Goal: Task Accomplishment & Management: Complete application form

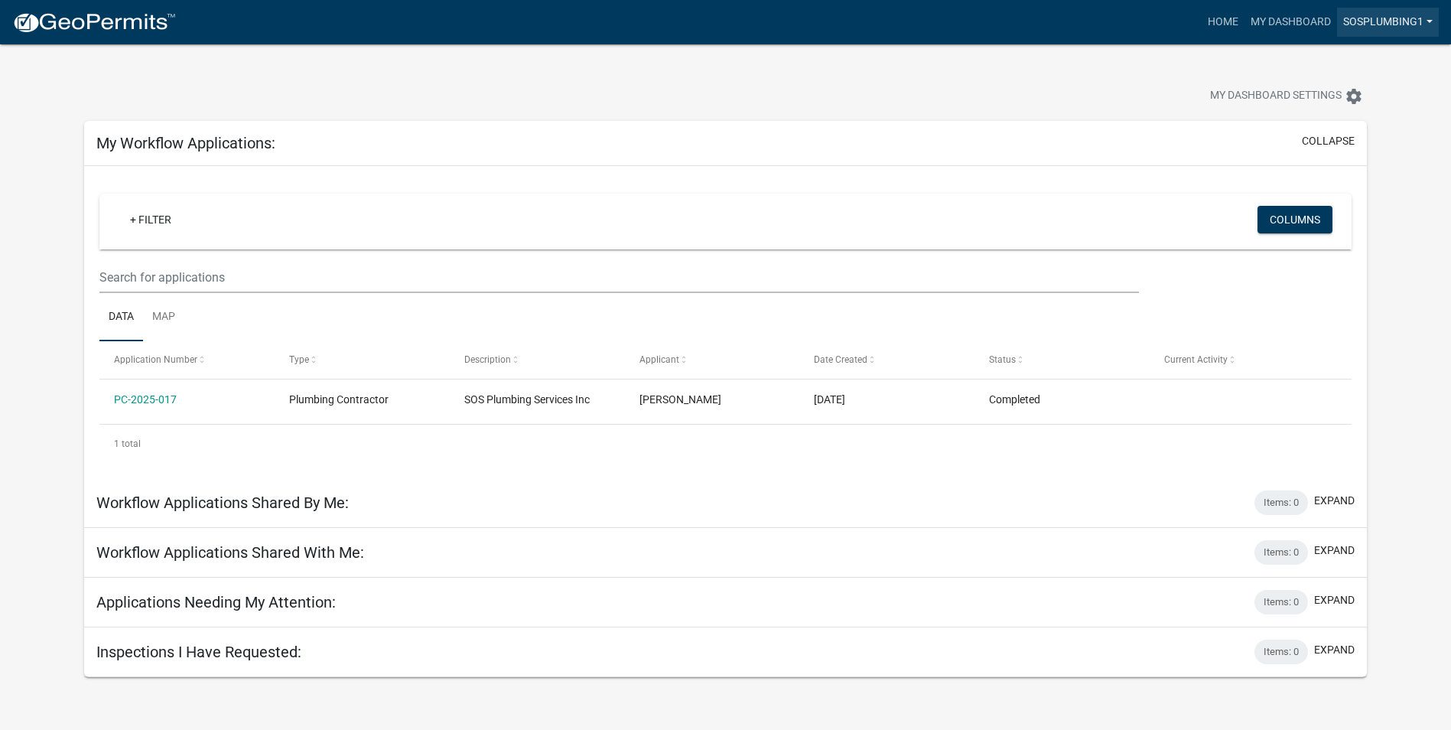
click at [1392, 37] on link "sosplumbing1" at bounding box center [1388, 22] width 102 height 29
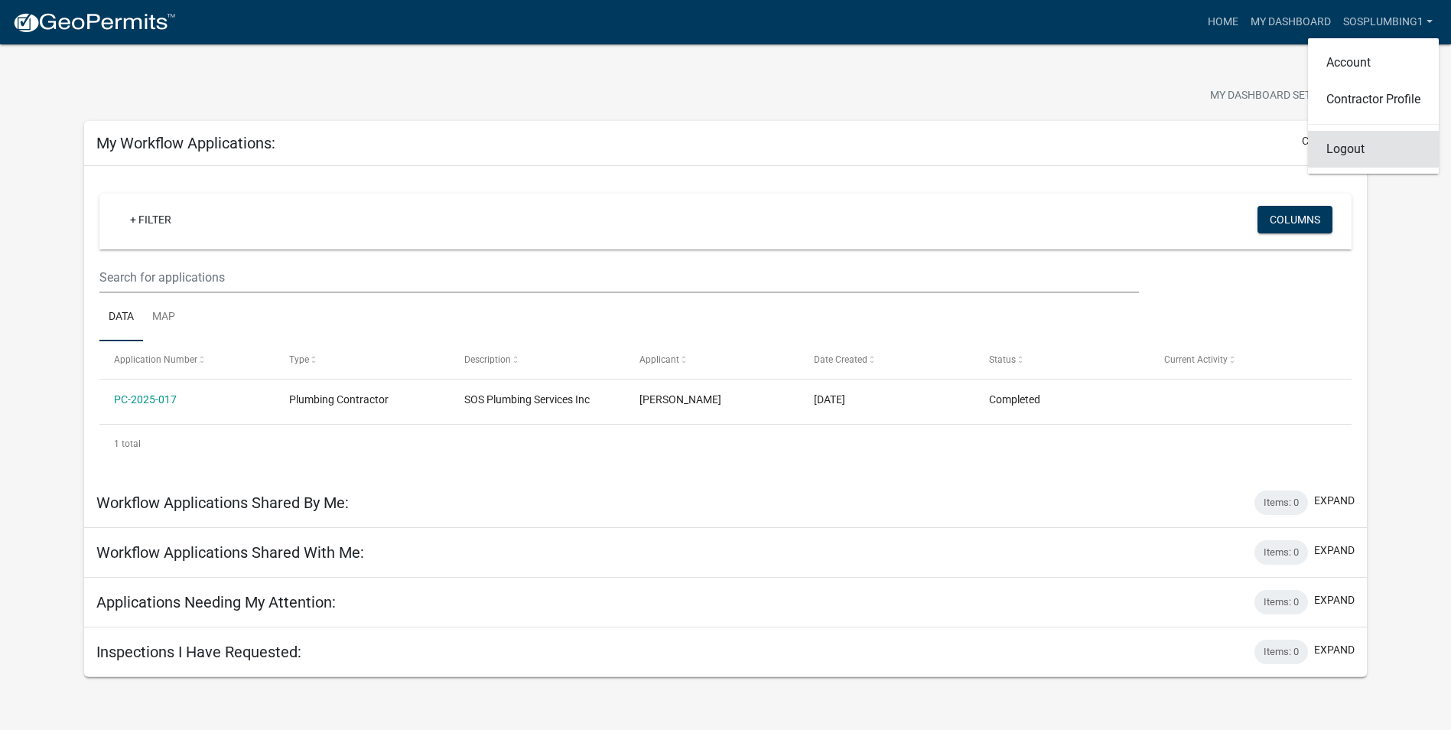
click at [1308, 168] on link "Logout" at bounding box center [1373, 149] width 131 height 37
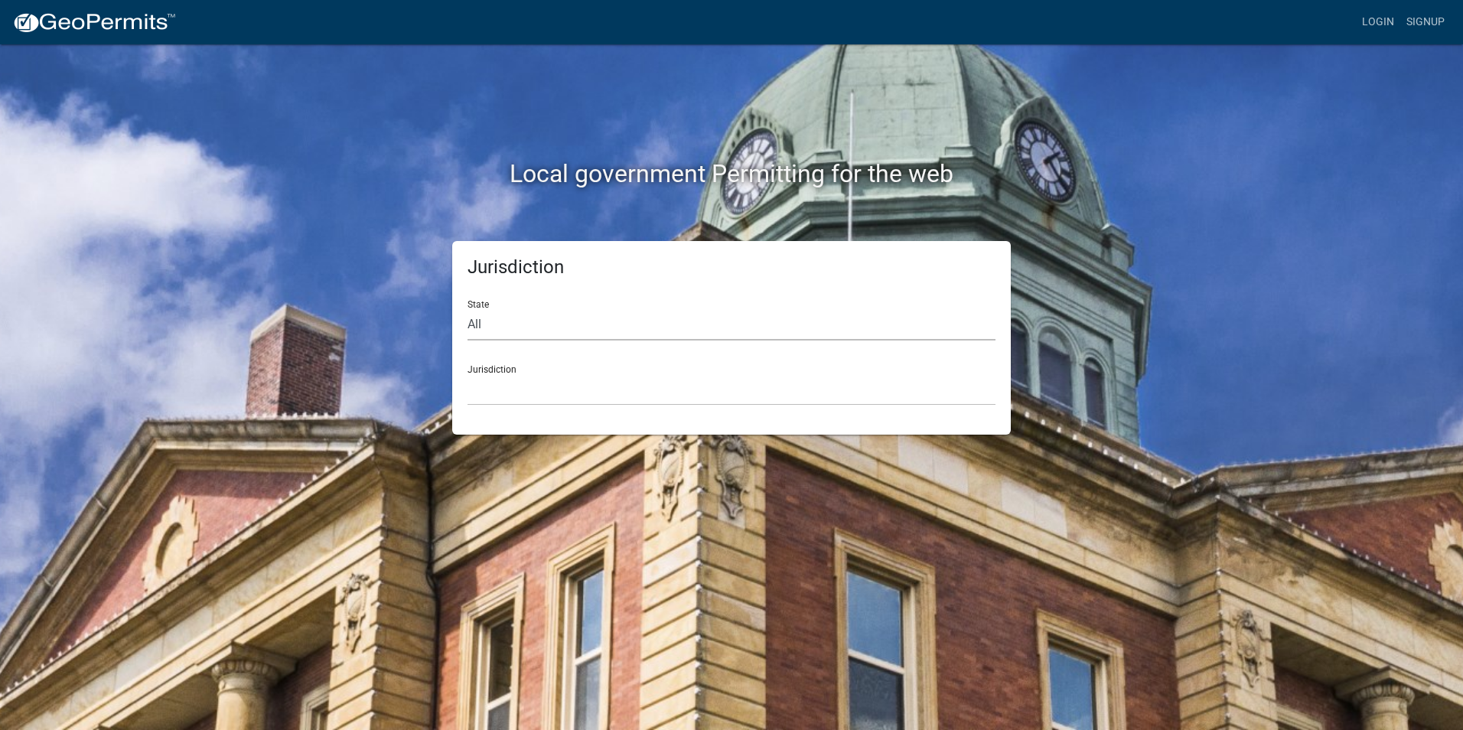
click at [547, 340] on select "All [US_STATE] [US_STATE] [US_STATE] [US_STATE] [US_STATE] [US_STATE] [US_STATE…" at bounding box center [731, 324] width 528 height 31
select select "[US_STATE]"
click at [480, 340] on select "All [US_STATE] [US_STATE] [US_STATE] [US_STATE] [US_STATE] [US_STATE] [US_STATE…" at bounding box center [731, 324] width 528 height 31
click at [524, 405] on select "[GEOGRAPHIC_DATA], [US_STATE][PERSON_NAME][GEOGRAPHIC_DATA], [US_STATE][PERSON_…" at bounding box center [731, 389] width 528 height 31
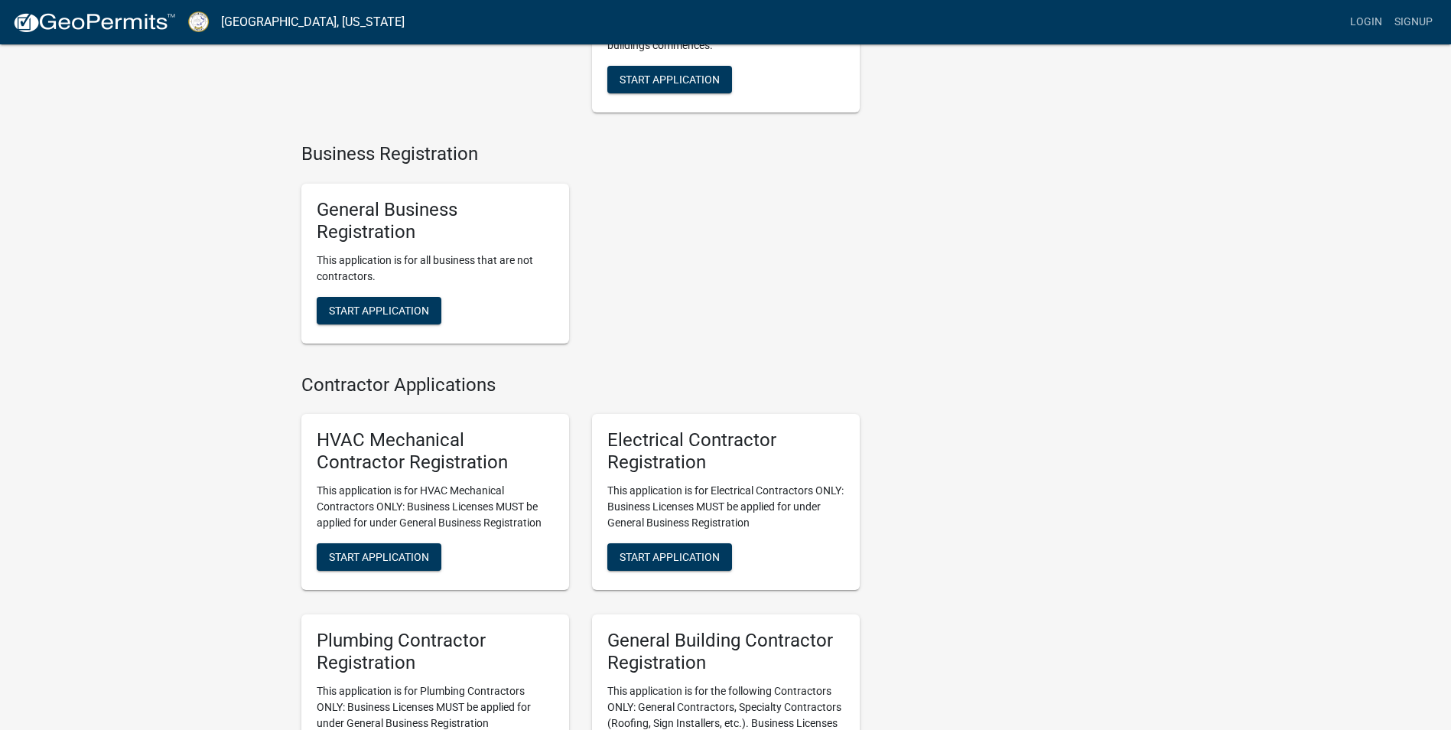
scroll to position [2633, 0]
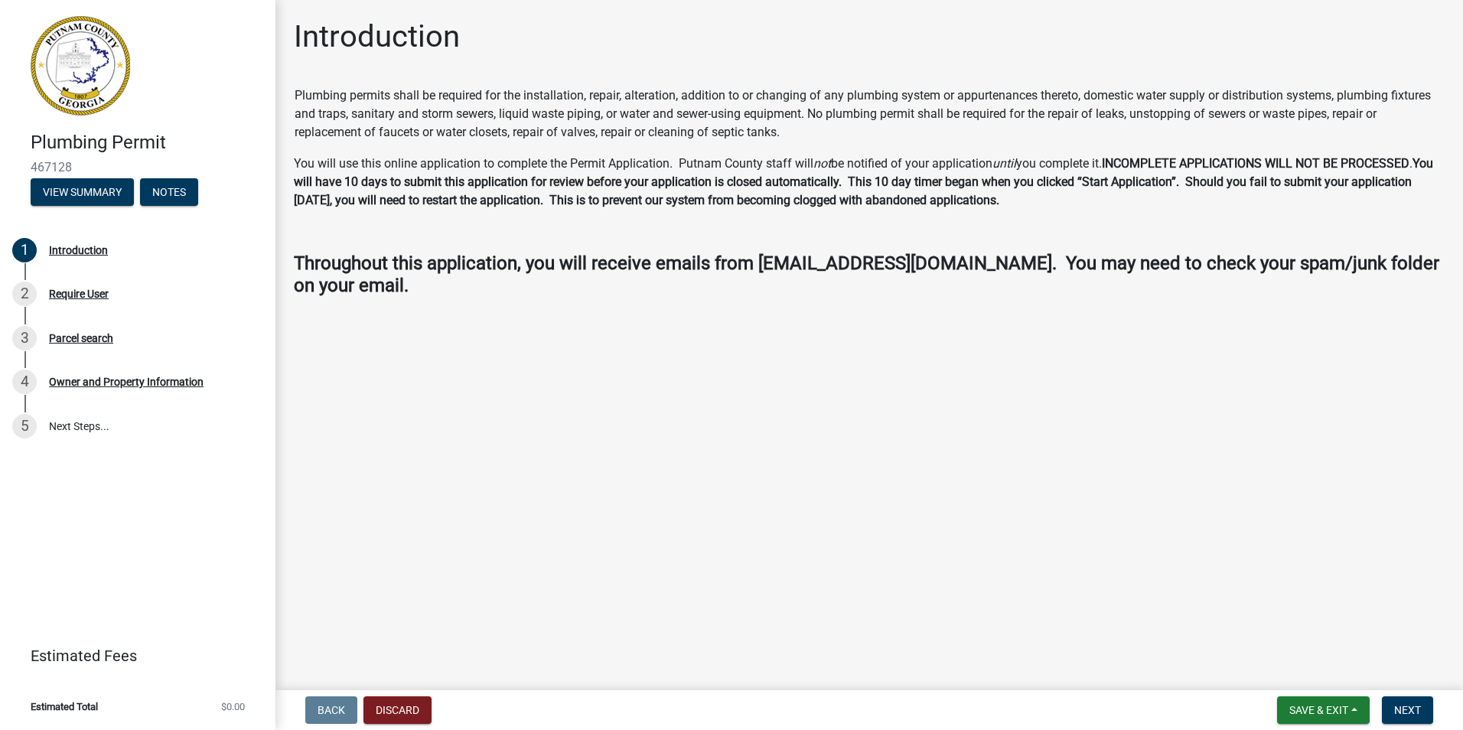
scroll to position [179, 0]
click at [1394, 704] on span "Next" at bounding box center [1407, 710] width 27 height 12
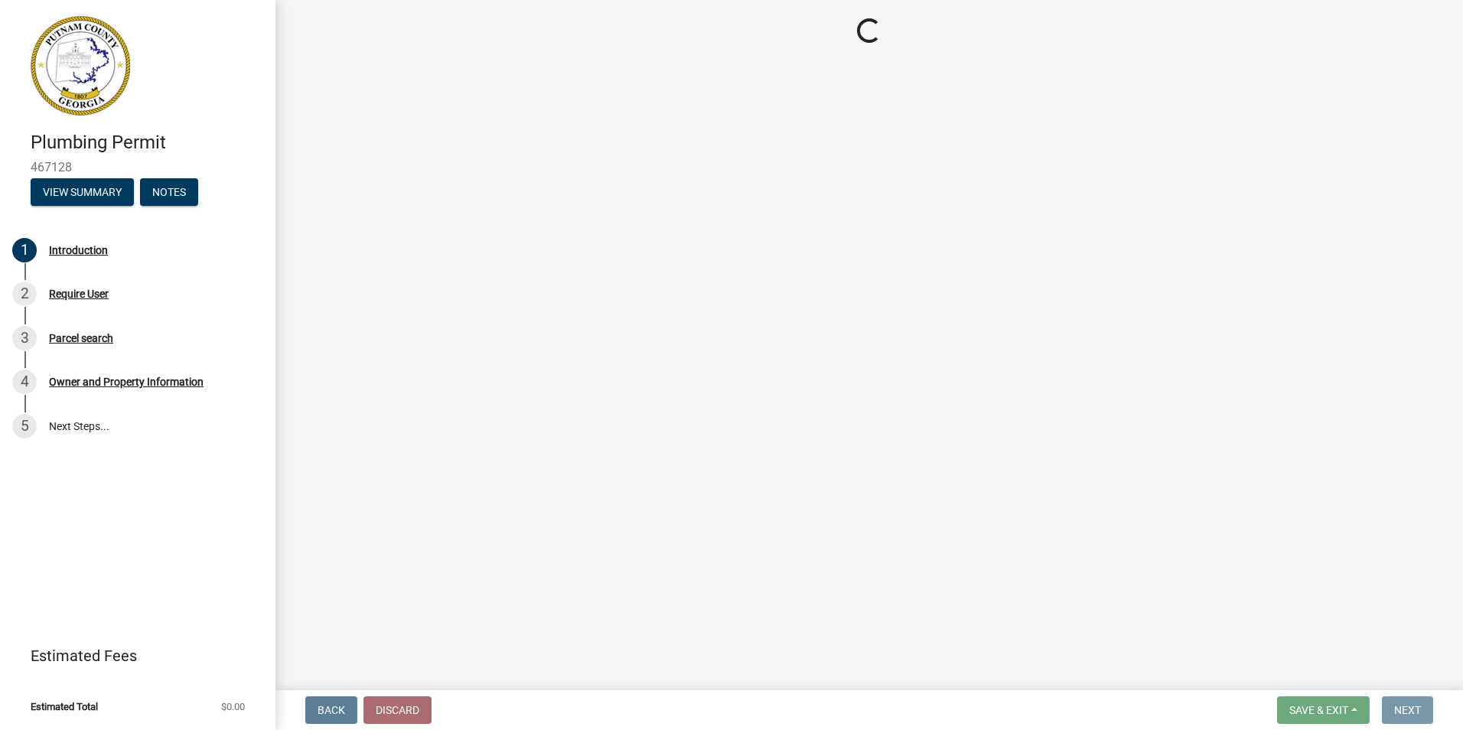
scroll to position [0, 0]
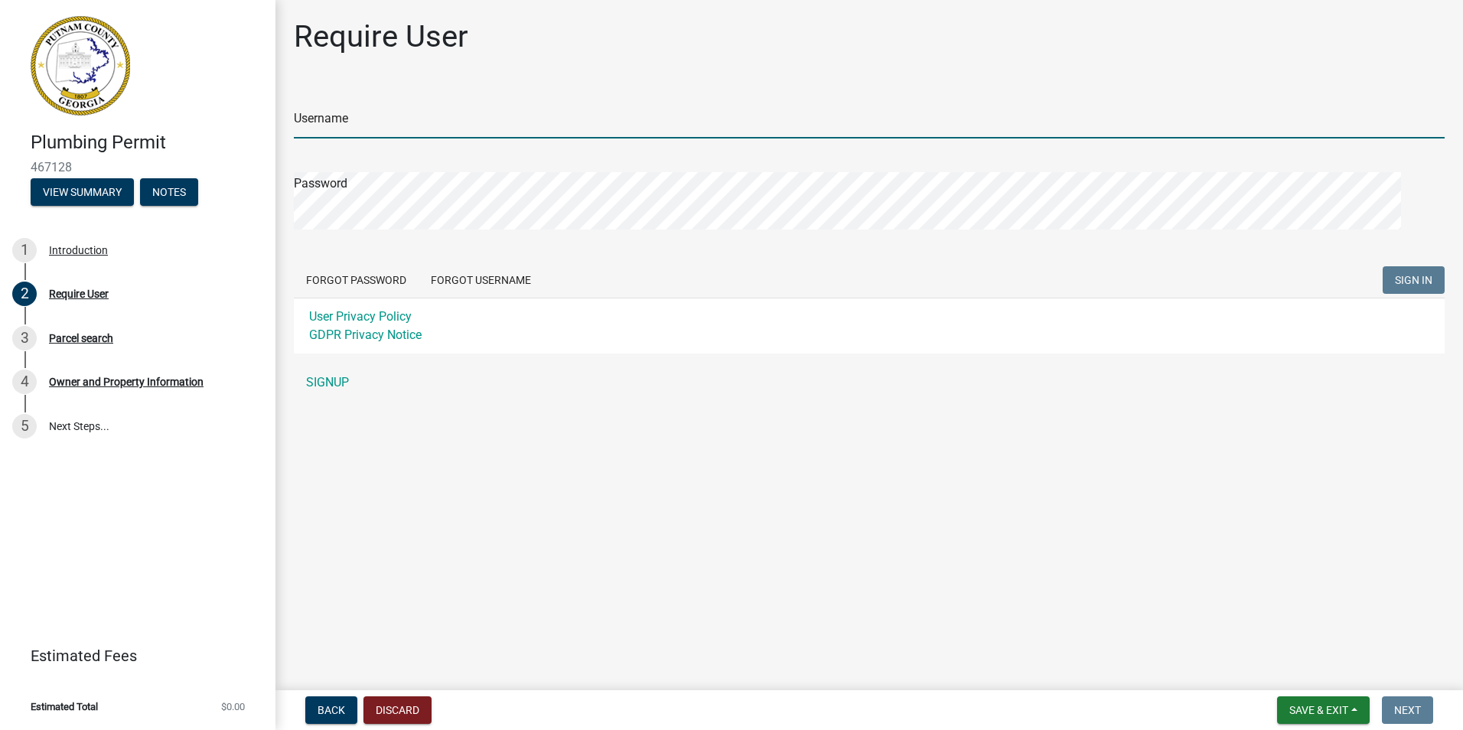
type input "sosplumbing1"
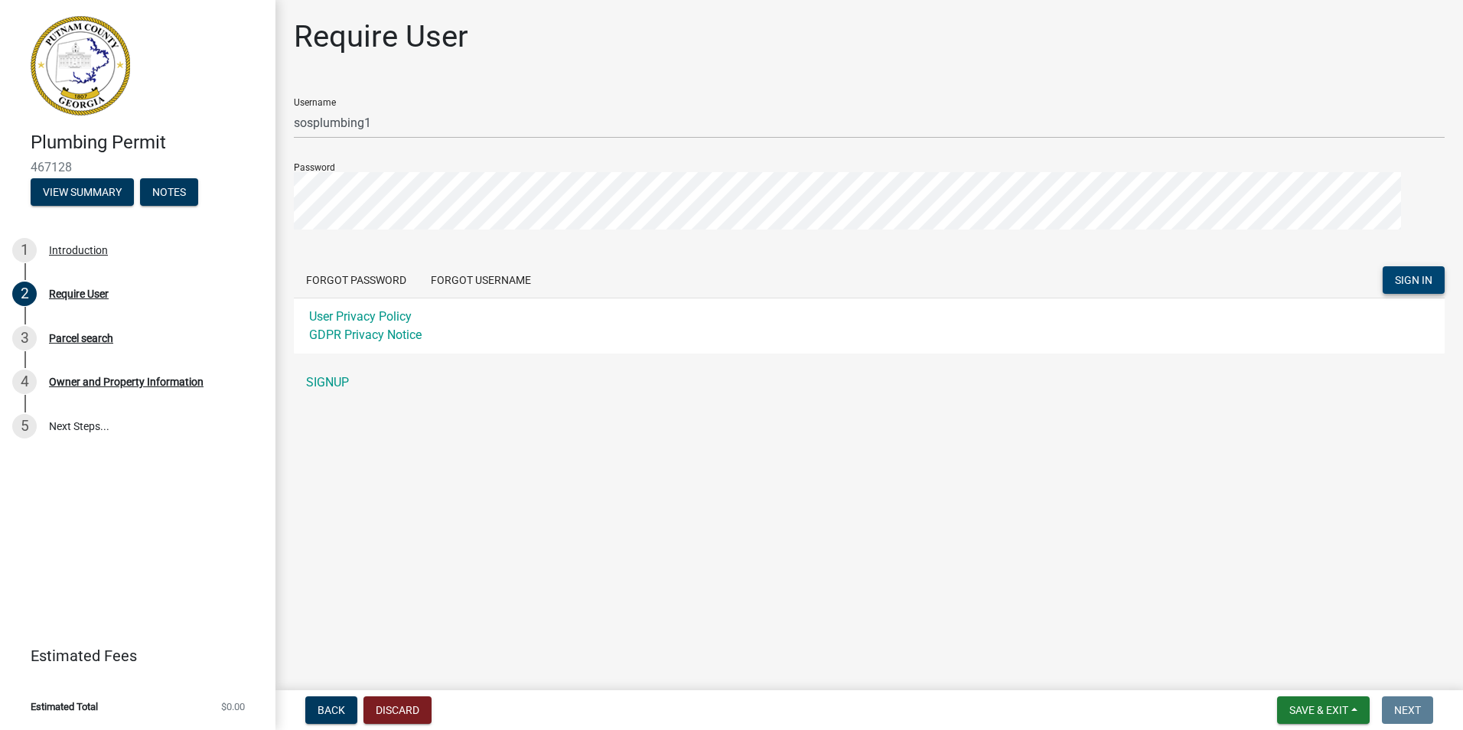
click at [1395, 286] on span "SIGN IN" at bounding box center [1413, 280] width 37 height 12
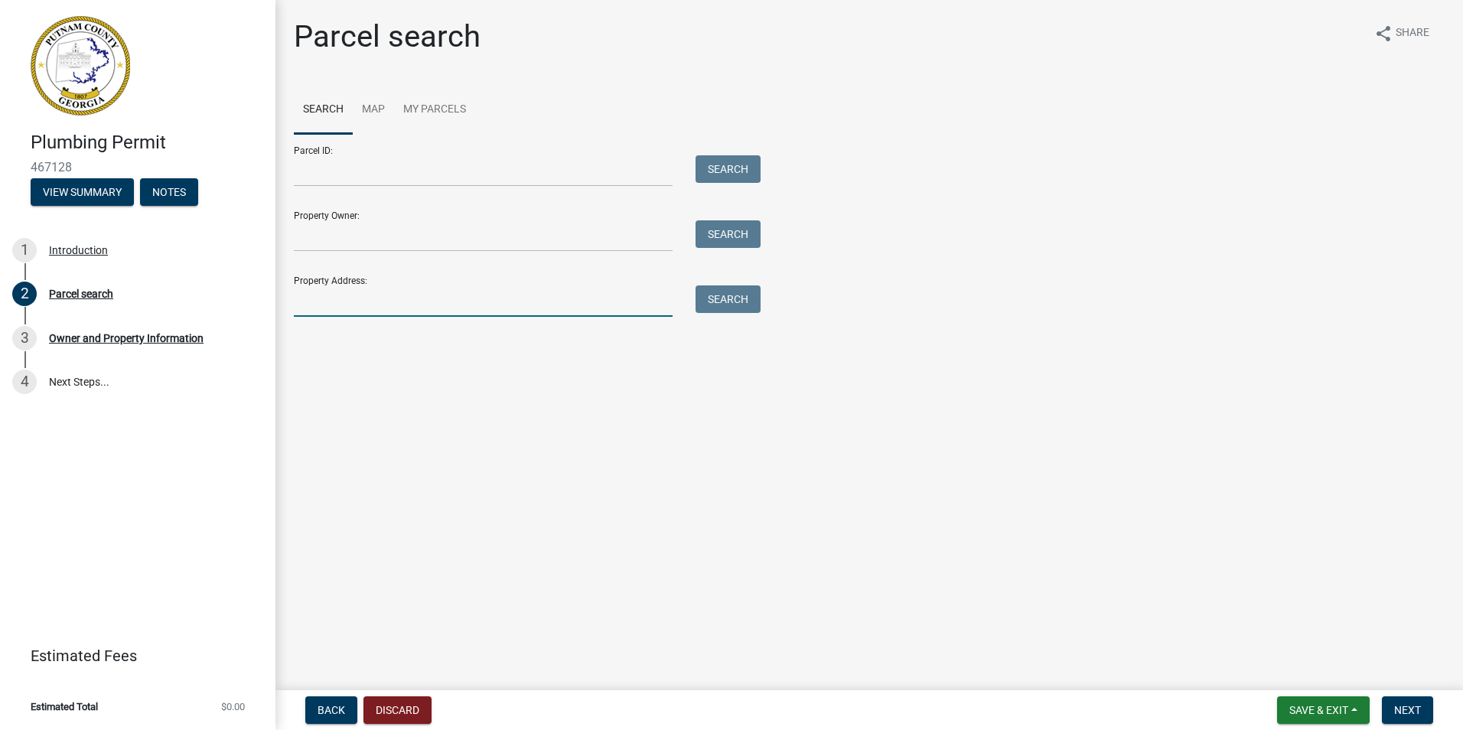
click at [442, 317] on input "Property Address:" at bounding box center [483, 300] width 379 height 31
type input "330 [PERSON_NAME]"
click at [760, 313] on button "Search" at bounding box center [727, 299] width 65 height 28
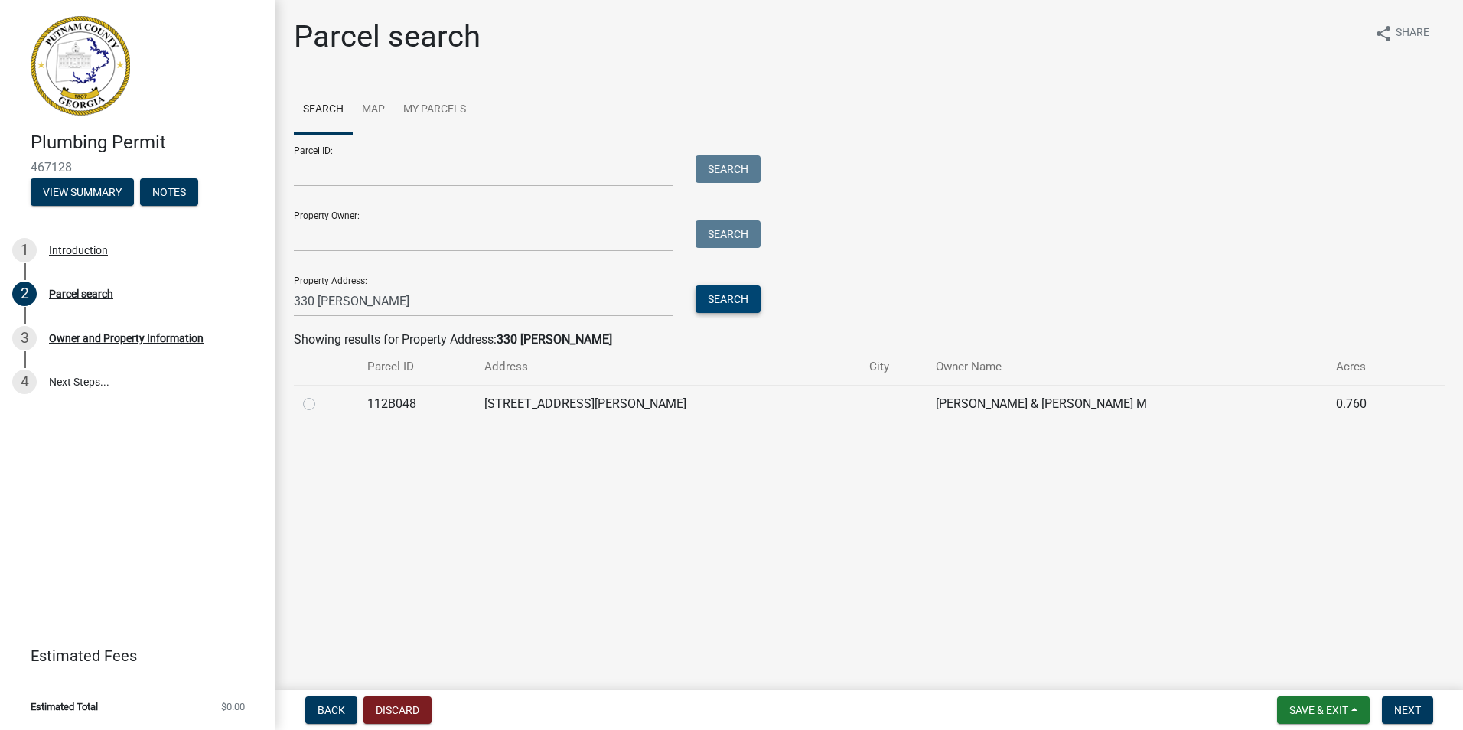
scroll to position [180, 0]
click at [321, 395] on label at bounding box center [321, 395] width 0 height 0
click at [331, 405] on input "radio" at bounding box center [326, 400] width 10 height 10
radio input "true"
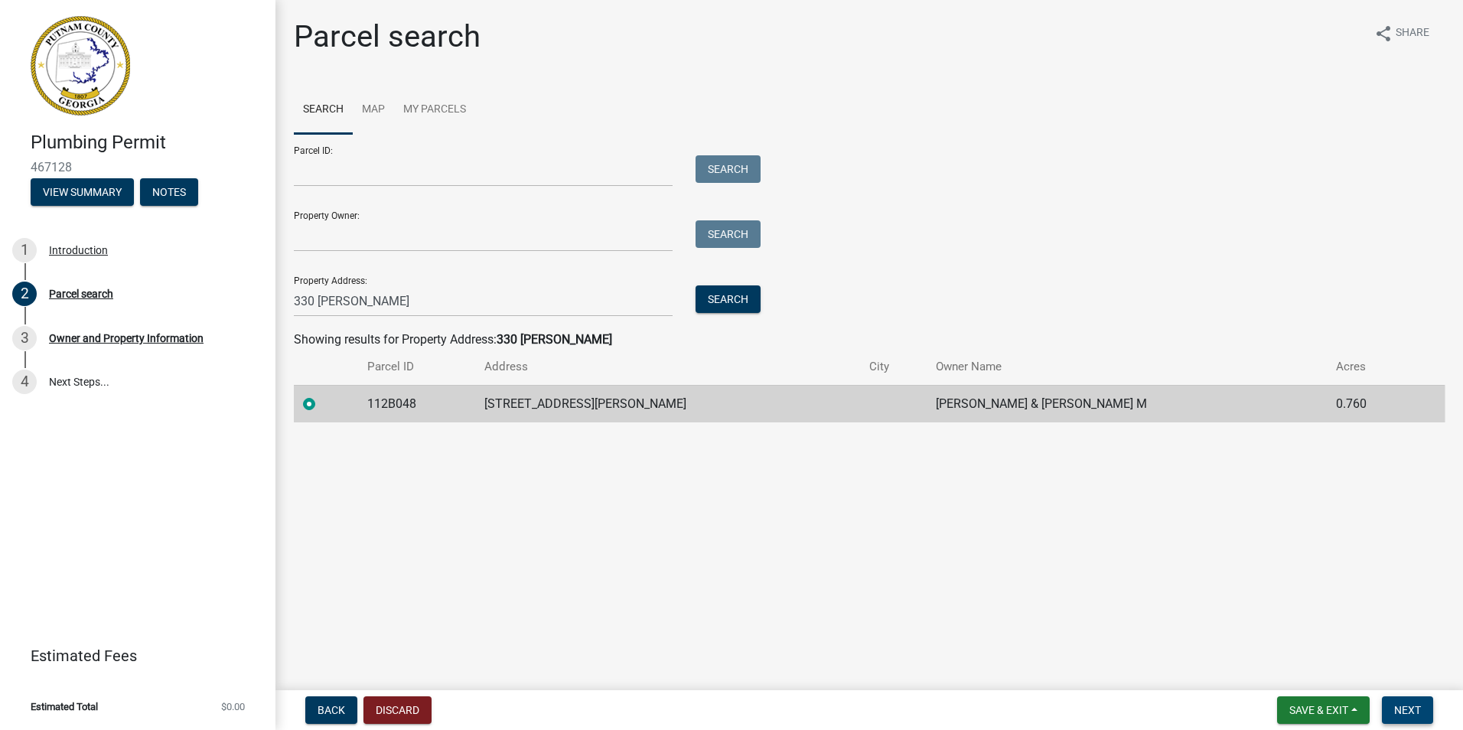
click at [1389, 717] on button "Next" at bounding box center [1407, 710] width 51 height 28
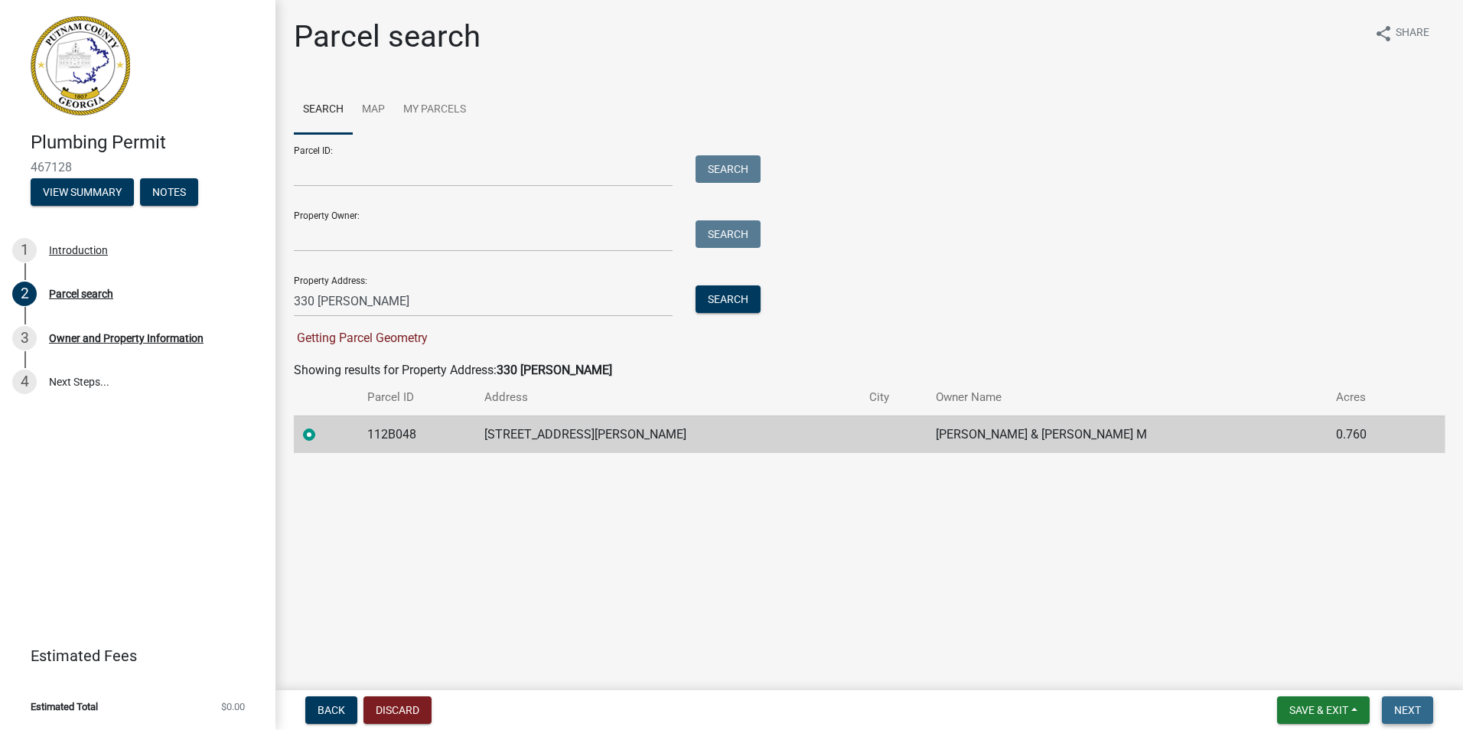
click at [1394, 704] on span "Next" at bounding box center [1407, 710] width 27 height 12
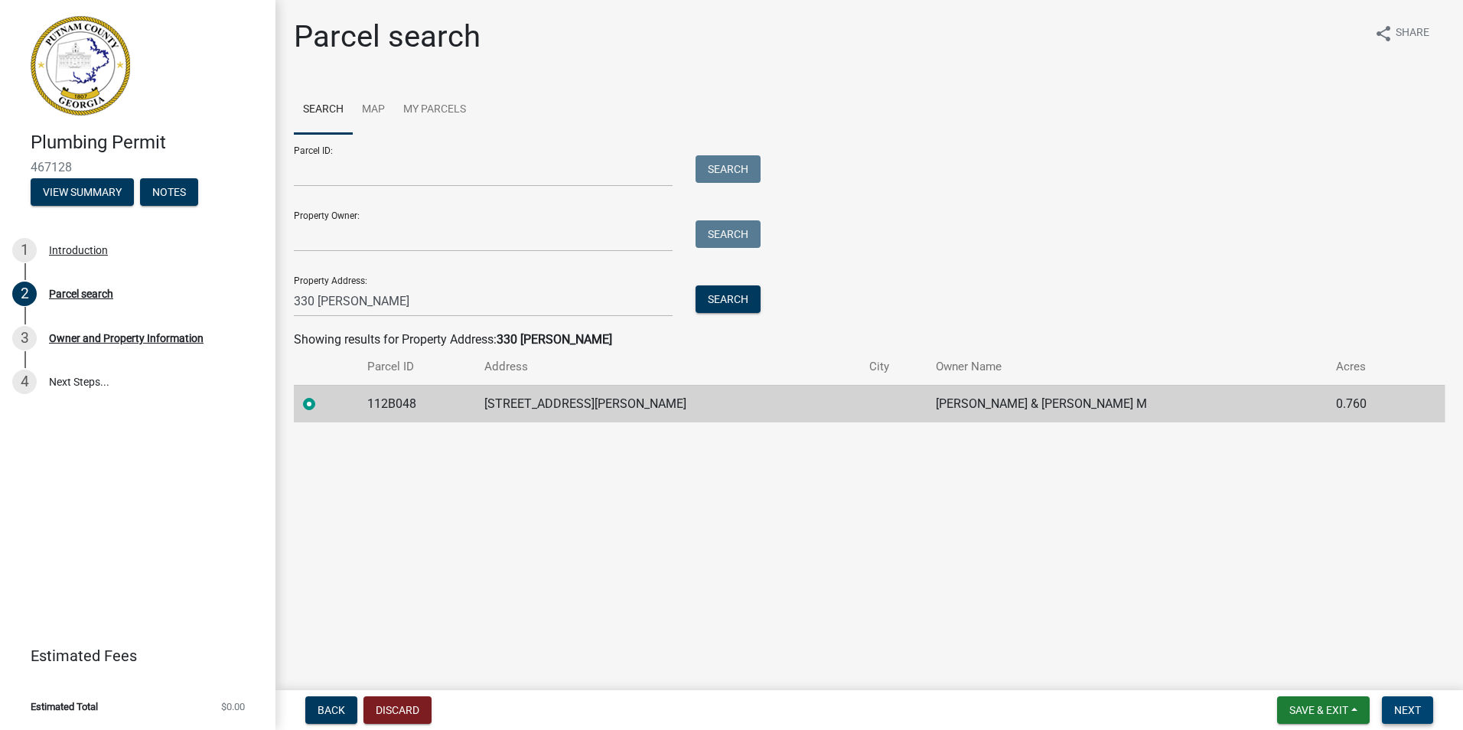
click at [1394, 704] on span "Next" at bounding box center [1407, 710] width 27 height 12
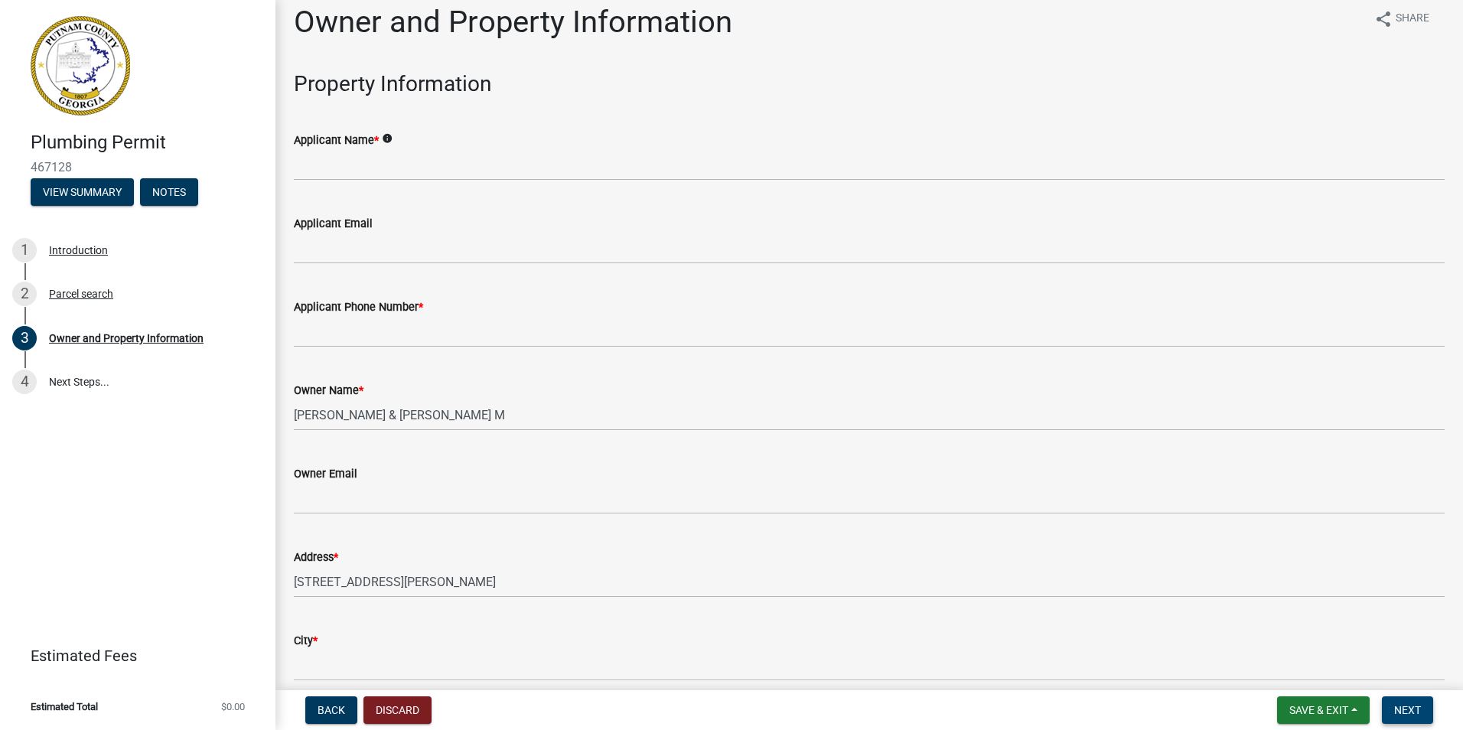
scroll to position [0, 0]
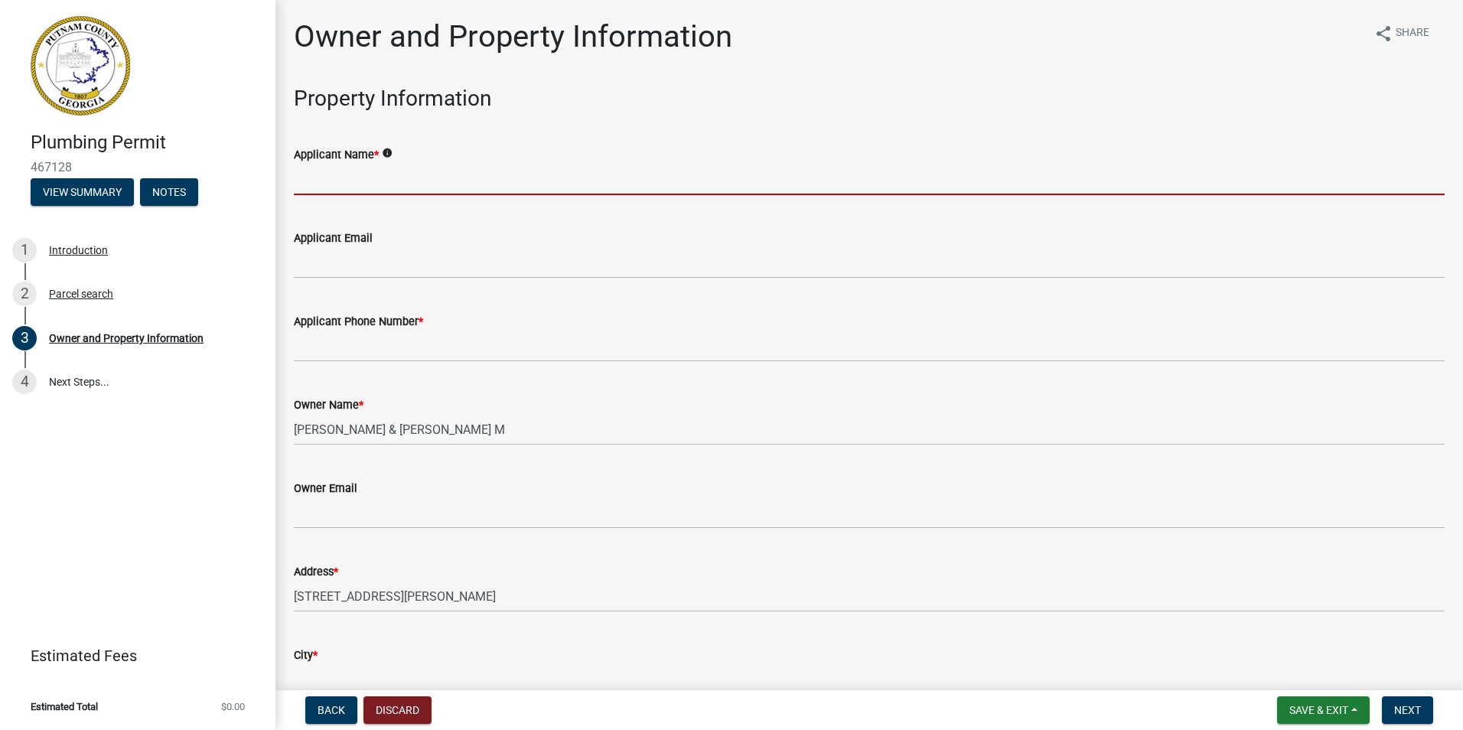
click at [411, 195] on input "Applicant Name *" at bounding box center [869, 179] width 1151 height 31
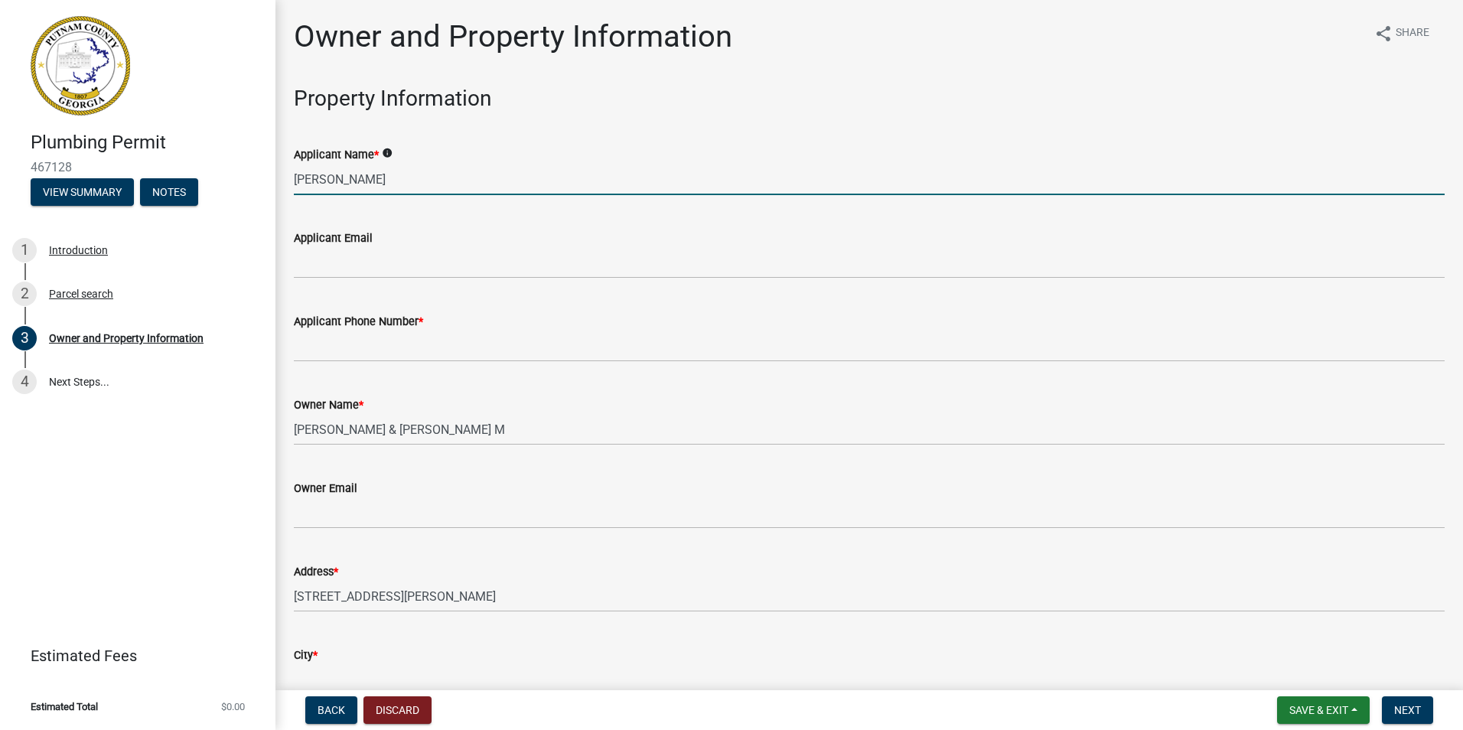
type input "[PERSON_NAME]"
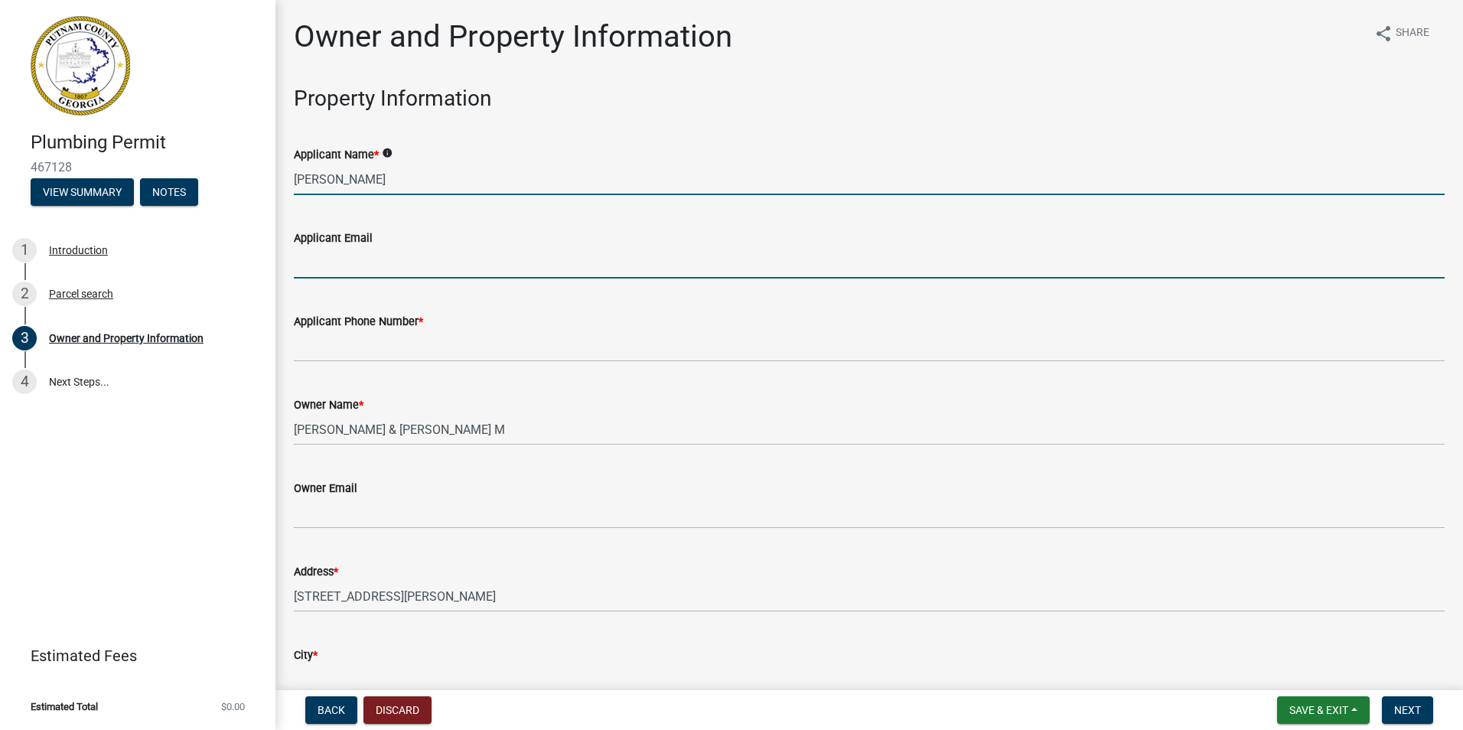
click at [417, 278] on input "Applicant Email" at bounding box center [869, 262] width 1151 height 31
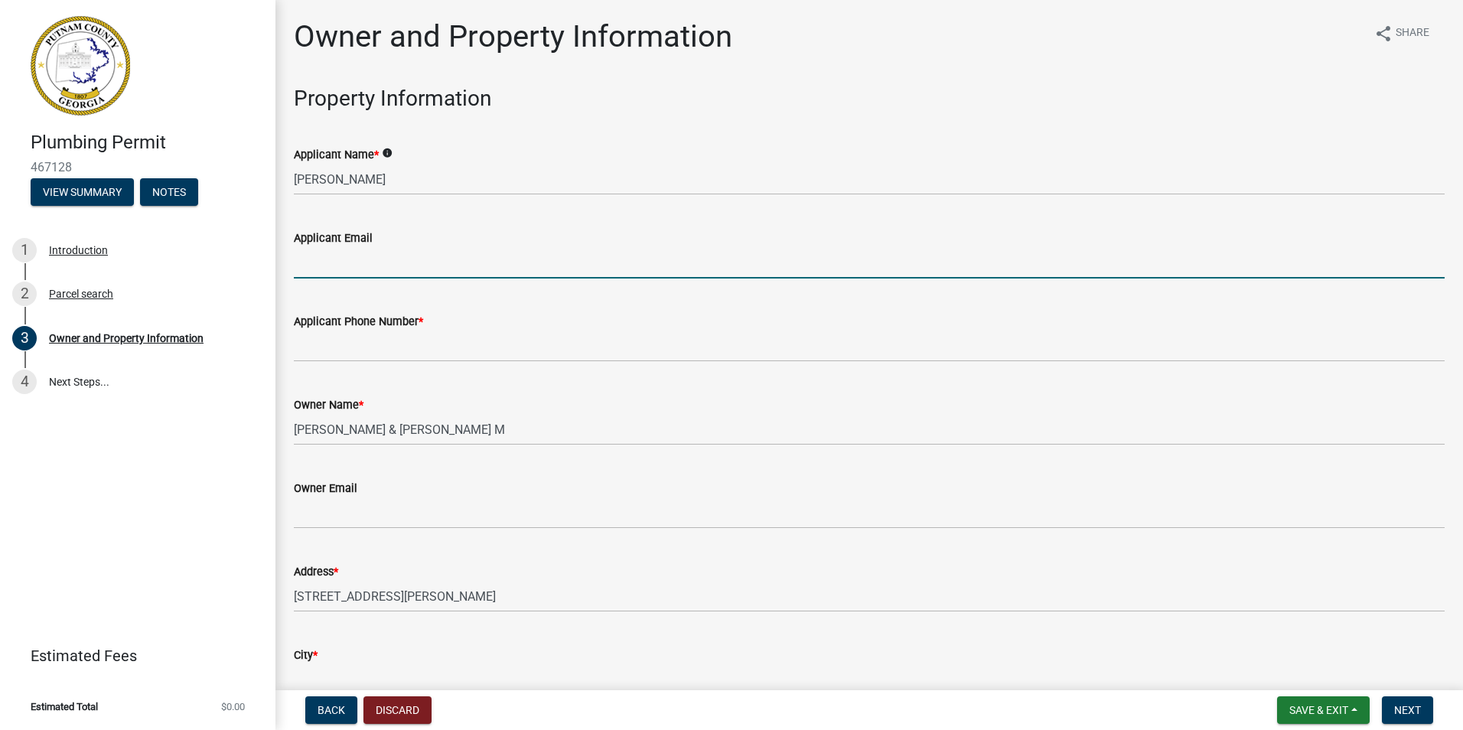
type input "[EMAIL_ADDRESS][DOMAIN_NAME]"
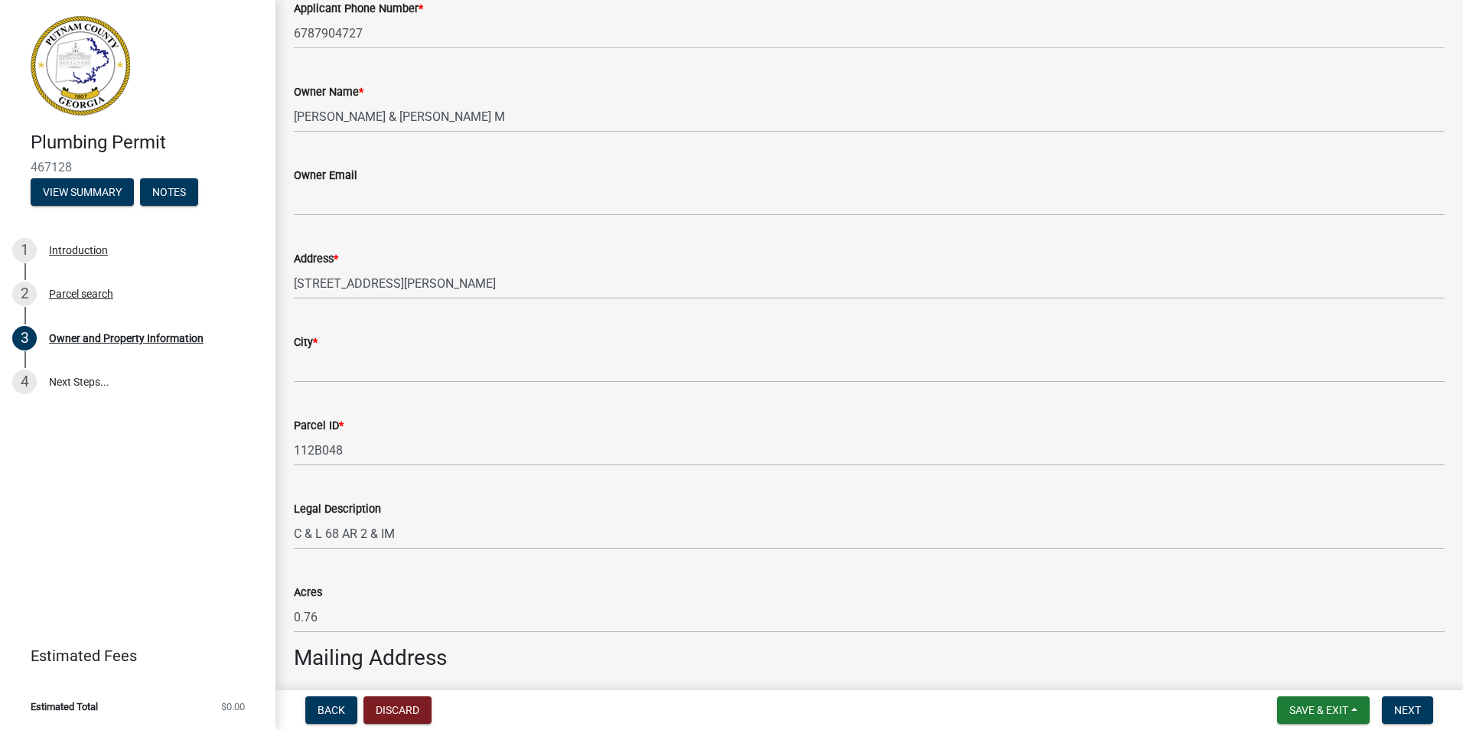
scroll to position [314, 0]
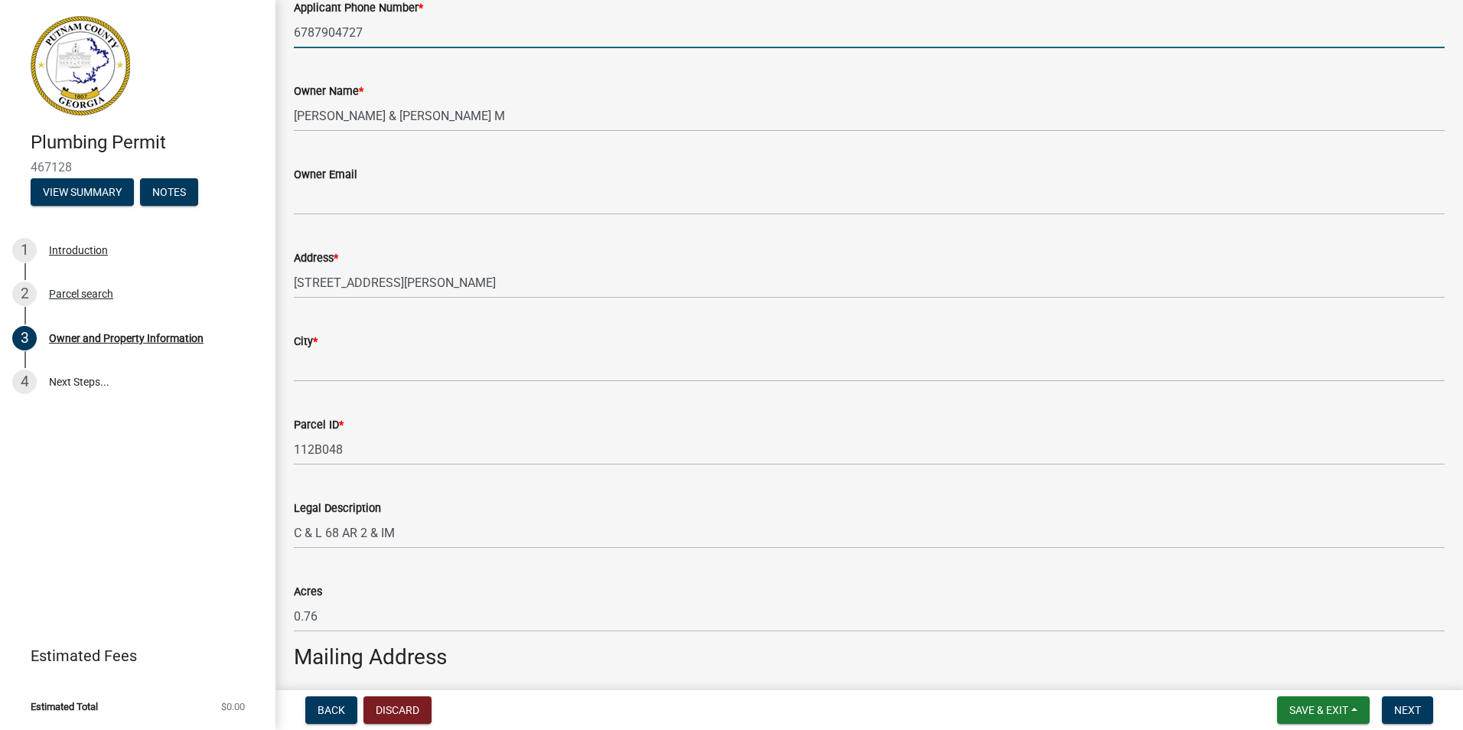
click at [477, 48] on input "6787904727" at bounding box center [869, 32] width 1151 height 31
type input "6789491903"
click at [718, 132] on div "Owner Name * [PERSON_NAME] & [PERSON_NAME]" at bounding box center [869, 95] width 1151 height 71
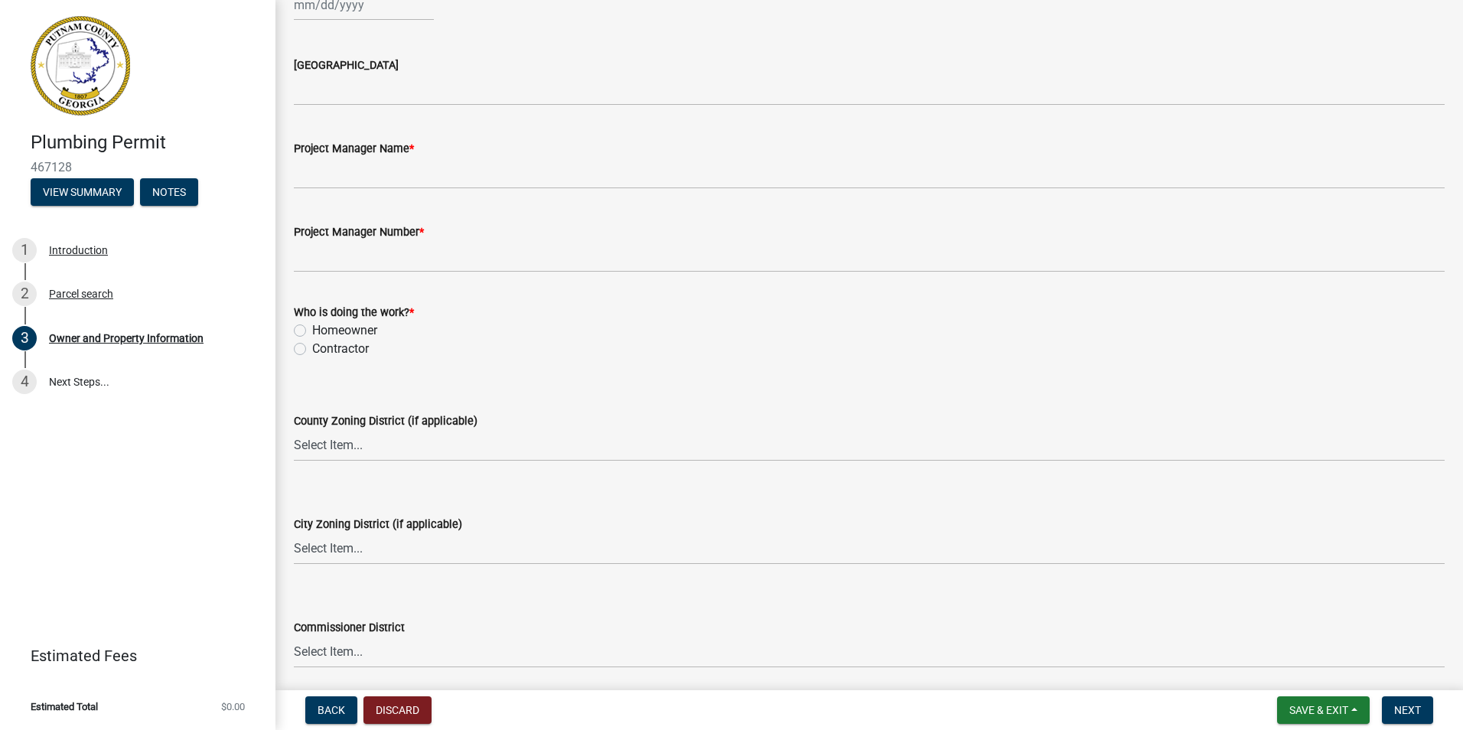
scroll to position [2437, 0]
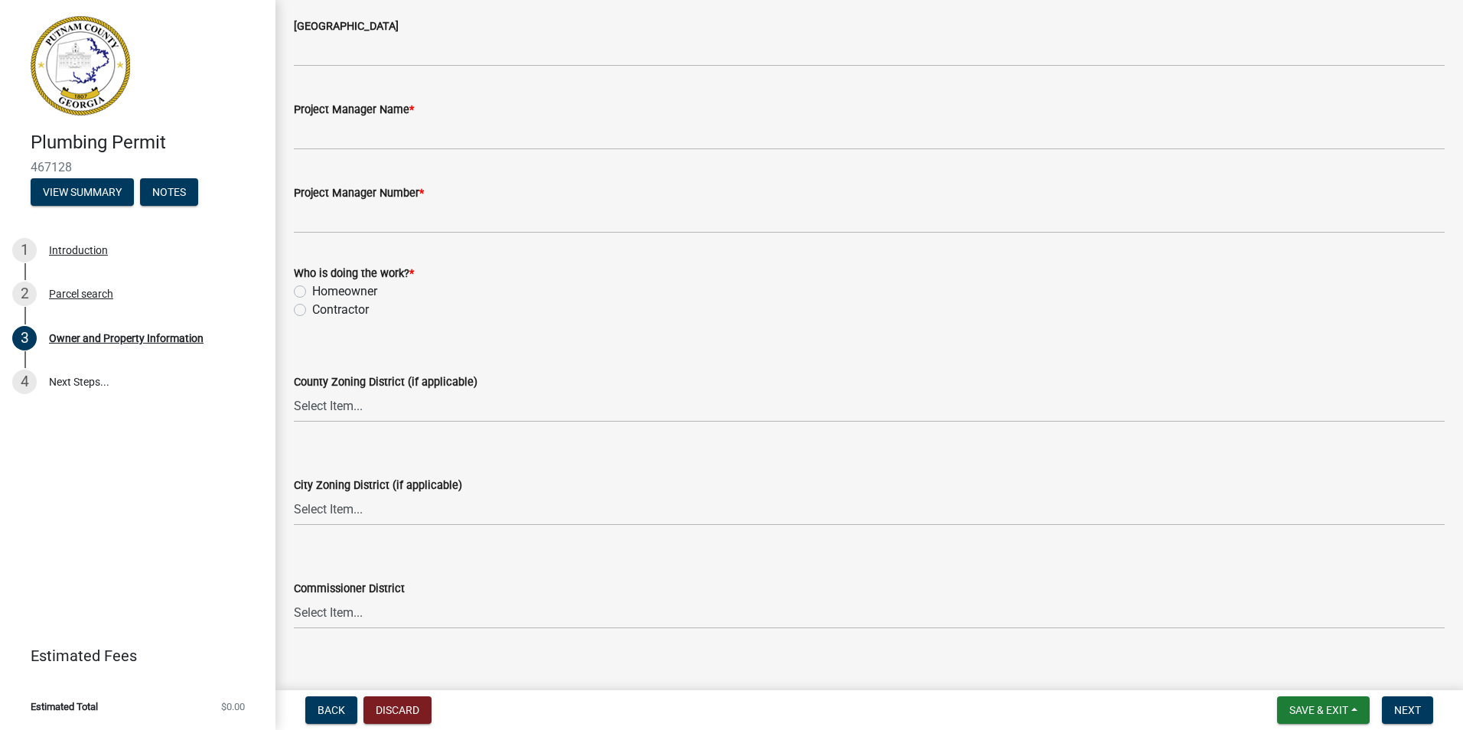
type input "[PERSON_NAME]"
type input "[STREET_ADDRESS][PERSON_NAME]"
type input "Jasper"
type input "GA"
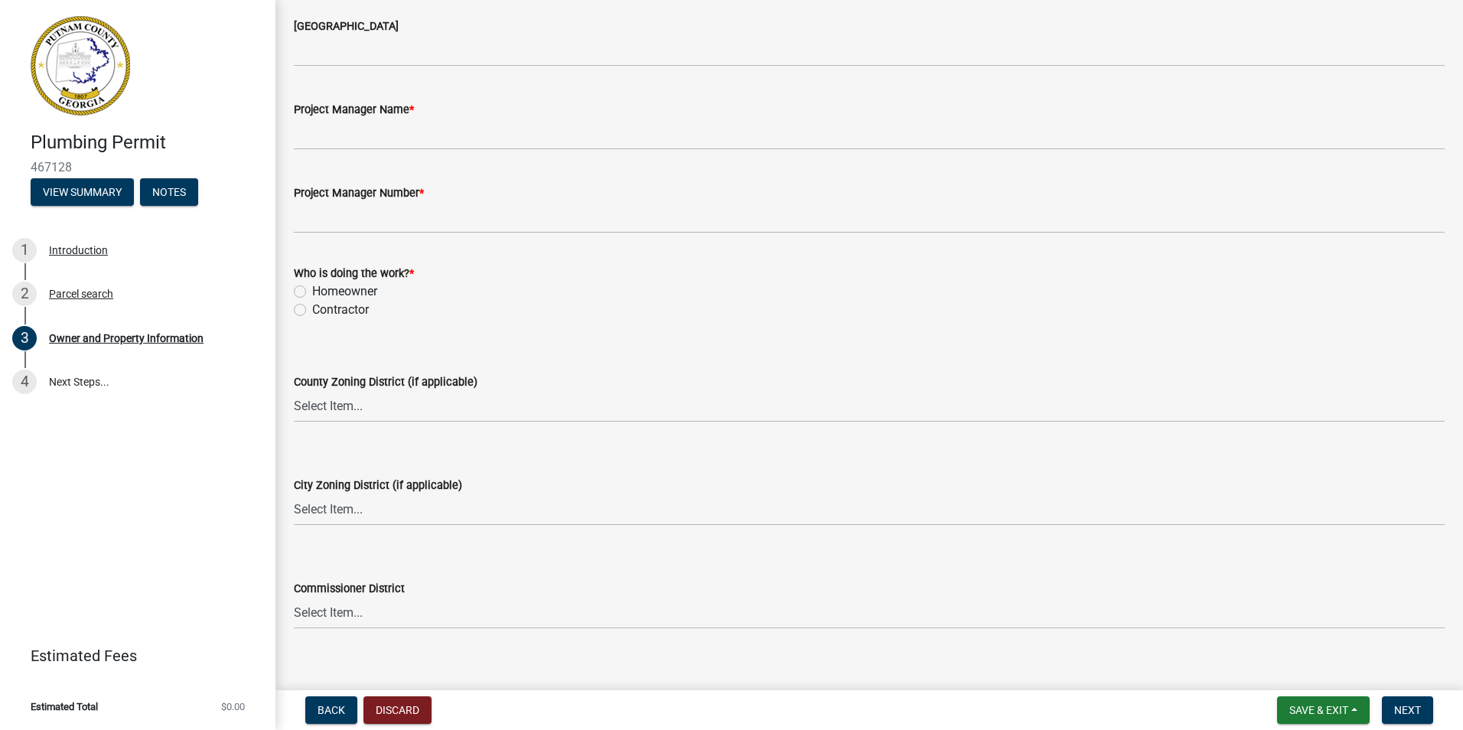
type input "30143"
type input "6787904727"
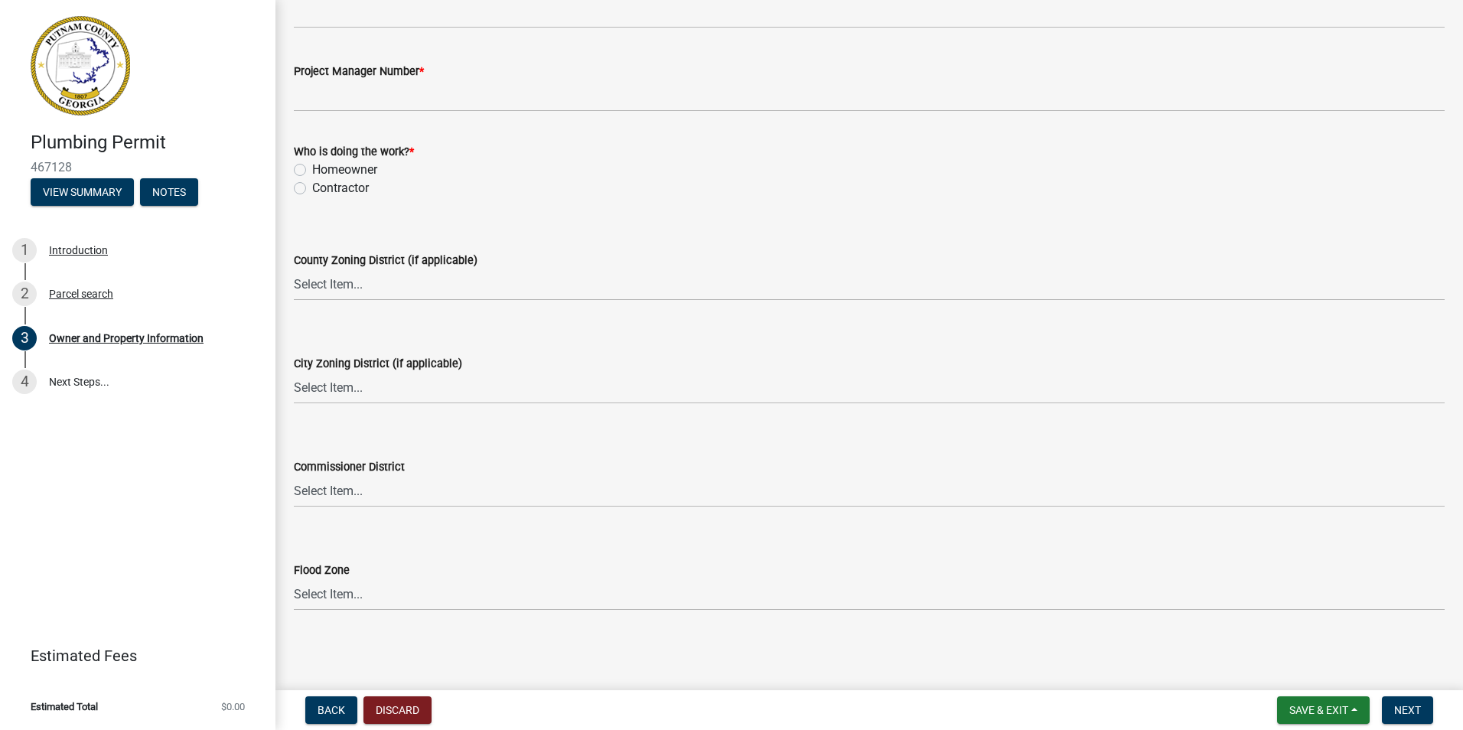
scroll to position [2938, 0]
type input "[STREET_ADDRESS][PERSON_NAME]"
type input "Jasper"
type input "GA"
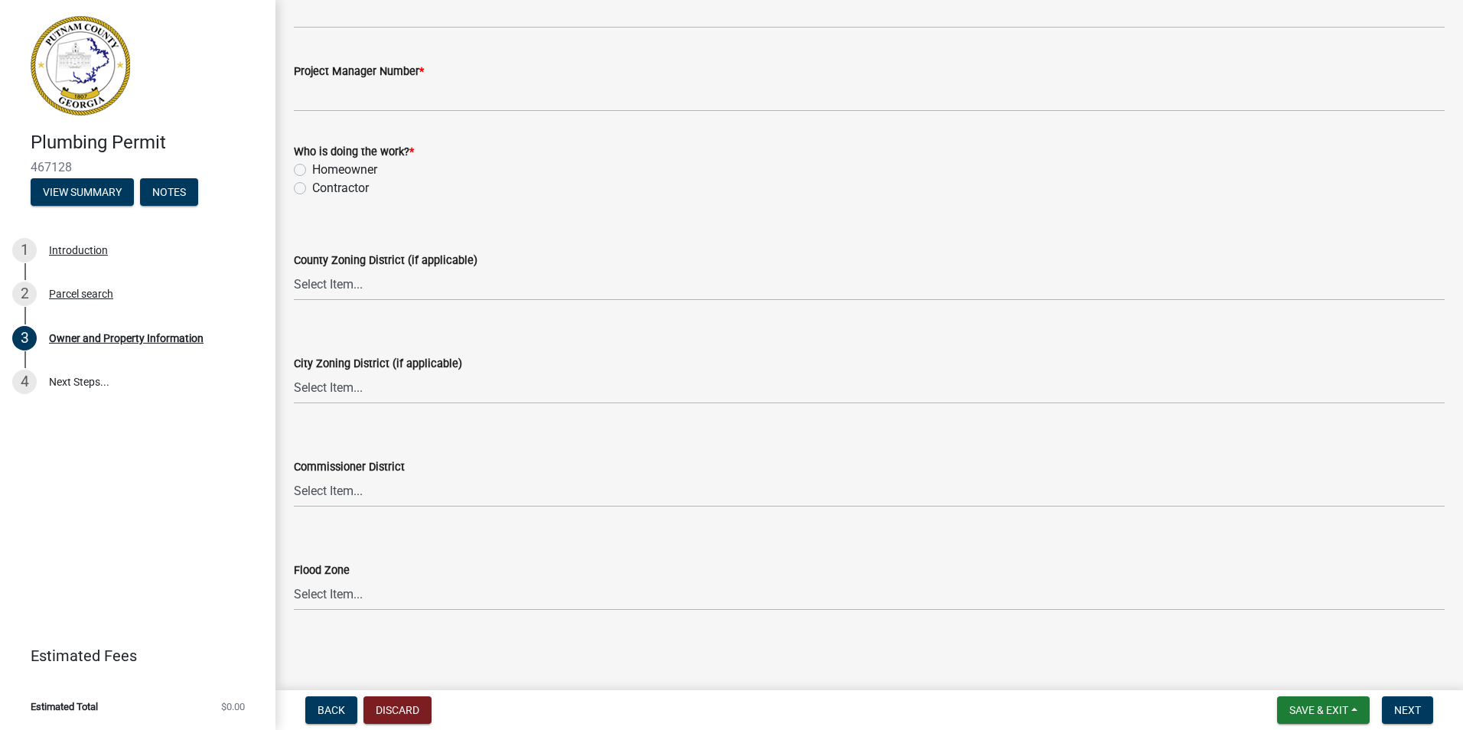
type input "30143"
type input "[EMAIL_ADDRESS][DOMAIN_NAME]"
type input "887 [PERSON_NAME] Crossroads"
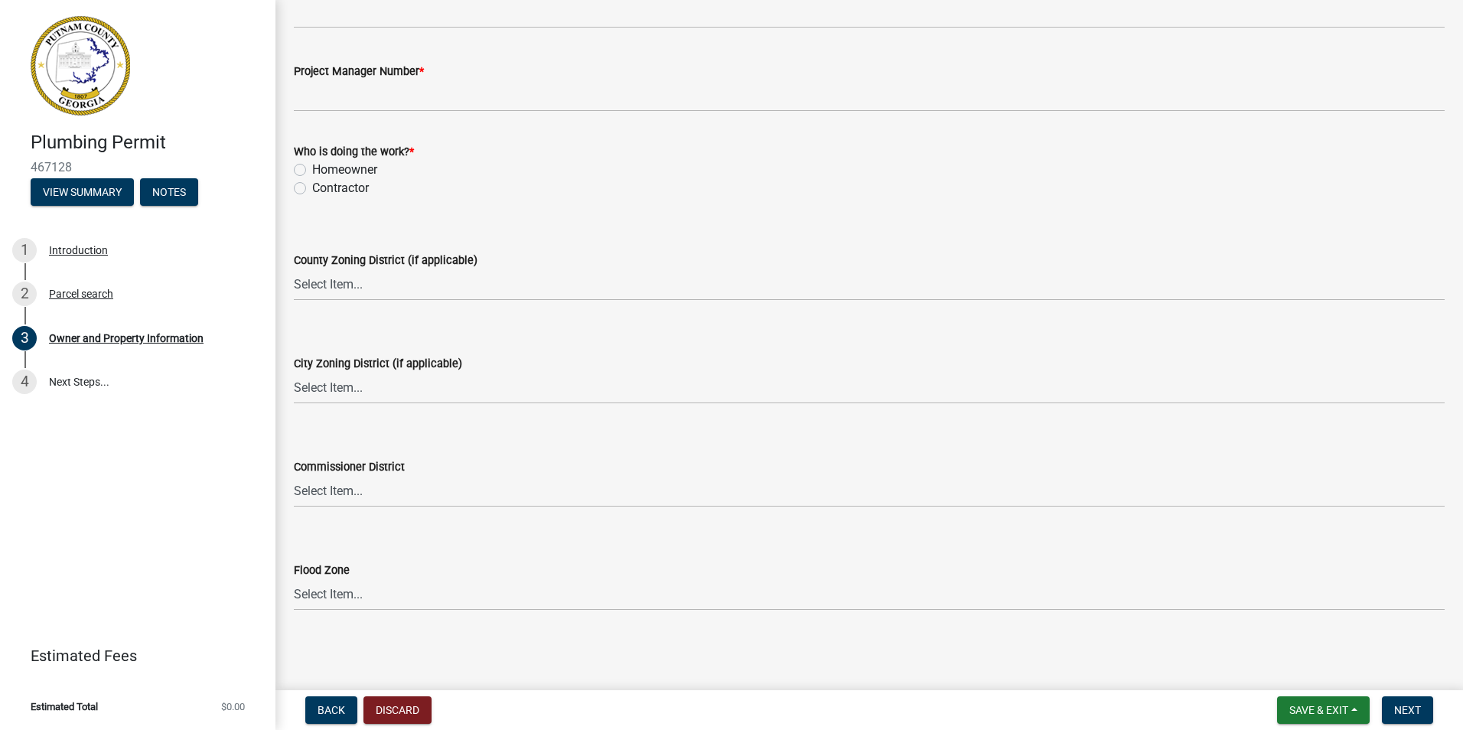
type input "MP209511"
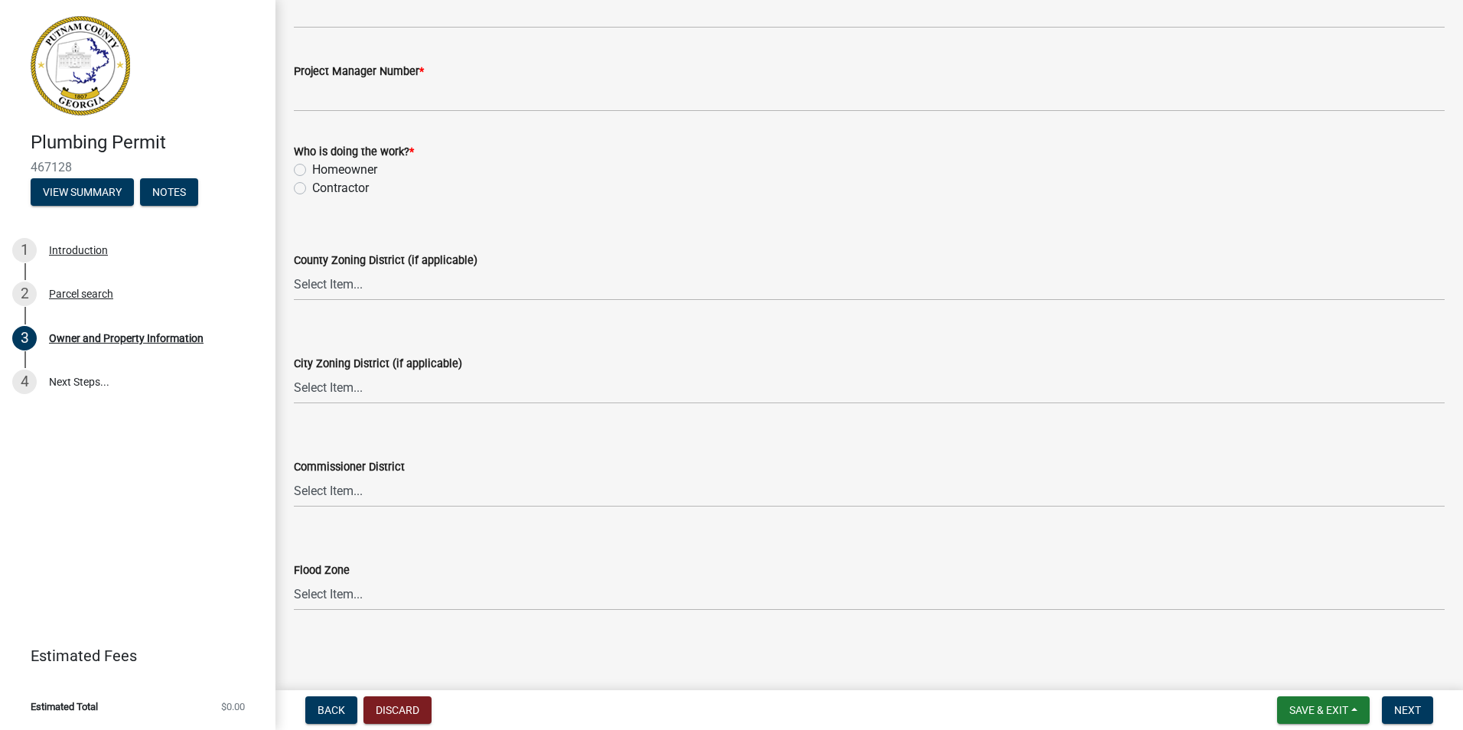
select select "8"
select select "2025"
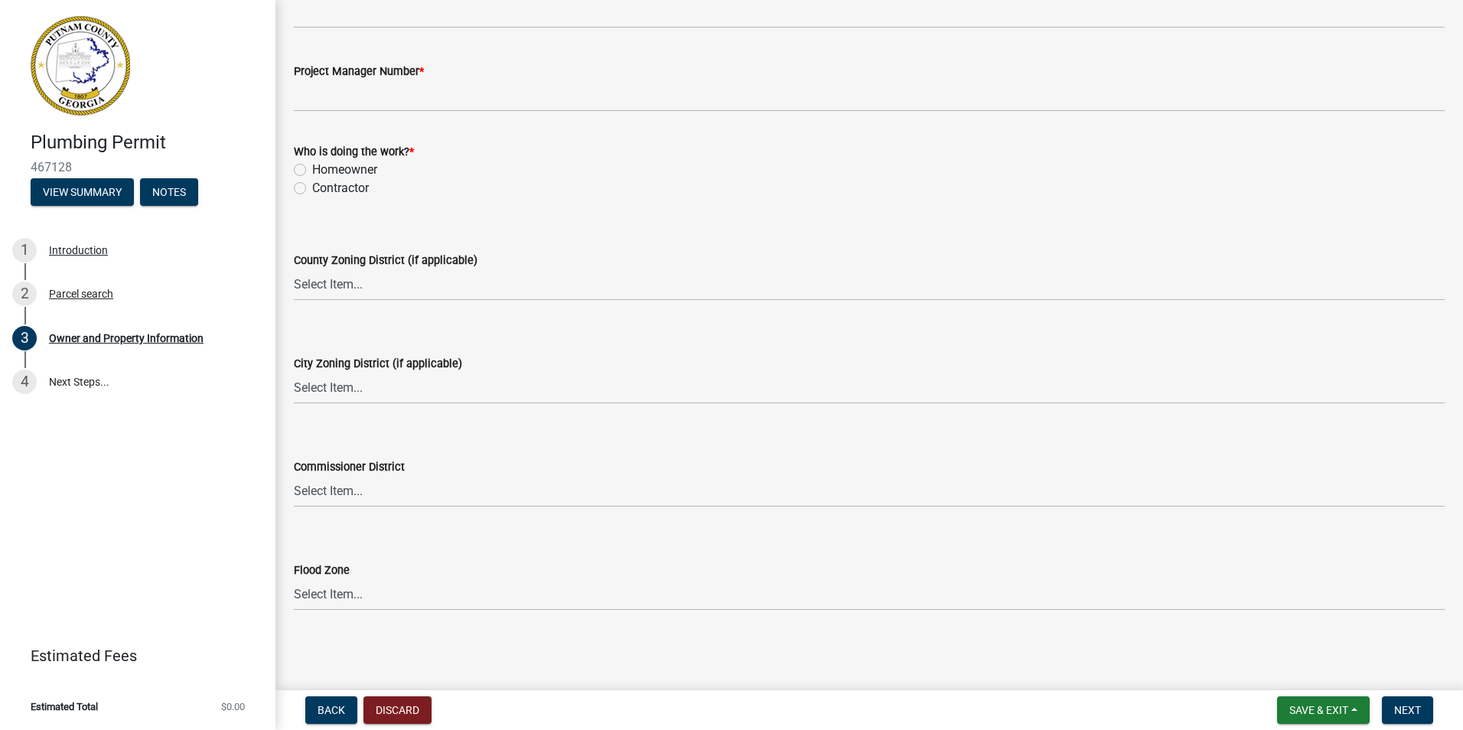
select select "2"
select select "2026"
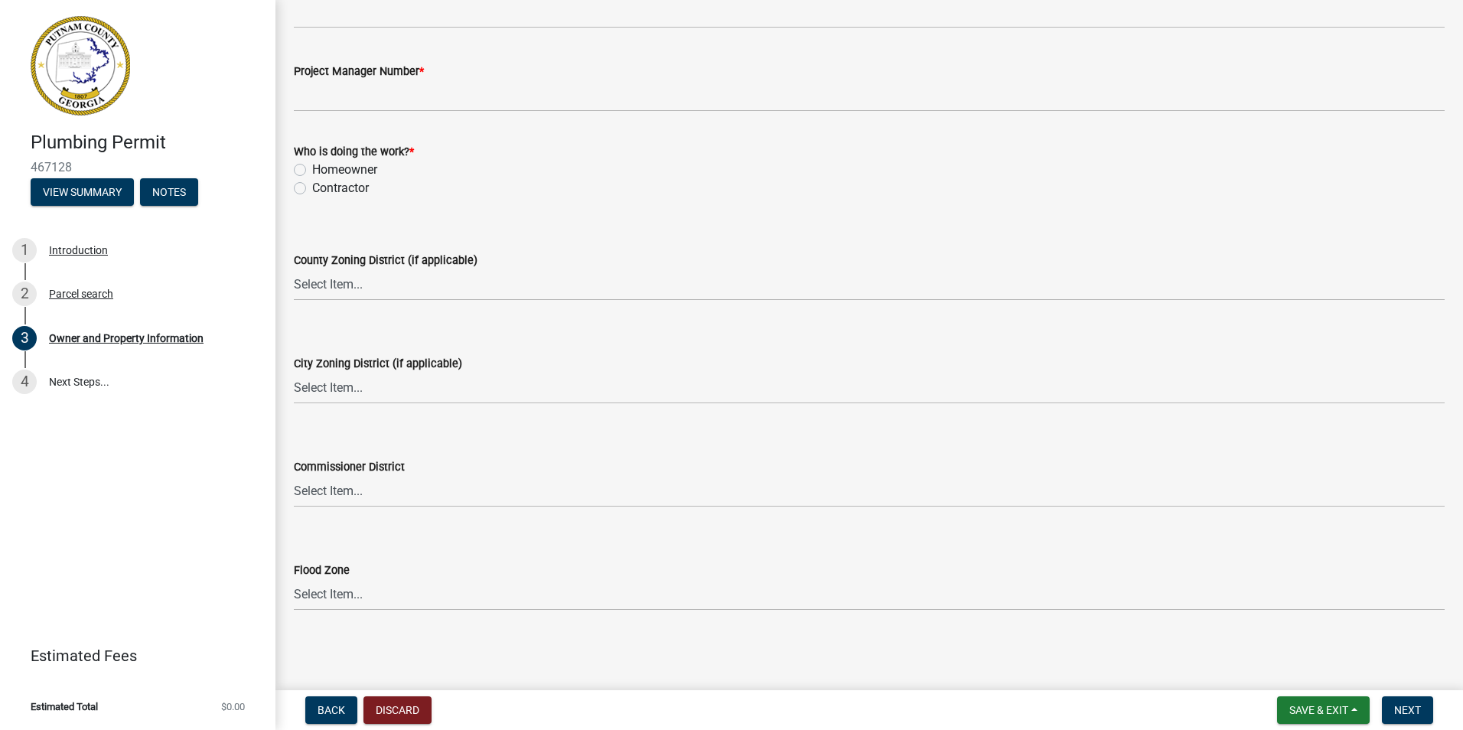
select select "11"
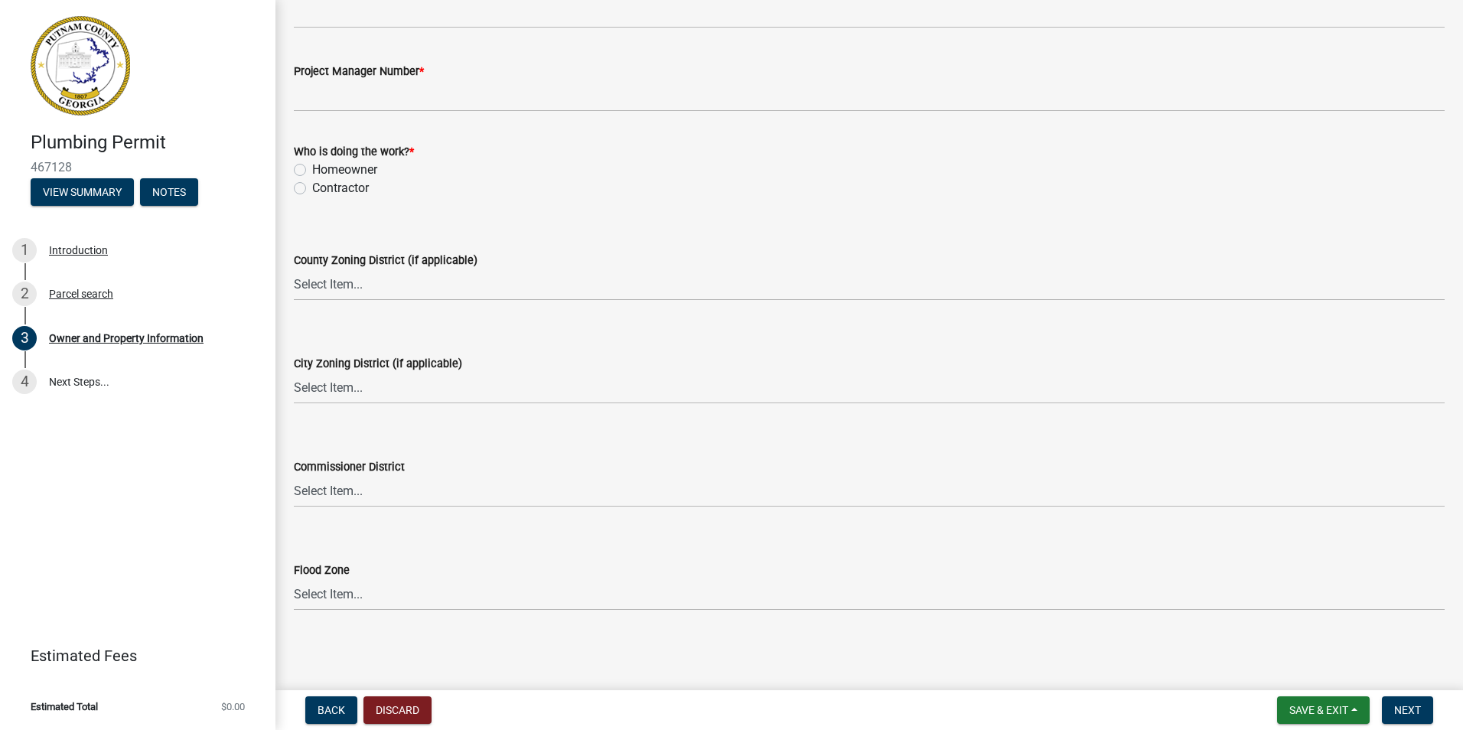
type input "[DATE]"
type input "25348"
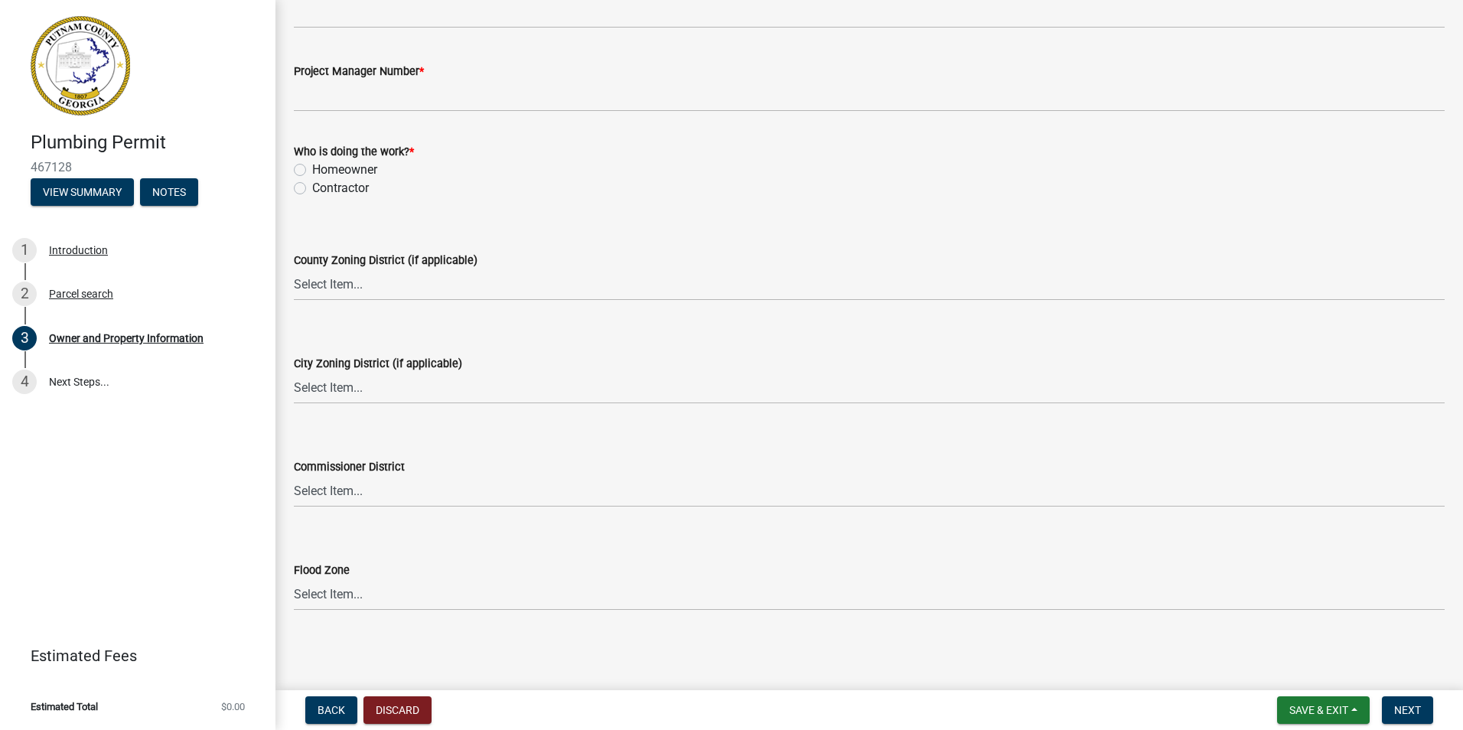
select select "8"
select select "2025"
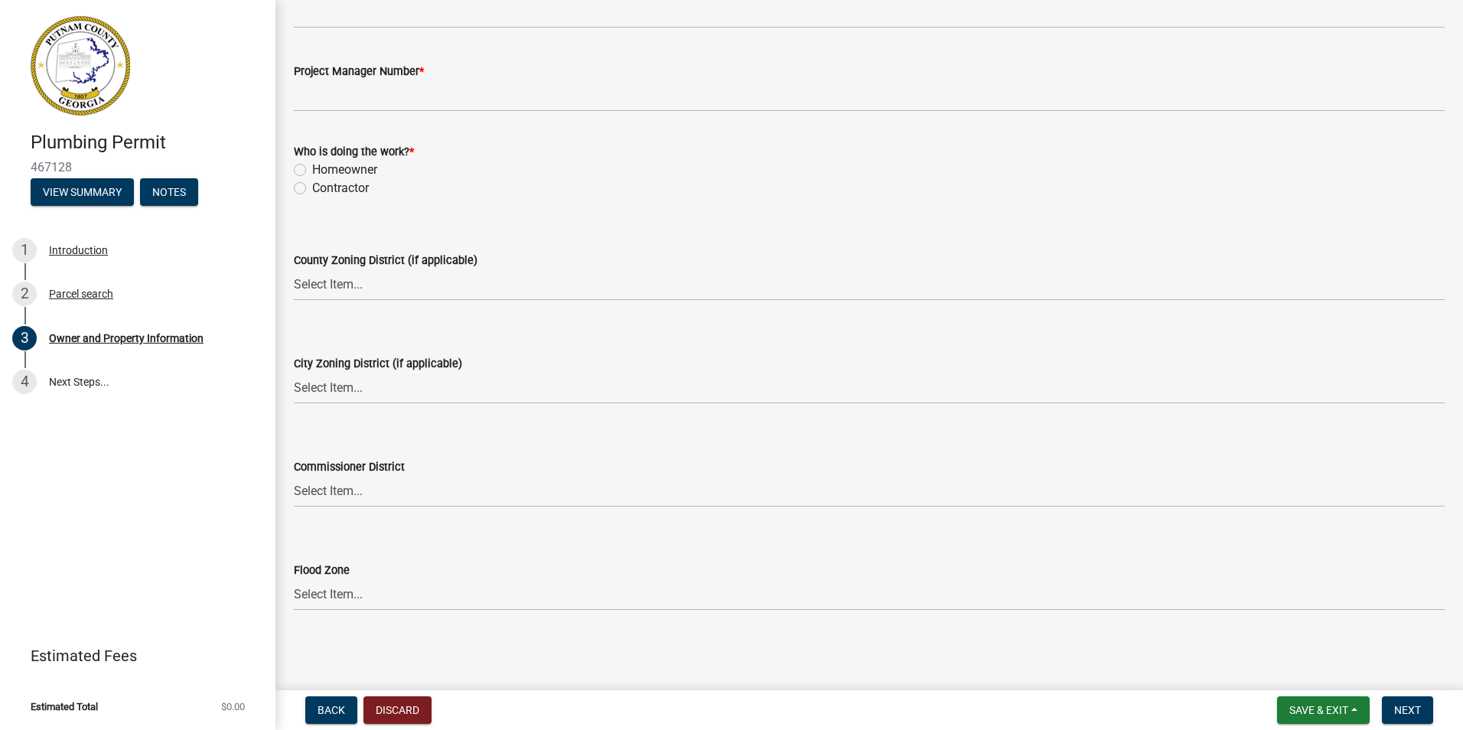
select select "1"
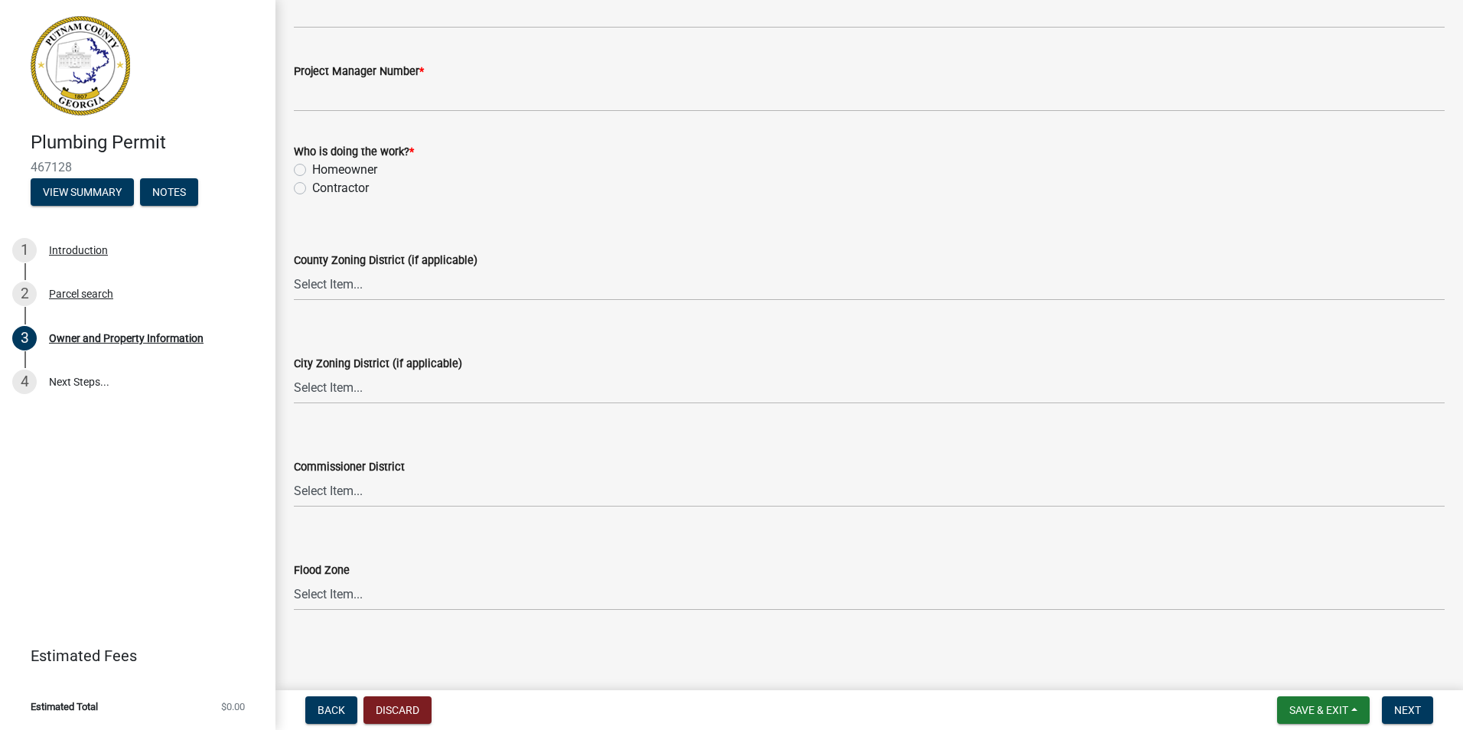
select select "2026"
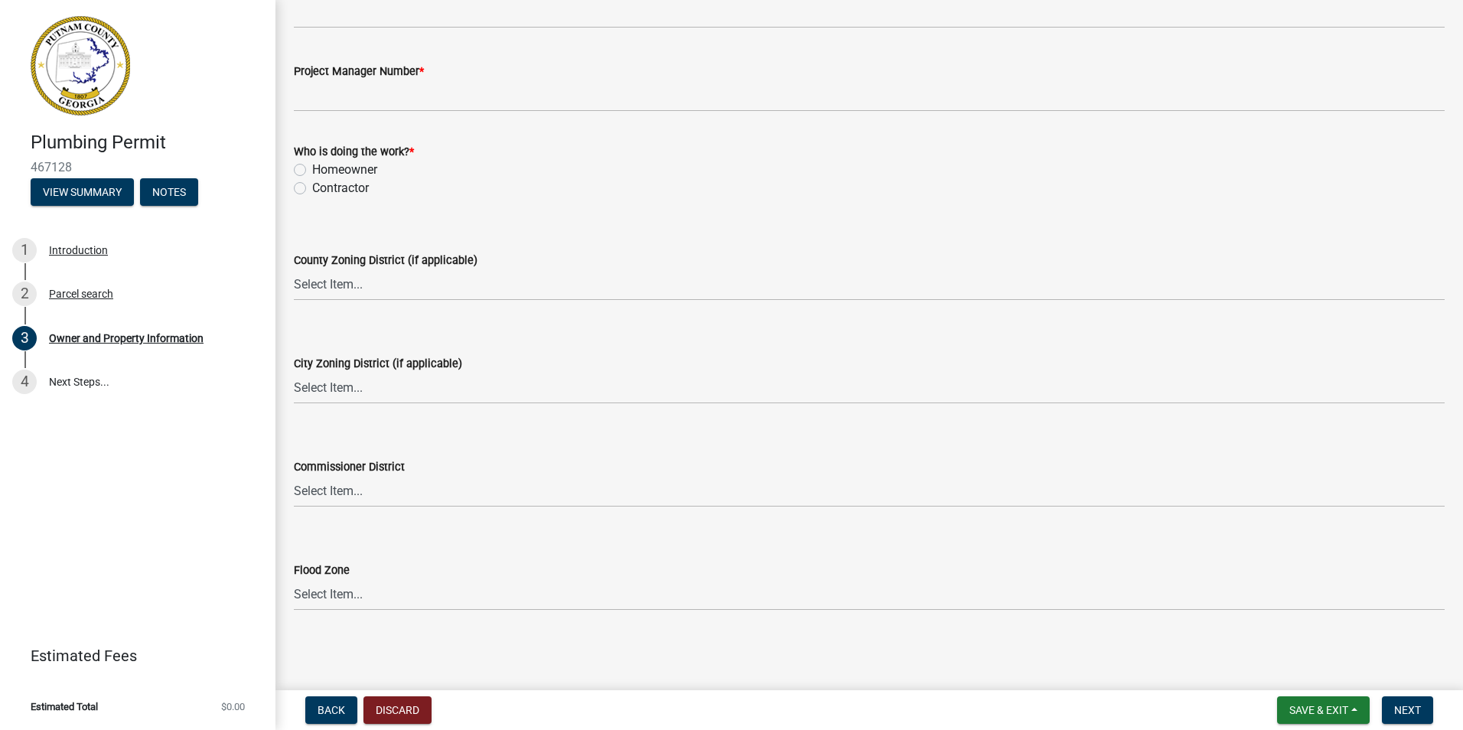
select select "6"
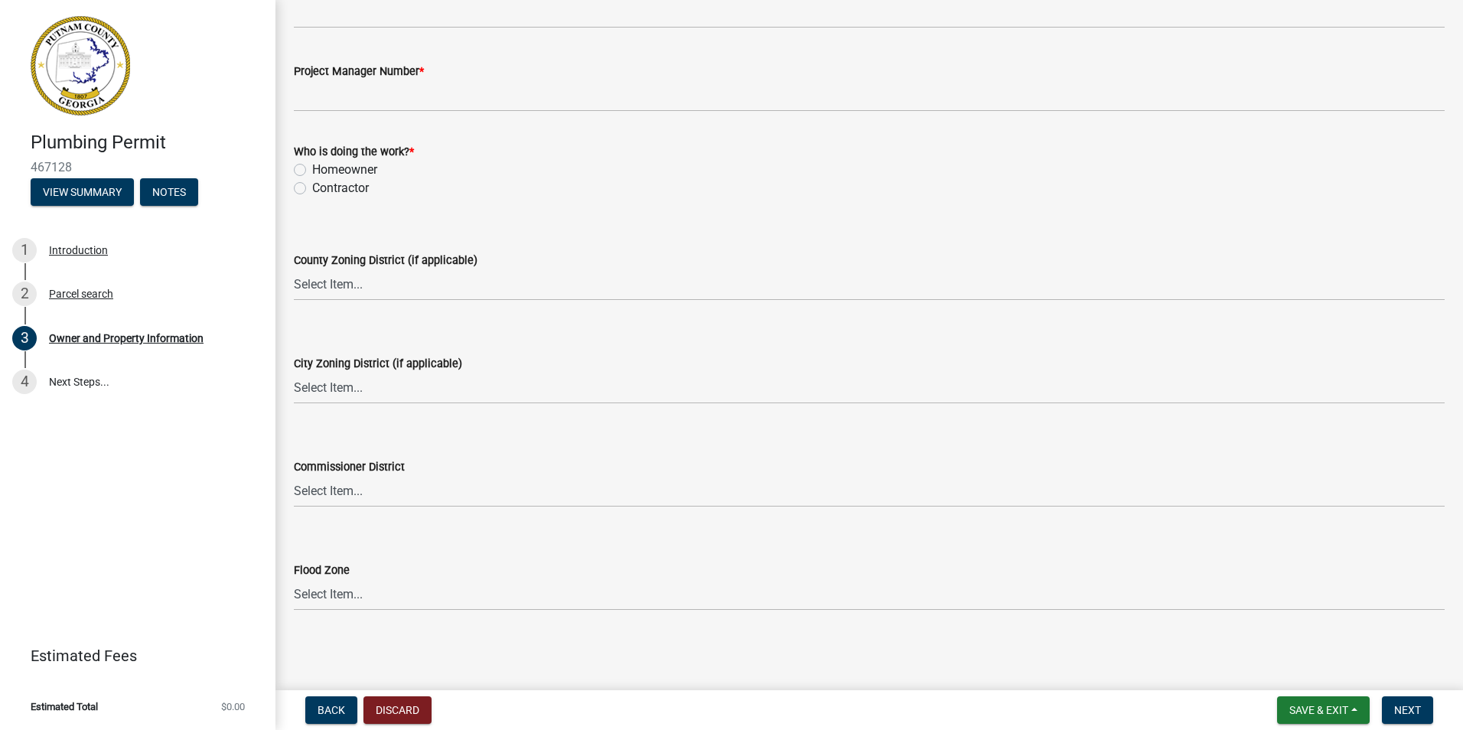
type input "[DATE]"
type input "[PERSON_NAME]"
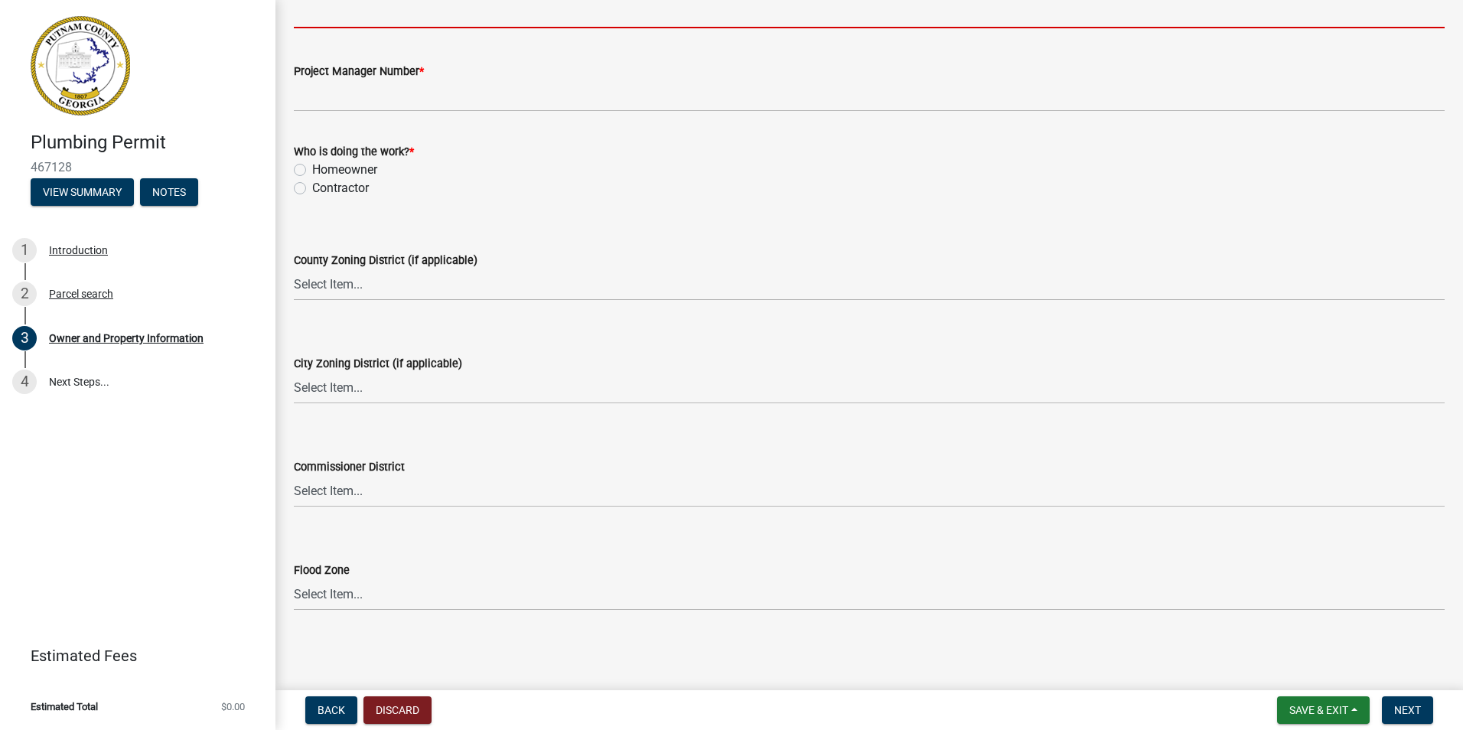
click at [433, 28] on input "Project Manager Name *" at bounding box center [869, 12] width 1151 height 31
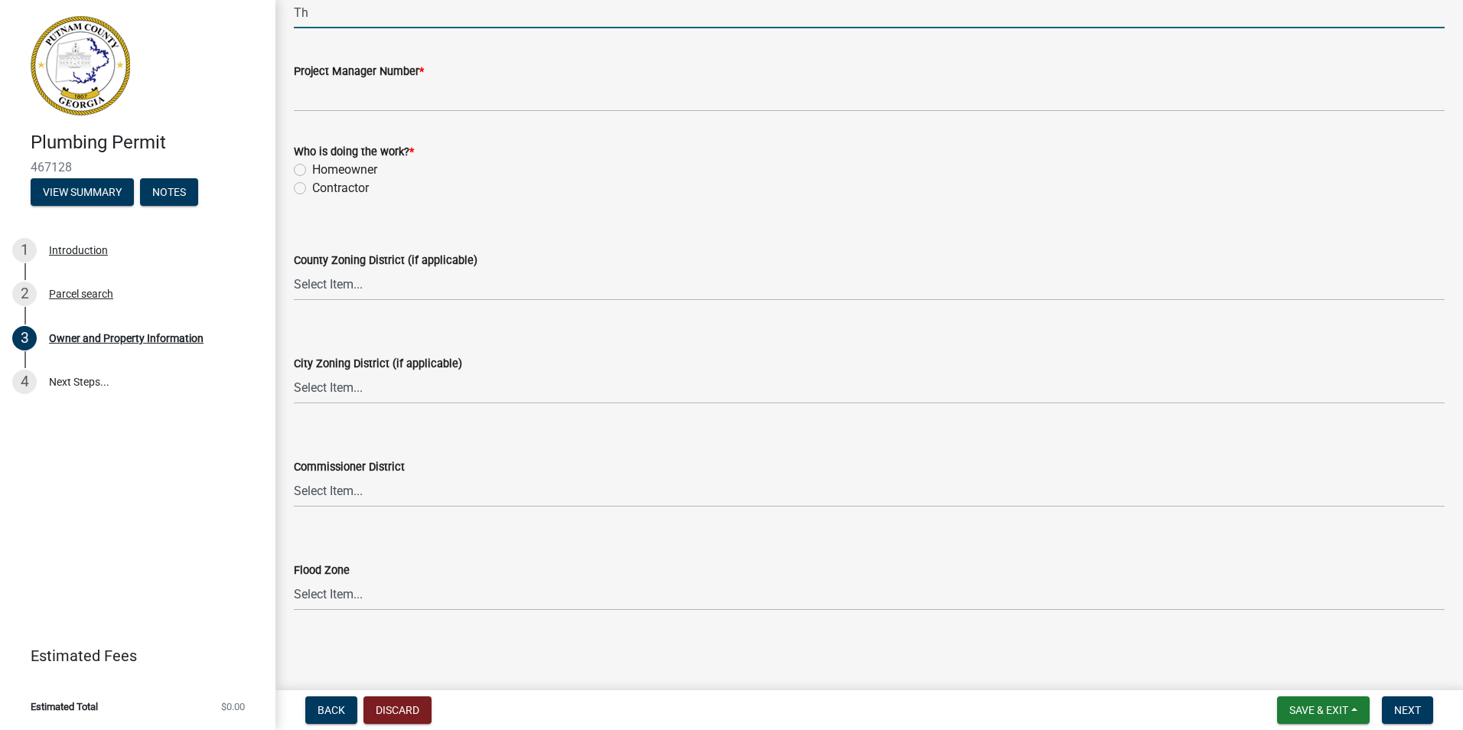
type input "T"
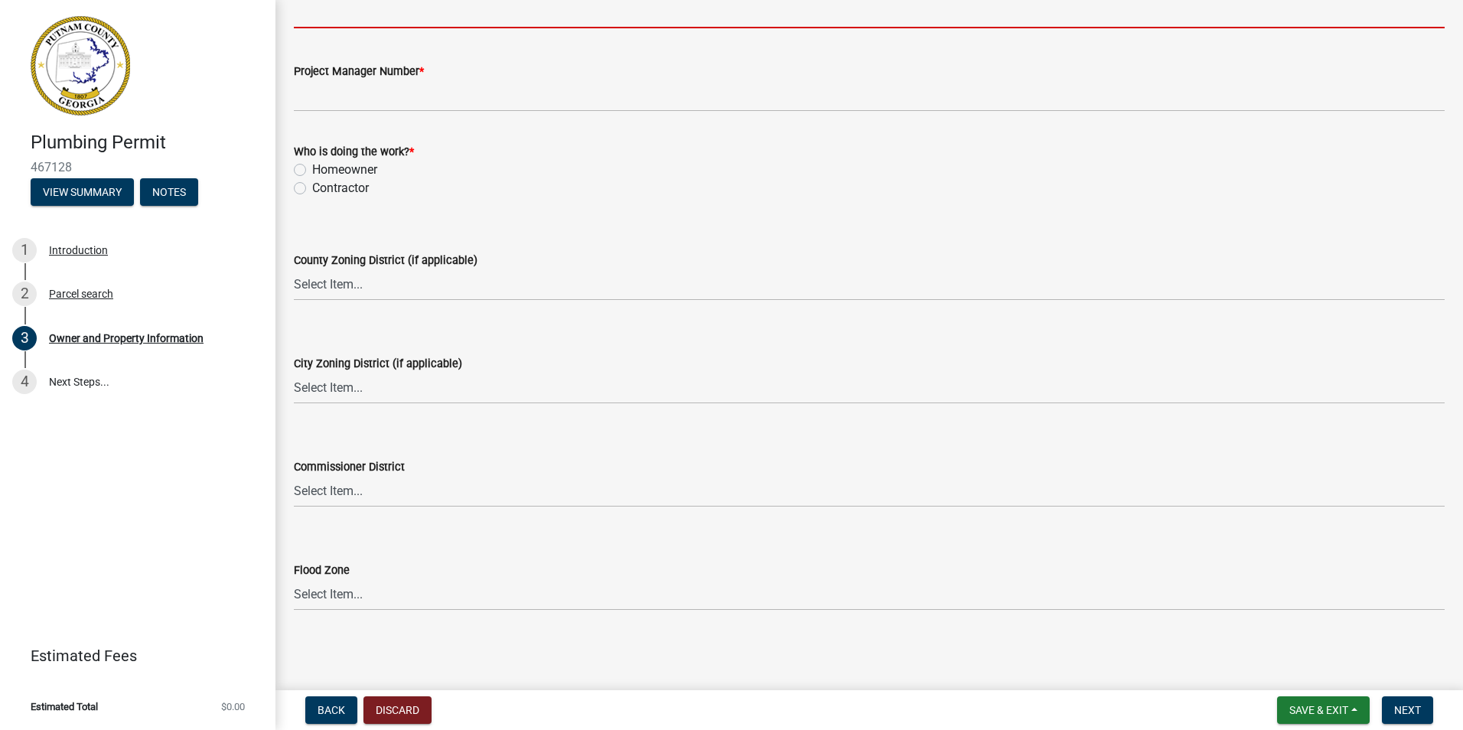
type input "I"
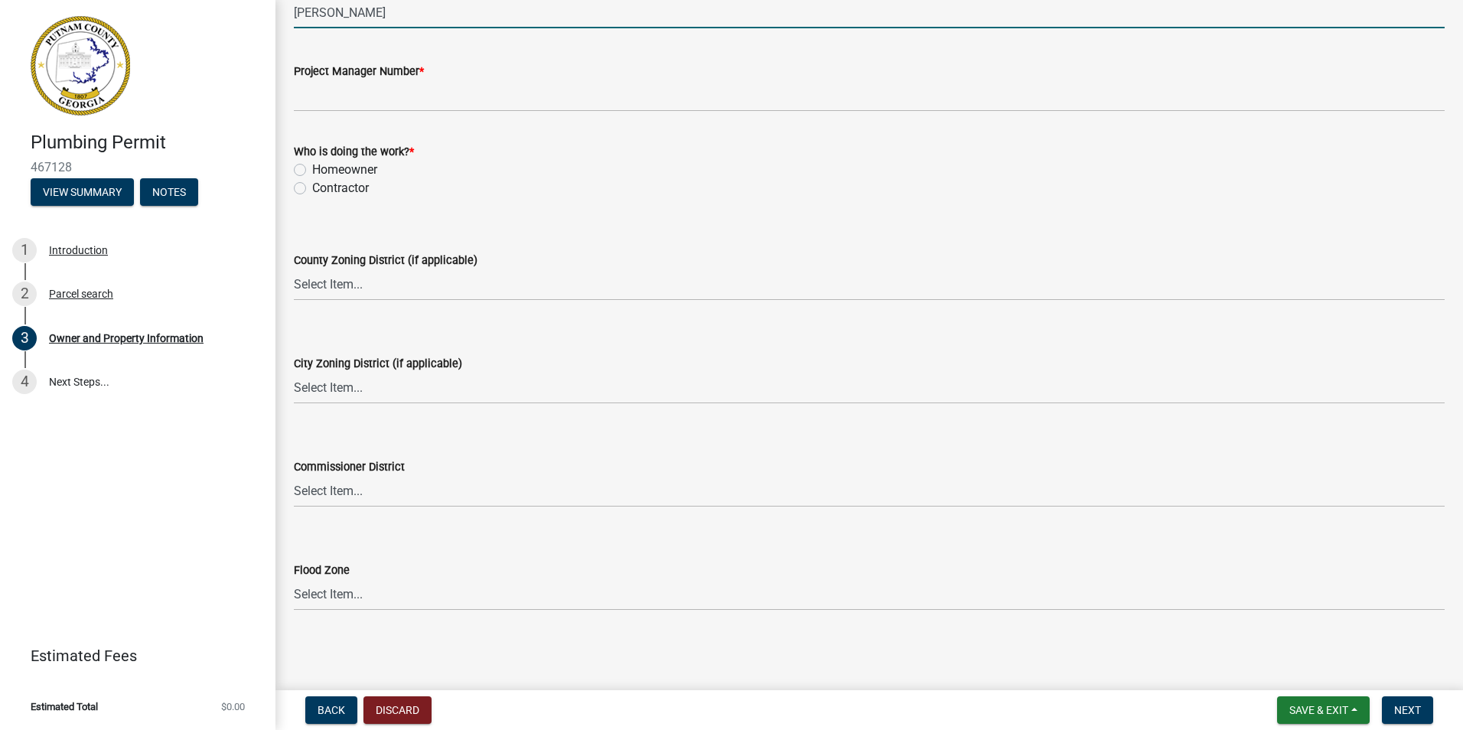
type input "[PERSON_NAME]"
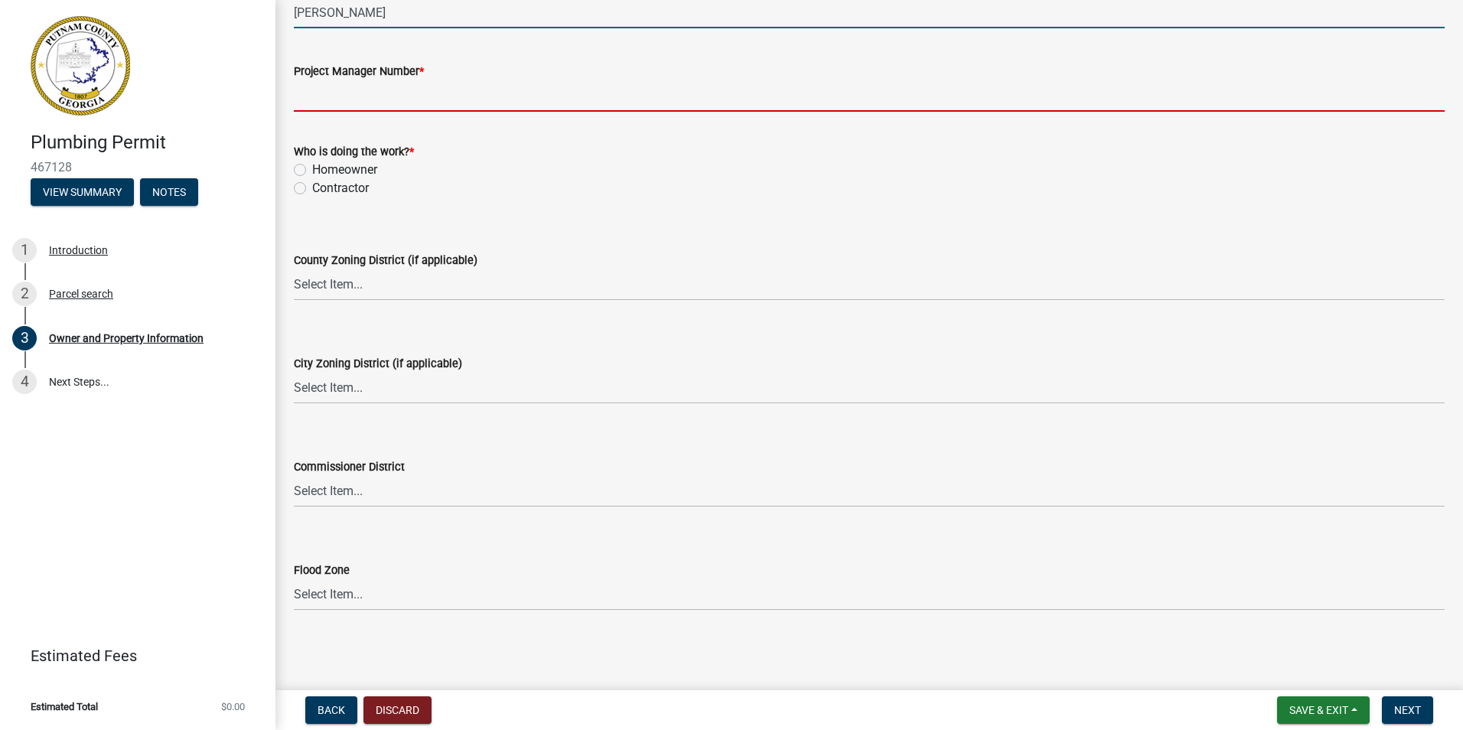
click at [416, 112] on input "Project Manager Number *" at bounding box center [869, 95] width 1151 height 31
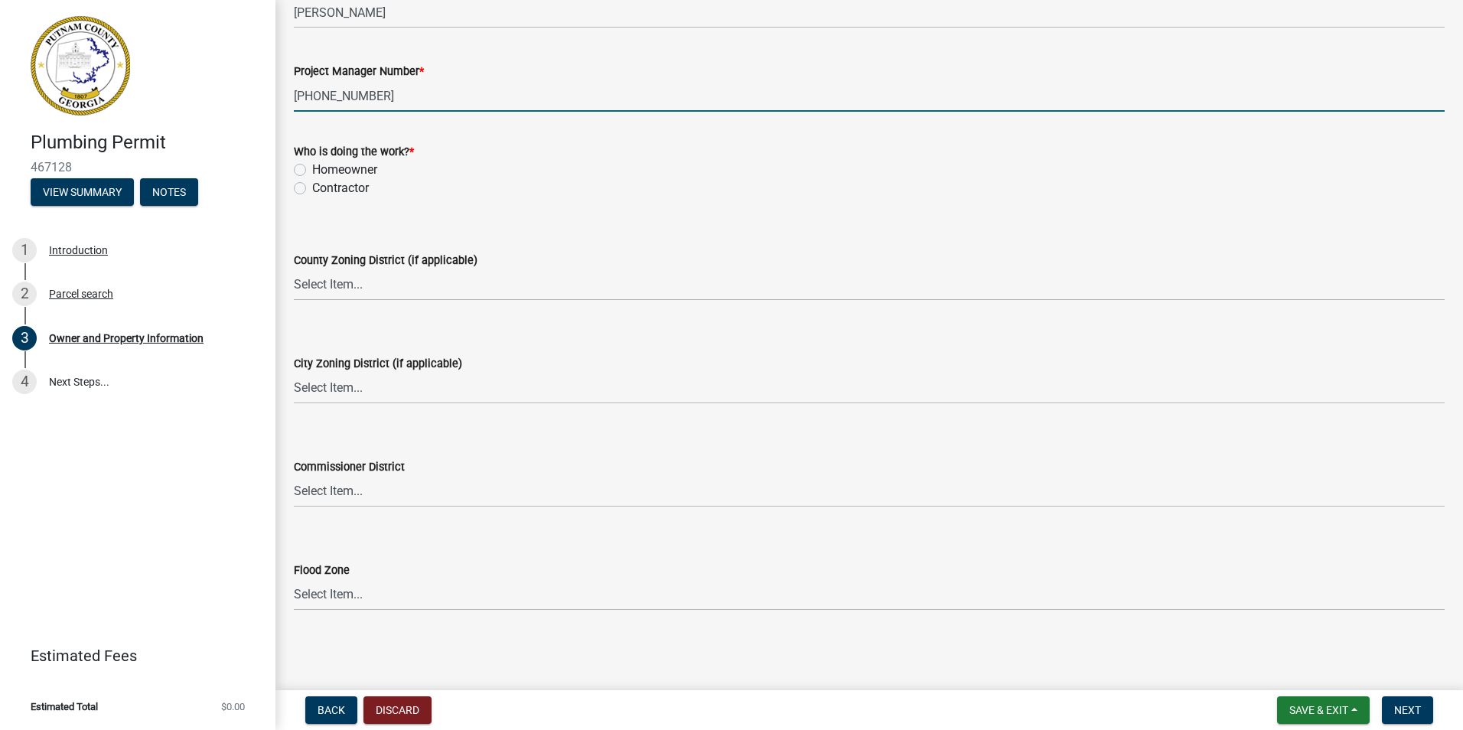
scroll to position [4832, 0]
type input "[PHONE_NUMBER]"
click at [320, 197] on label "Contractor" at bounding box center [340, 188] width 57 height 18
click at [320, 189] on input "Contractor" at bounding box center [317, 184] width 10 height 10
radio input "true"
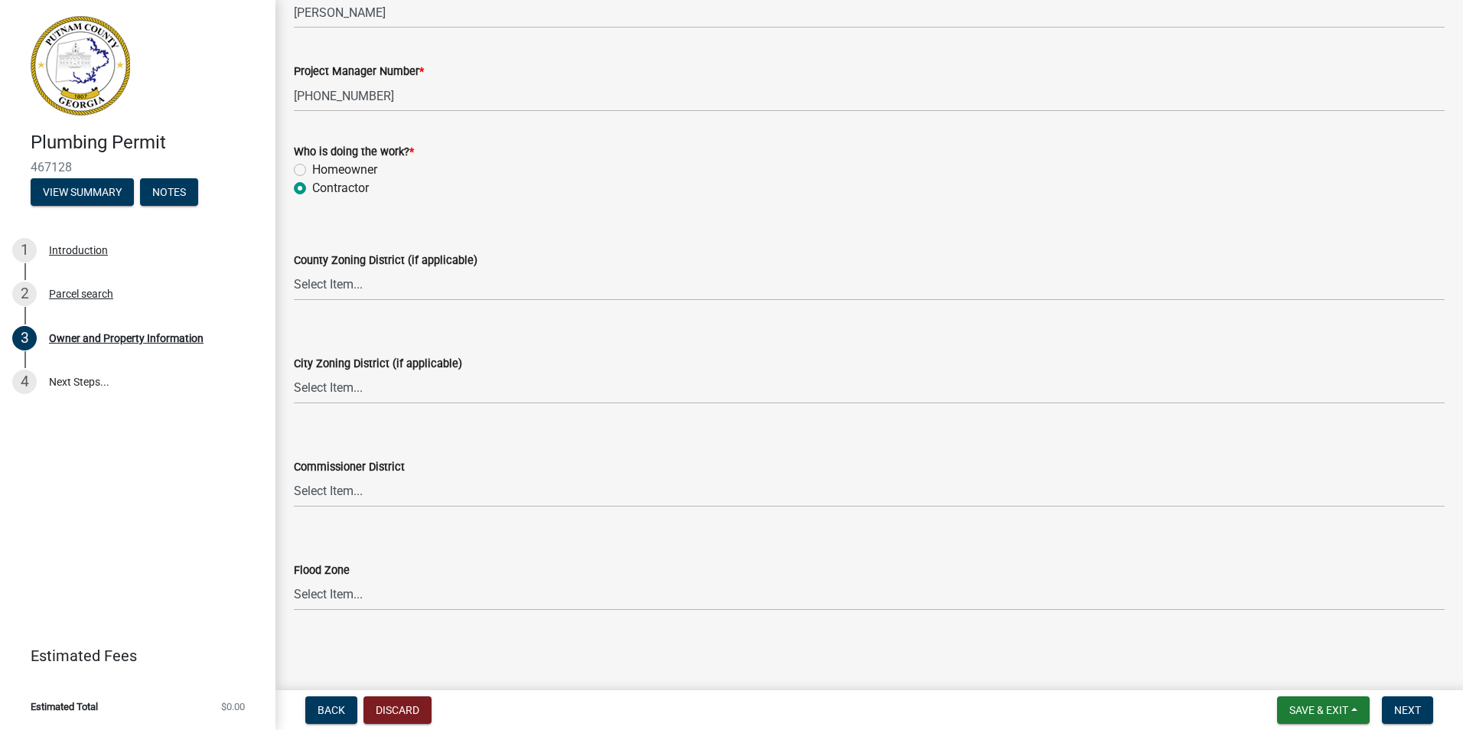
scroll to position [5311, 0]
click at [1394, 704] on span "Next" at bounding box center [1407, 710] width 27 height 12
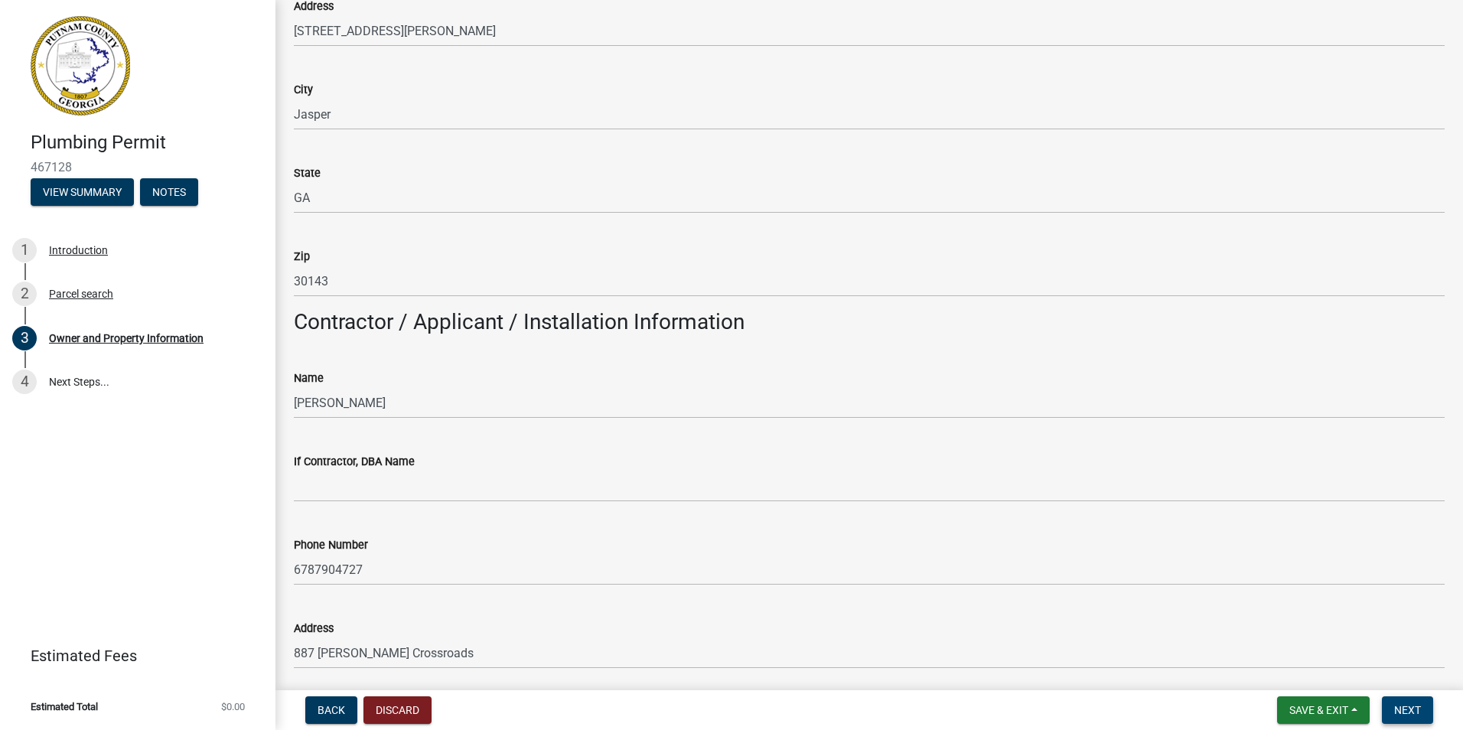
scroll to position [1041, 0]
type input "Eatonton"
click at [1394, 704] on span "Next" at bounding box center [1407, 710] width 27 height 12
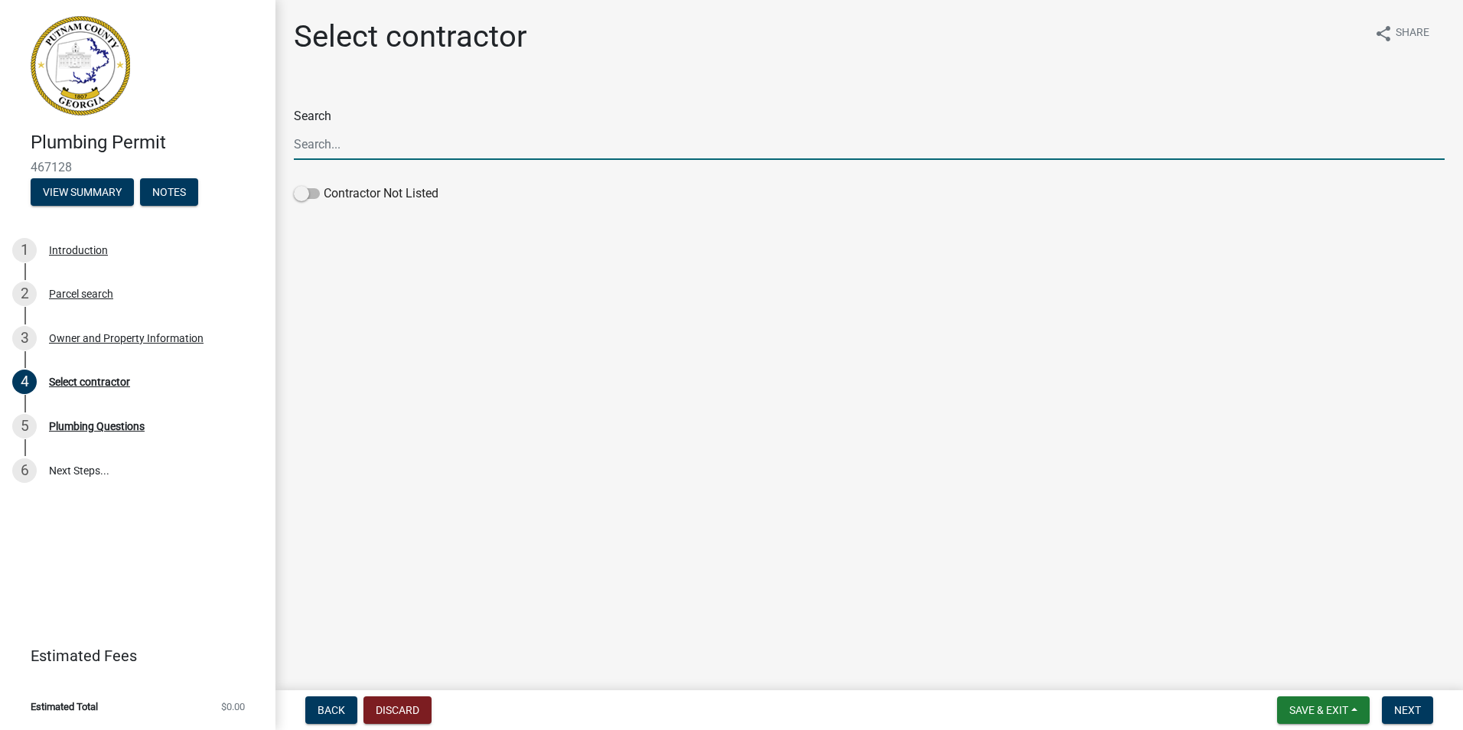
click at [371, 160] on input "Search" at bounding box center [869, 144] width 1151 height 31
type input "[PERSON_NAME]"
click at [1394, 704] on span "Next" at bounding box center [1407, 710] width 27 height 12
click at [320, 199] on span at bounding box center [307, 193] width 26 height 11
click at [324, 184] on input "Contractor Not Listed" at bounding box center [324, 184] width 0 height 0
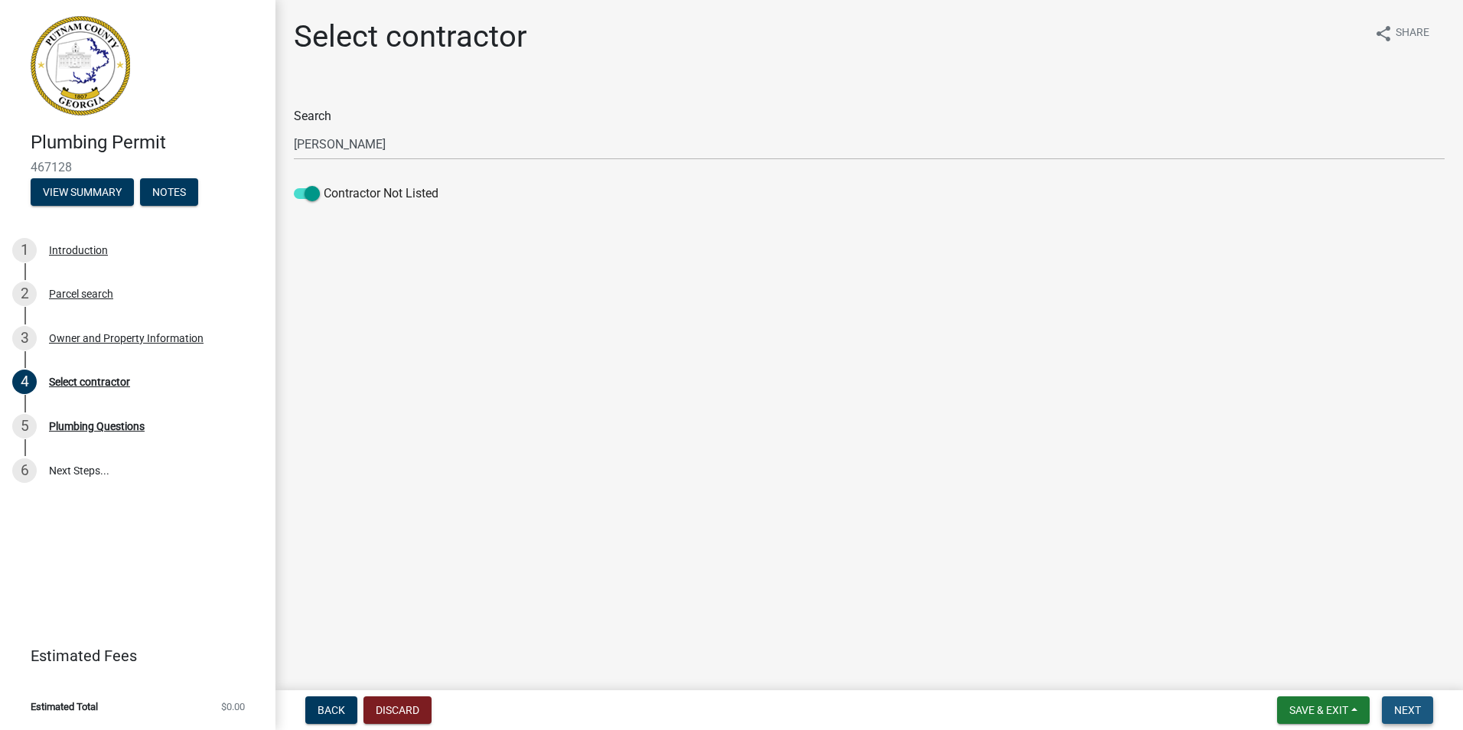
click at [1394, 704] on span "Next" at bounding box center [1407, 710] width 27 height 12
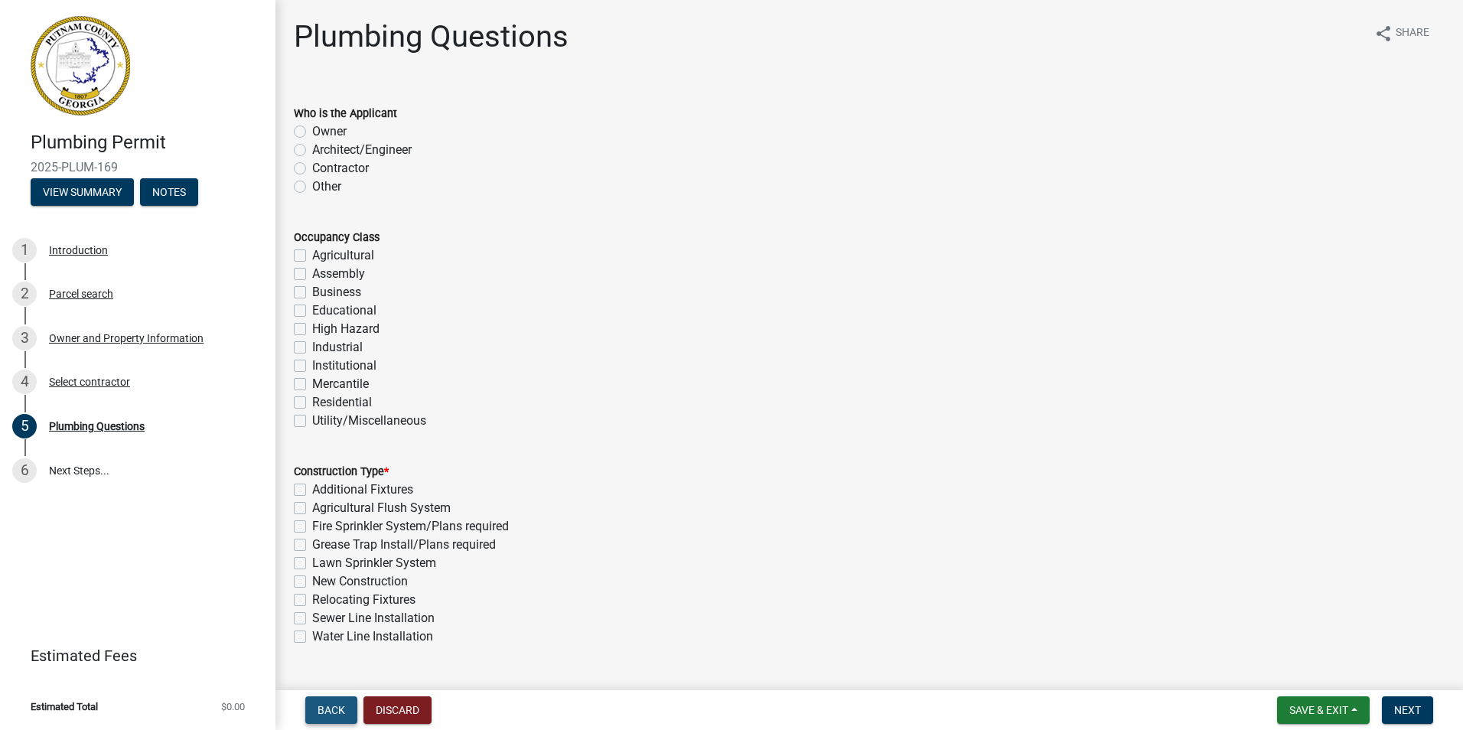
click at [345, 704] on span "Back" at bounding box center [332, 710] width 28 height 12
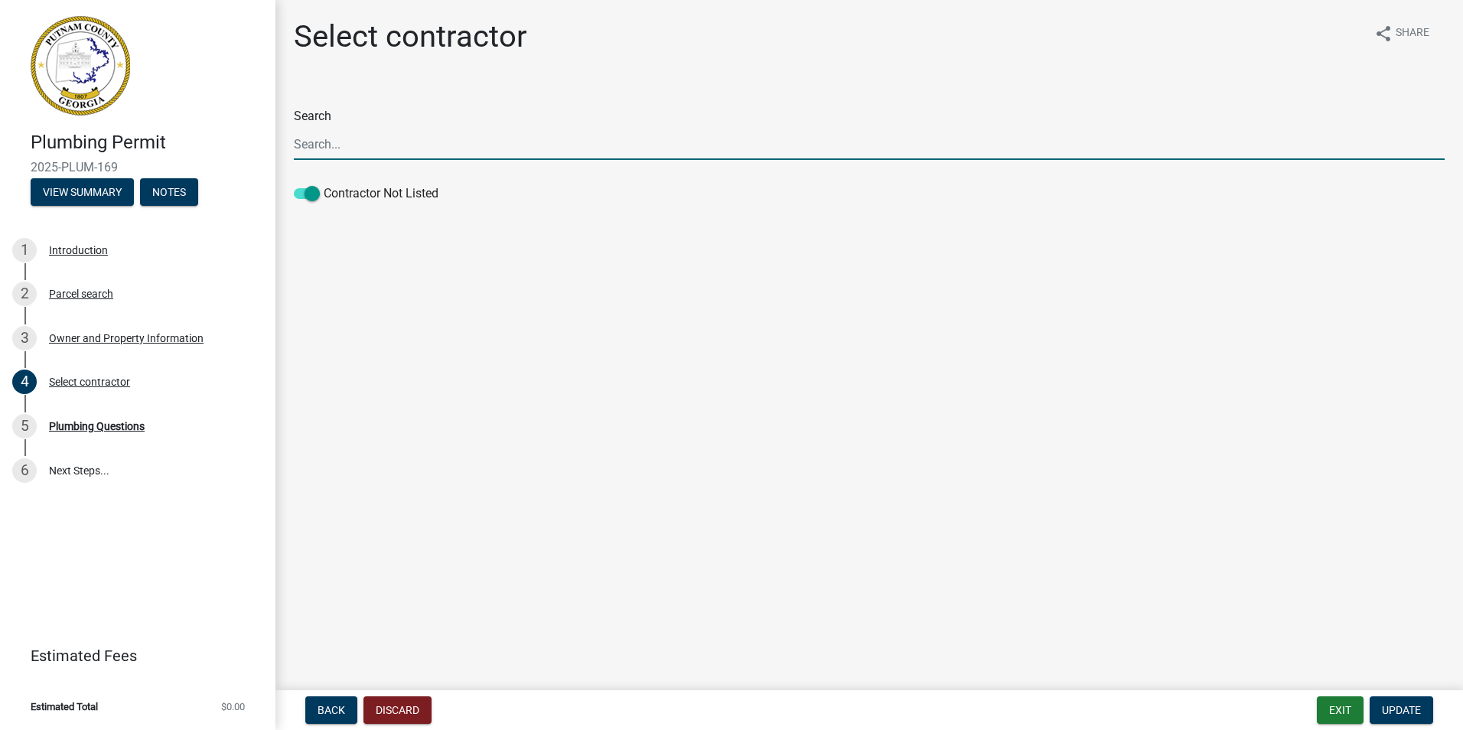
click at [409, 160] on input "Search" at bounding box center [869, 144] width 1151 height 31
type input "Village Construction"
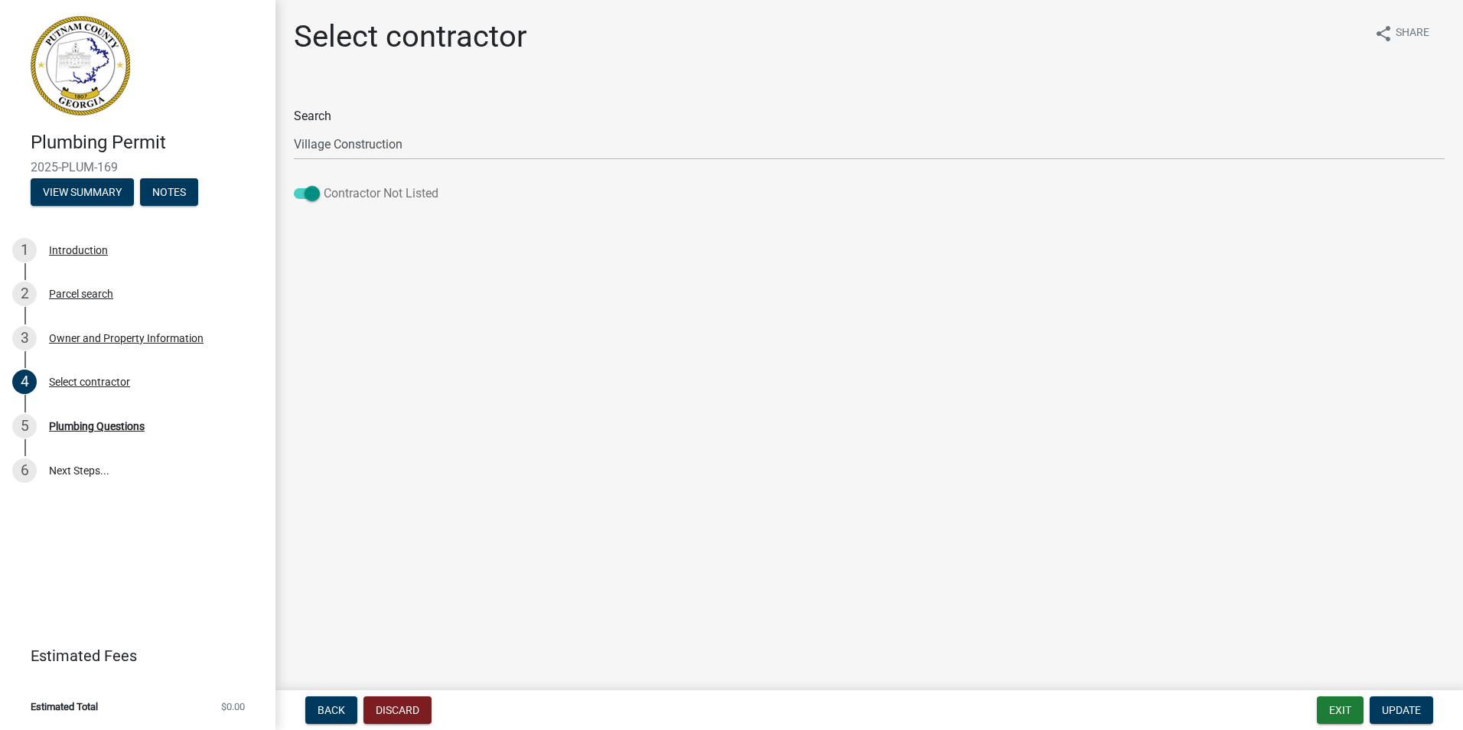
click at [320, 199] on span at bounding box center [307, 193] width 26 height 11
click at [324, 184] on input "Contractor Not Listed" at bounding box center [324, 184] width 0 height 0
click at [337, 203] on label "Contractor Not Listed" at bounding box center [366, 193] width 145 height 18
click at [324, 184] on input "Contractor Not Listed" at bounding box center [324, 184] width 0 height 0
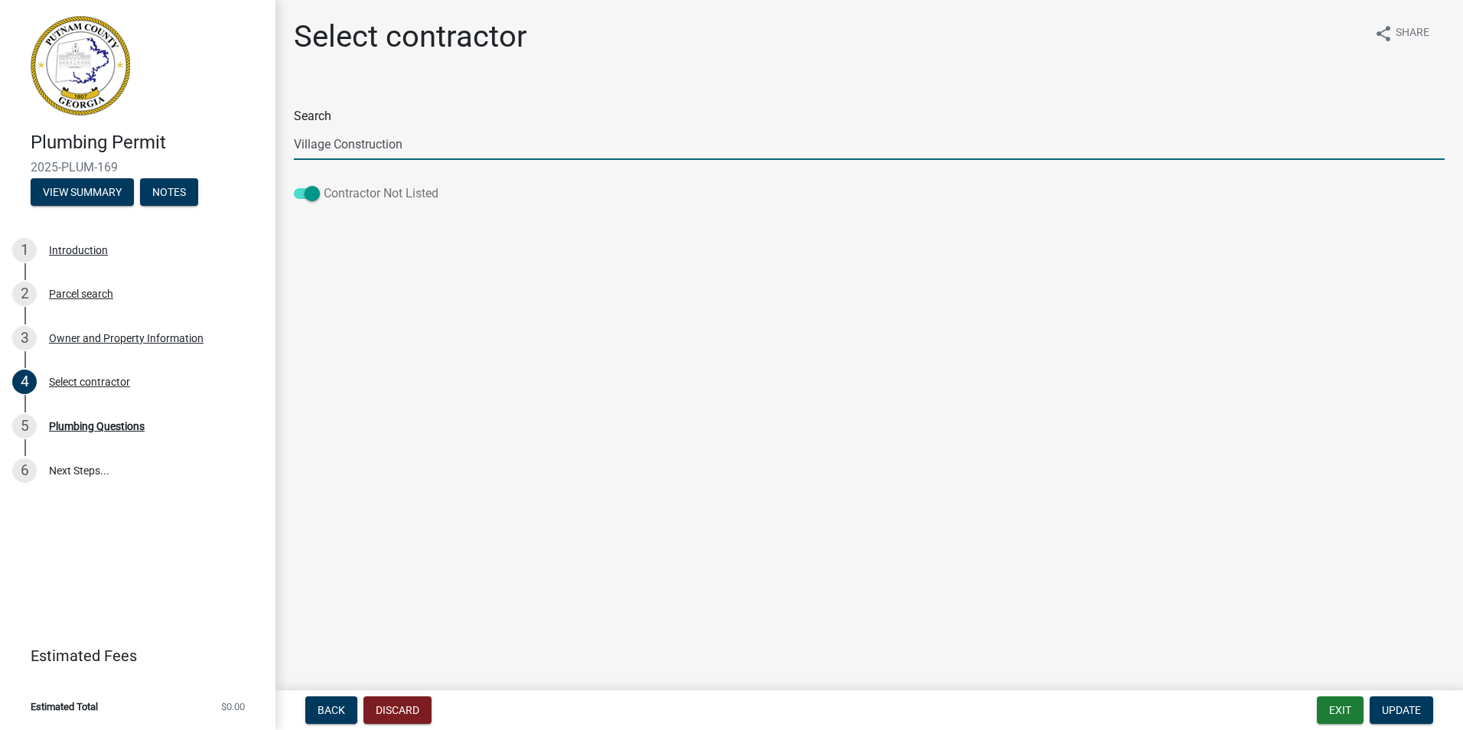
click at [318, 203] on label "Contractor Not Listed" at bounding box center [366, 193] width 145 height 18
click at [324, 184] on input "Contractor Not Listed" at bounding box center [324, 184] width 0 height 0
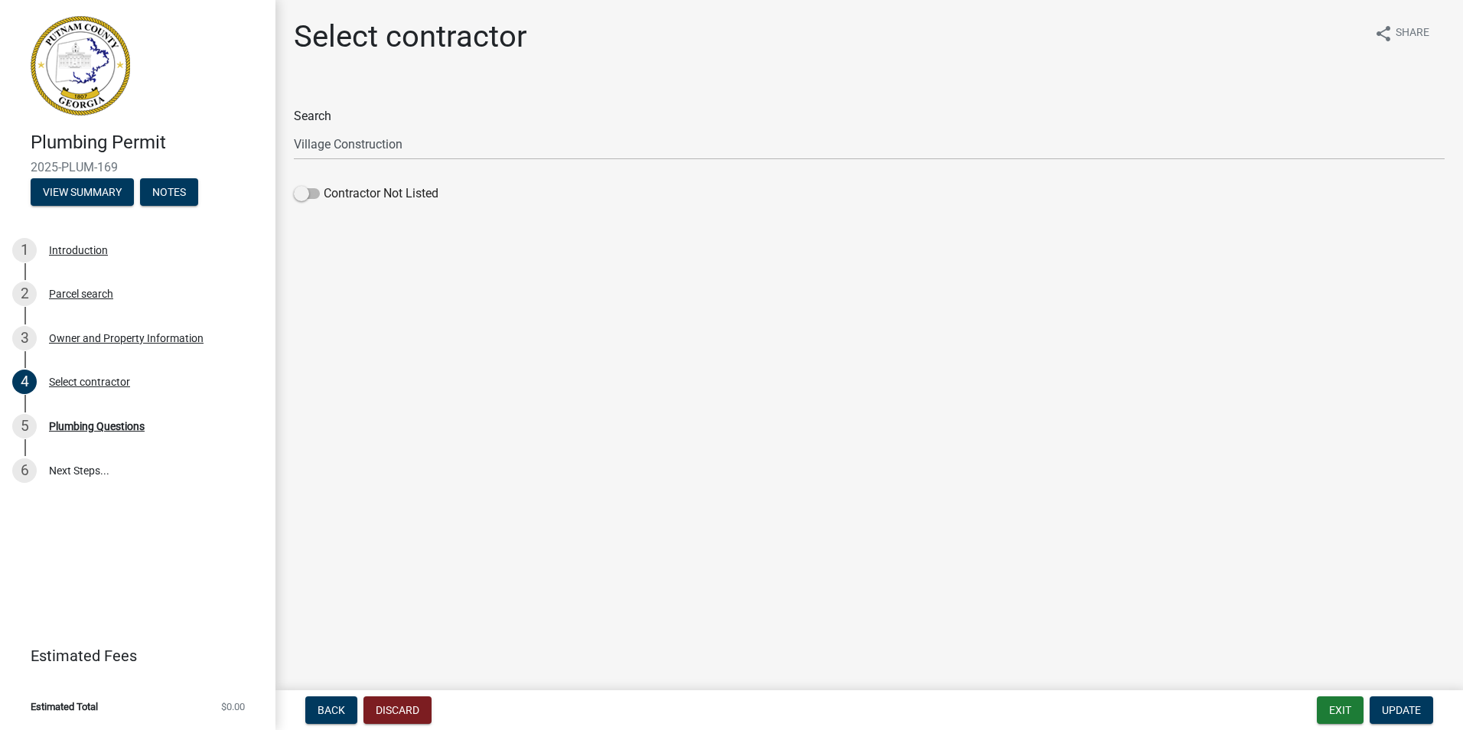
click at [477, 490] on main "Select contractor share Share Search Village Construction Contractor Not Listed" at bounding box center [868, 342] width 1187 height 684
click at [1382, 704] on span "Update" at bounding box center [1401, 710] width 39 height 12
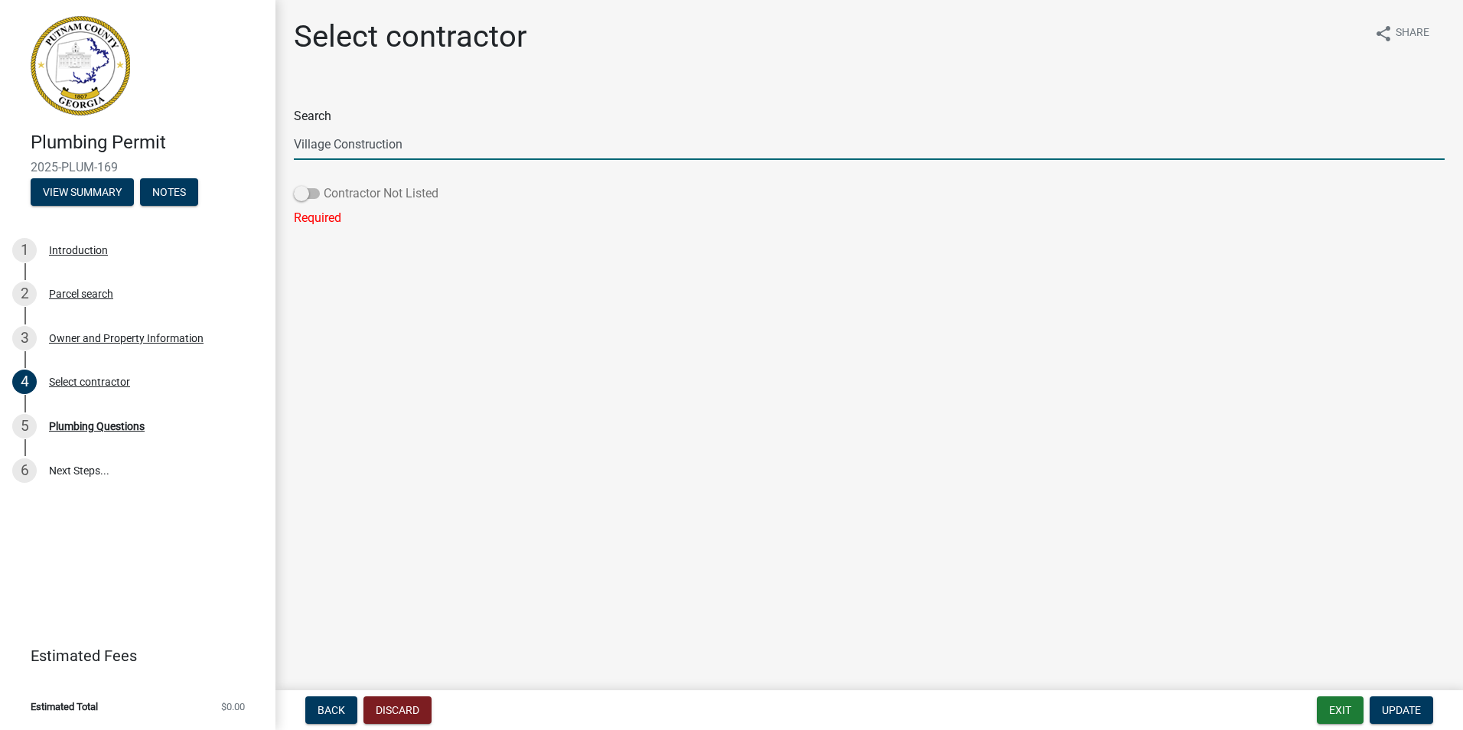
click at [320, 199] on span at bounding box center [307, 193] width 26 height 11
click at [324, 184] on input "Contractor Not Listed" at bounding box center [324, 184] width 0 height 0
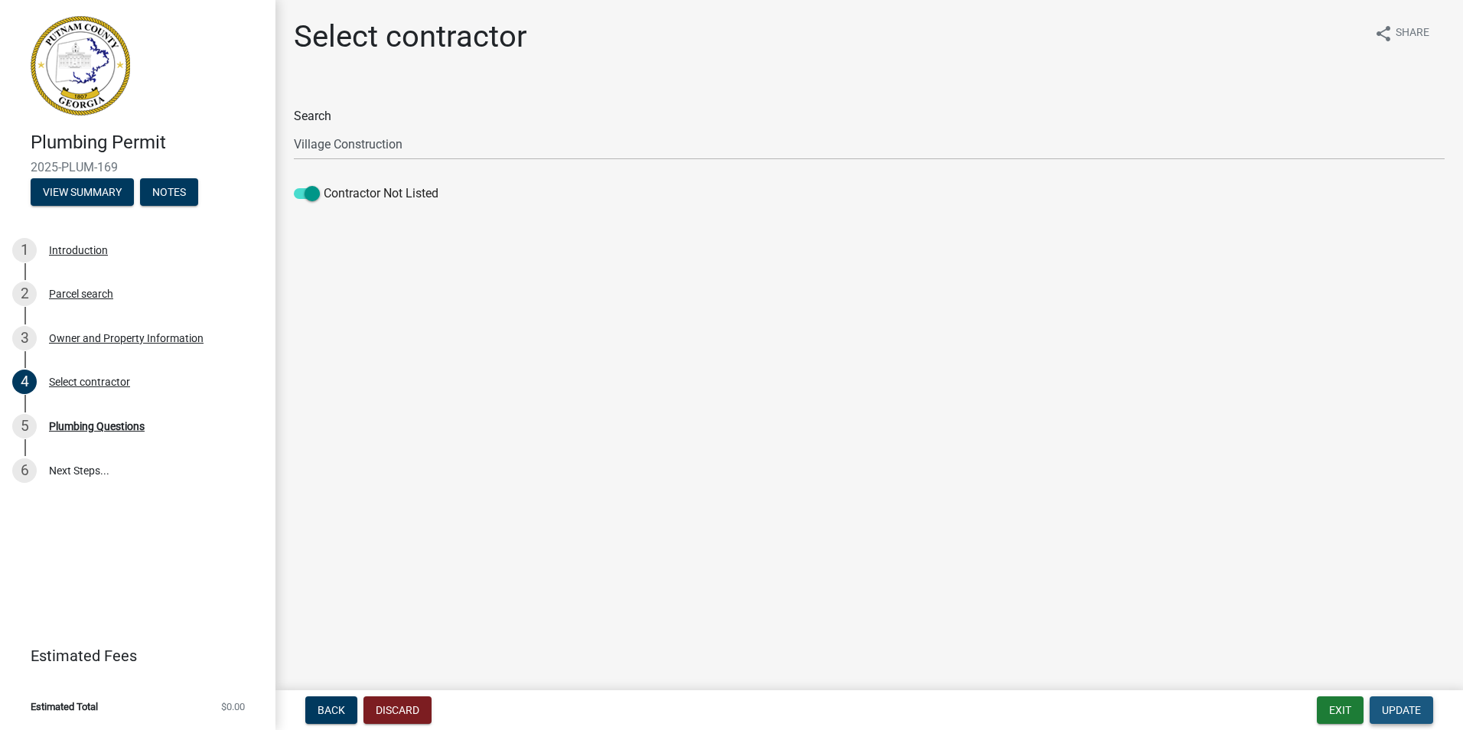
click at [1382, 704] on span "Update" at bounding box center [1401, 710] width 39 height 12
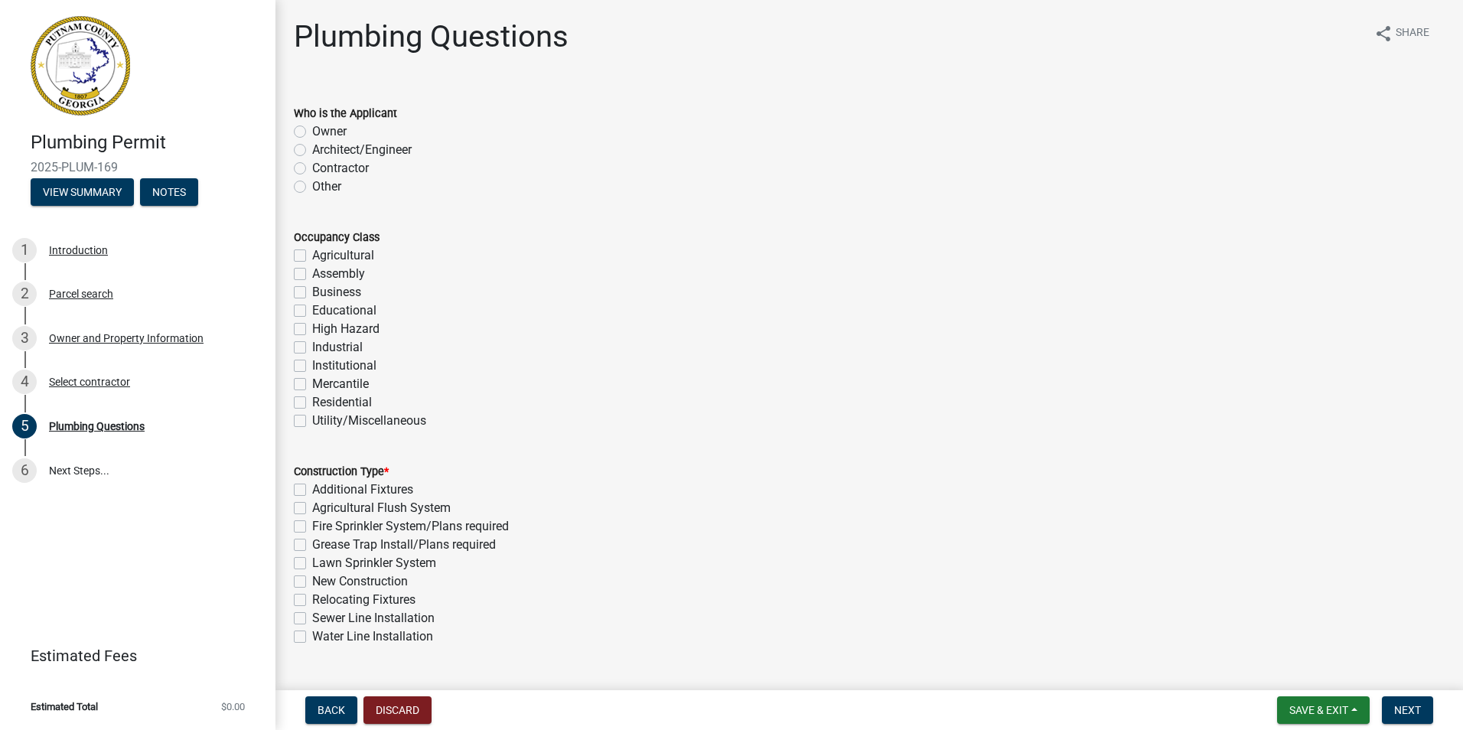
click at [321, 196] on label "Other" at bounding box center [326, 186] width 29 height 18
click at [321, 187] on input "Other" at bounding box center [317, 182] width 10 height 10
radio input "true"
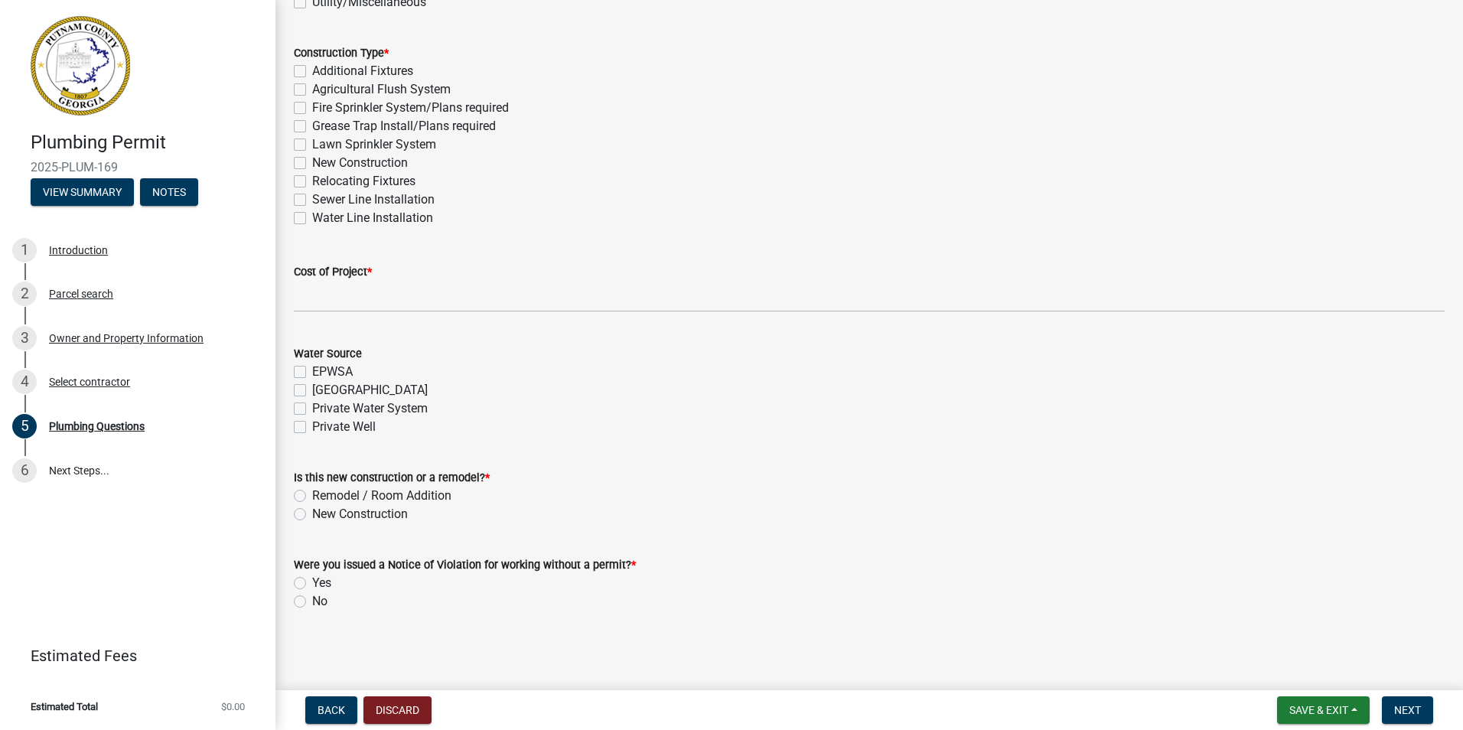
scroll to position [729, 0]
click at [319, 172] on label "New Construction" at bounding box center [360, 163] width 96 height 18
click at [319, 164] on input "New Construction" at bounding box center [317, 159] width 10 height 10
checkbox input "true"
checkbox input "false"
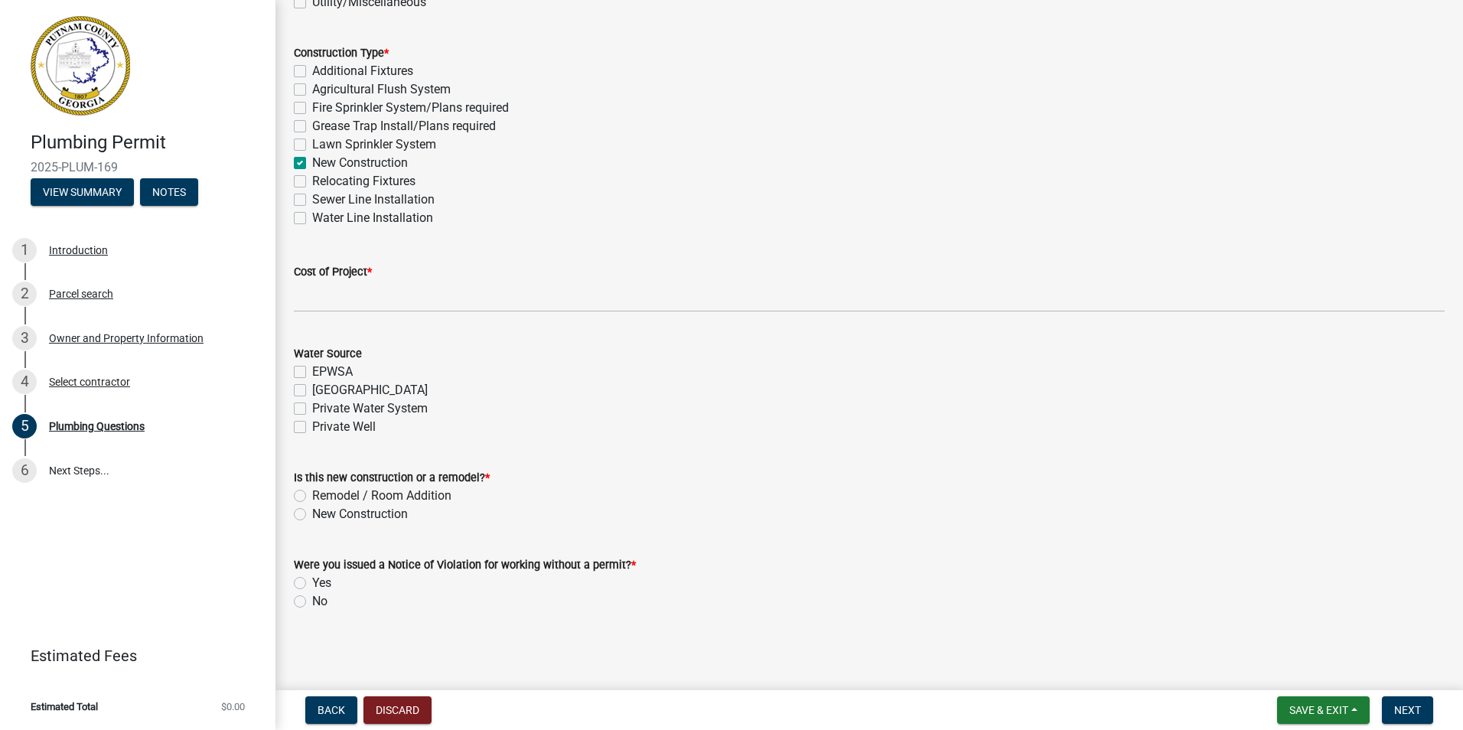
checkbox input "false"
checkbox input "true"
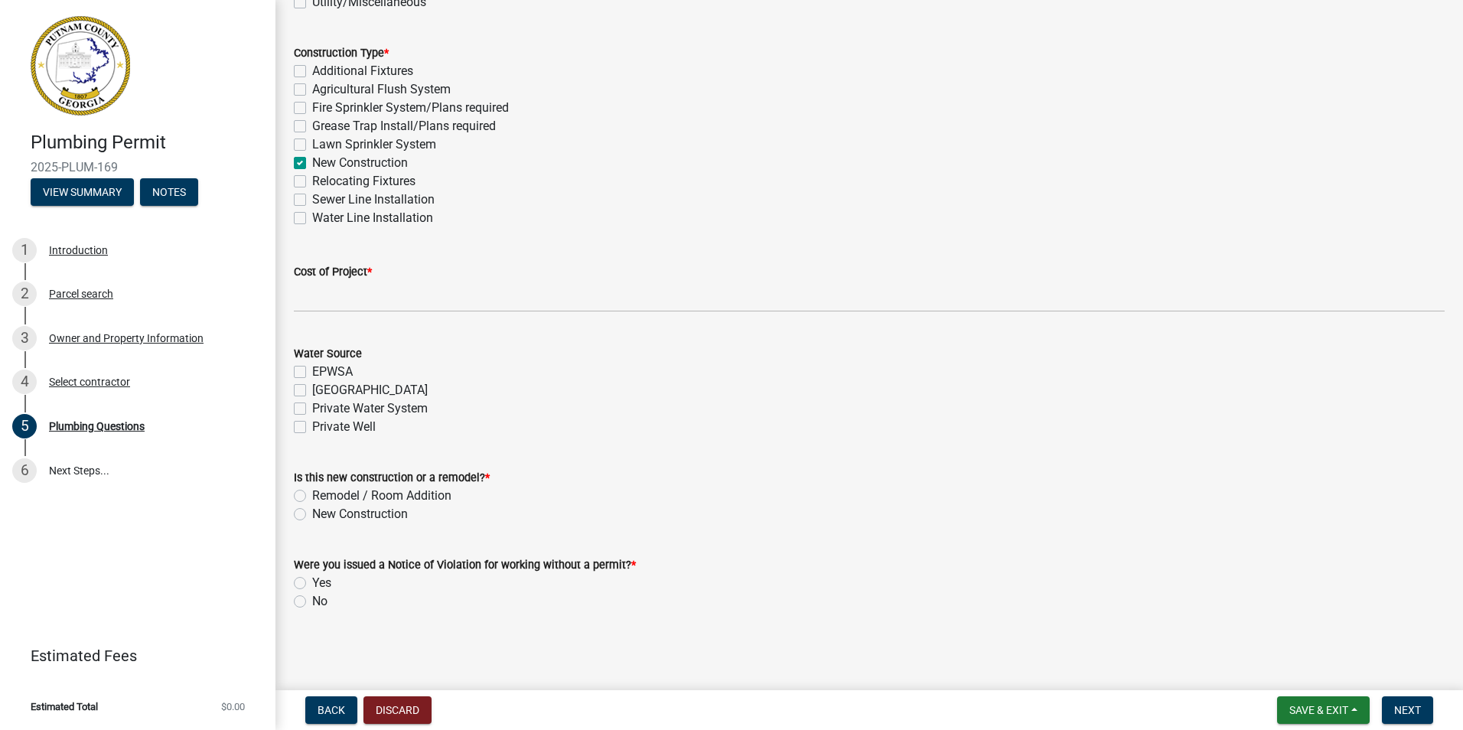
checkbox input "false"
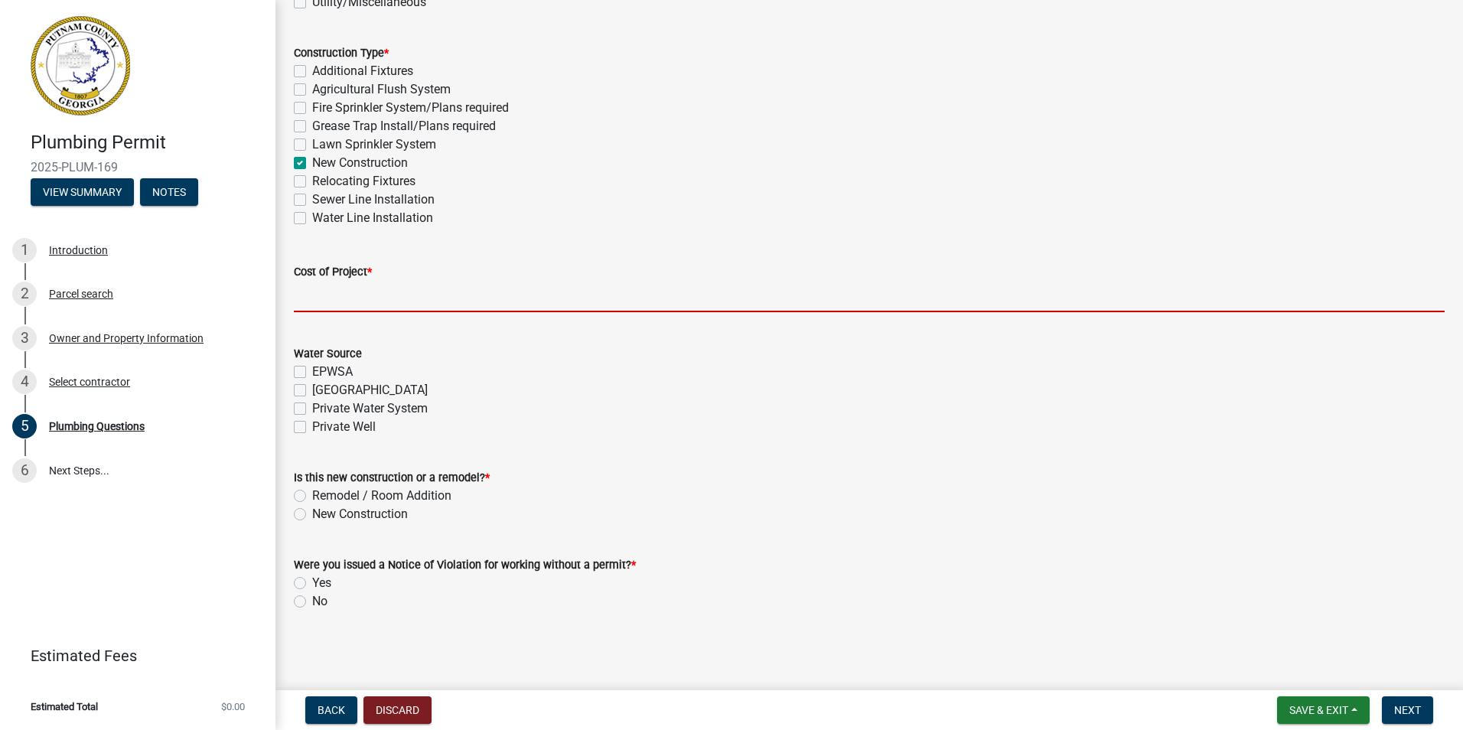
click at [377, 298] on input "text" at bounding box center [869, 296] width 1151 height 31
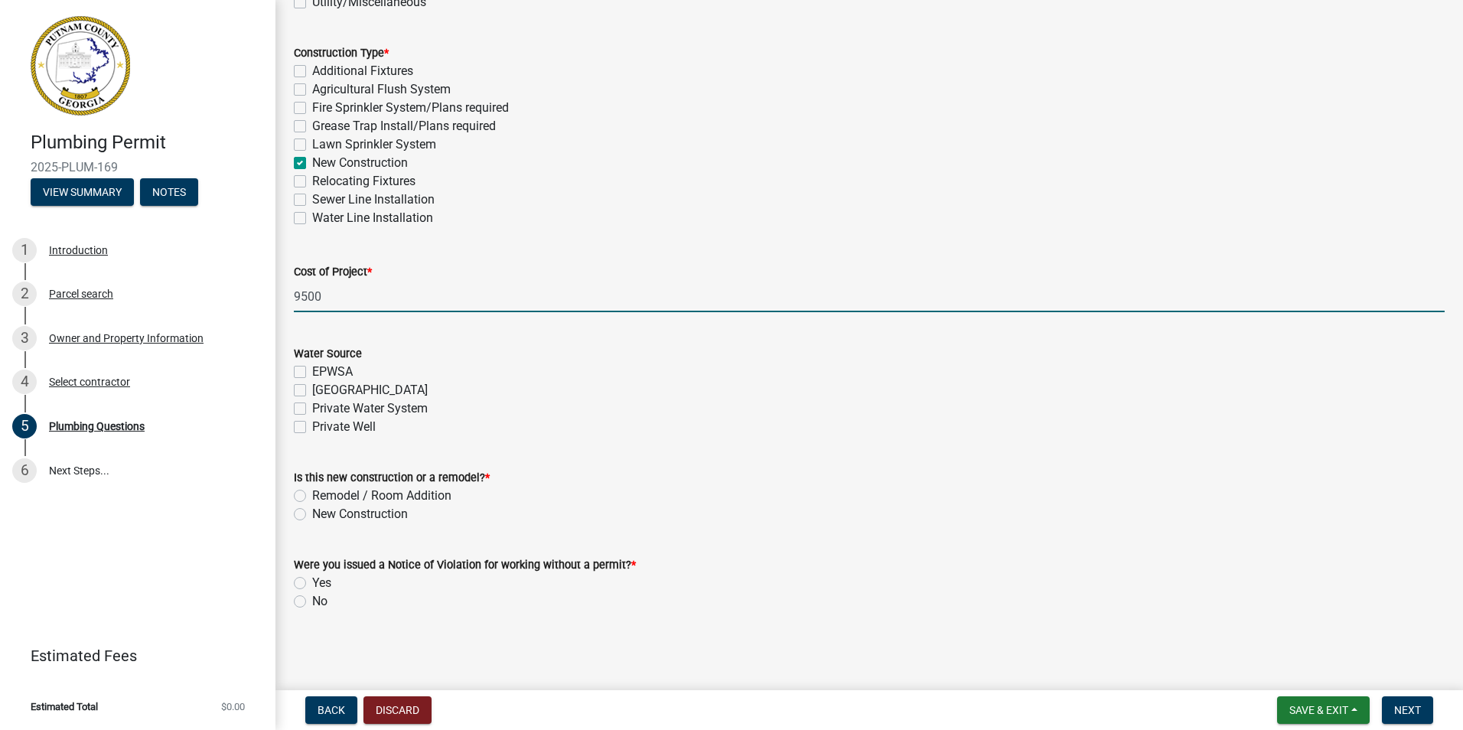
scroll to position [1278, 0]
type input "9500"
click at [317, 418] on label "Private Well" at bounding box center [344, 427] width 64 height 18
click at [317, 418] on input "Private Well" at bounding box center [317, 423] width 10 height 10
checkbox input "true"
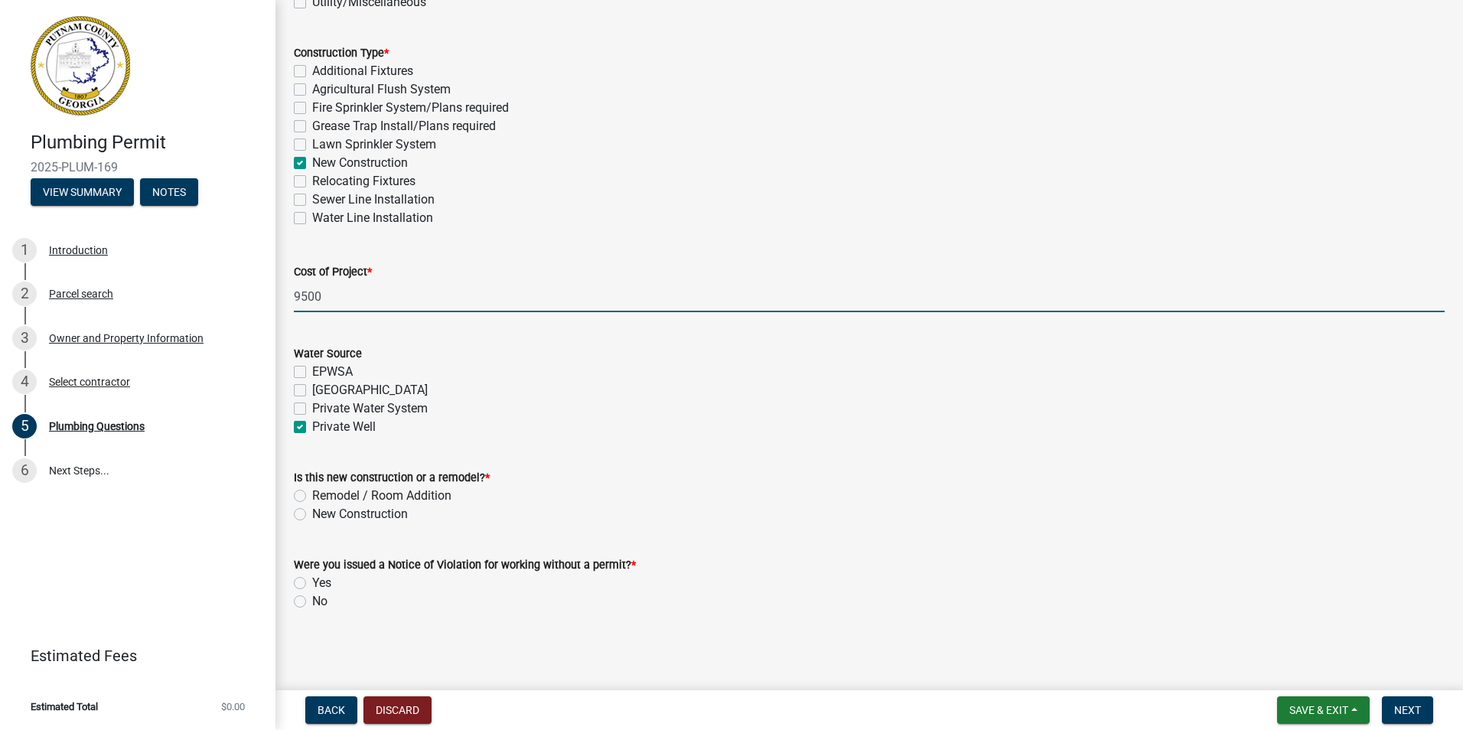
checkbox input "false"
checkbox input "true"
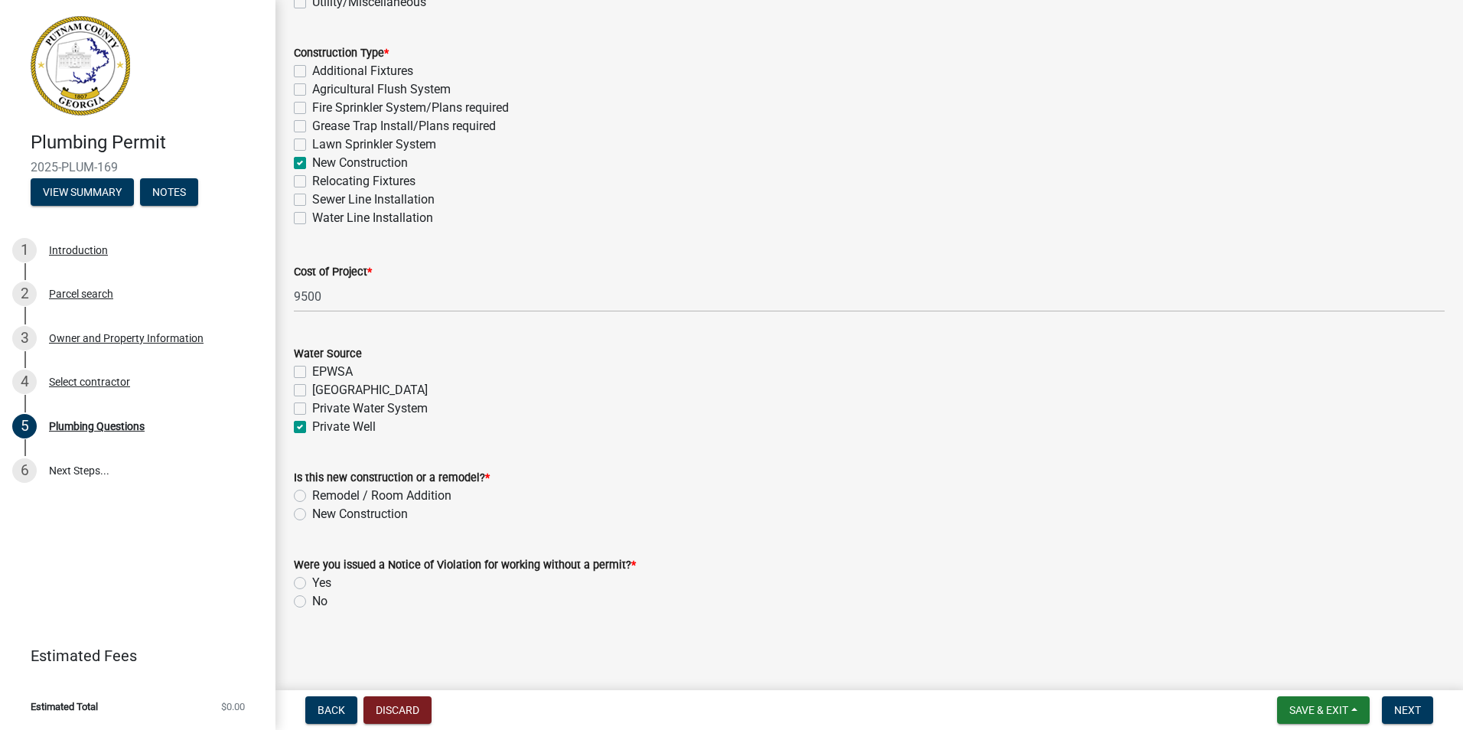
scroll to position [1342, 0]
click at [319, 505] on label "New Construction" at bounding box center [360, 514] width 96 height 18
click at [319, 505] on input "New Construction" at bounding box center [317, 510] width 10 height 10
radio input "true"
click at [327, 592] on label "No" at bounding box center [319, 601] width 15 height 18
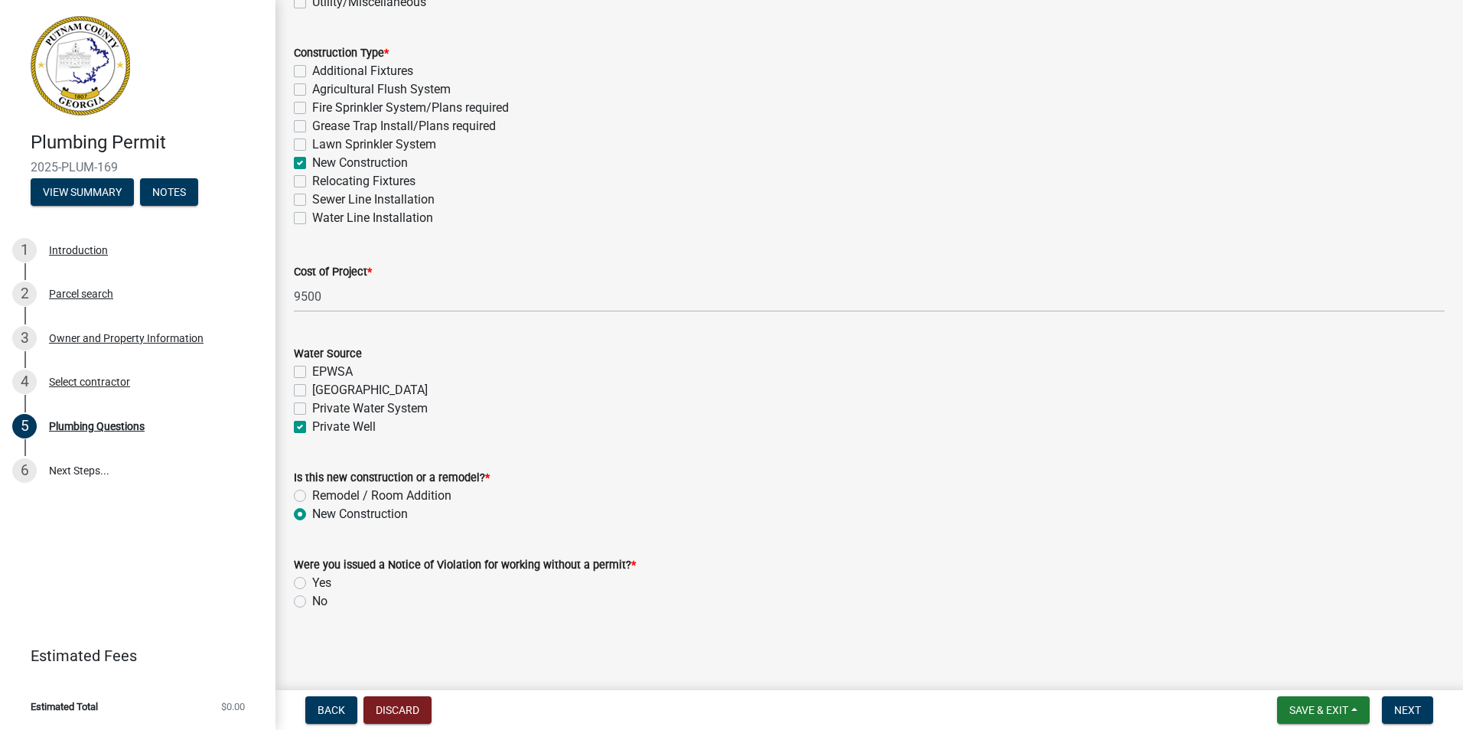
click at [322, 592] on input "No" at bounding box center [317, 597] width 10 height 10
radio input "true"
click at [1394, 704] on span "Next" at bounding box center [1407, 710] width 27 height 12
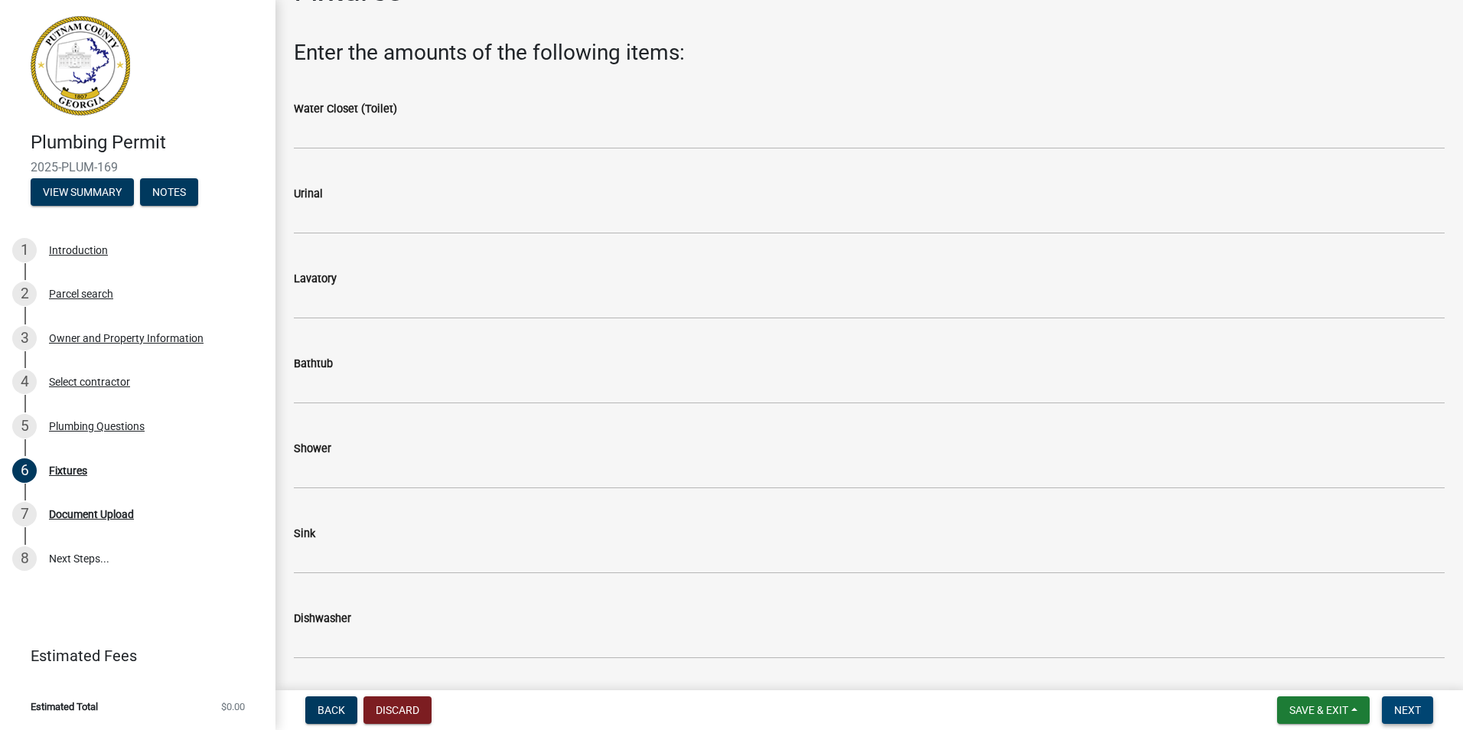
scroll to position [107, 0]
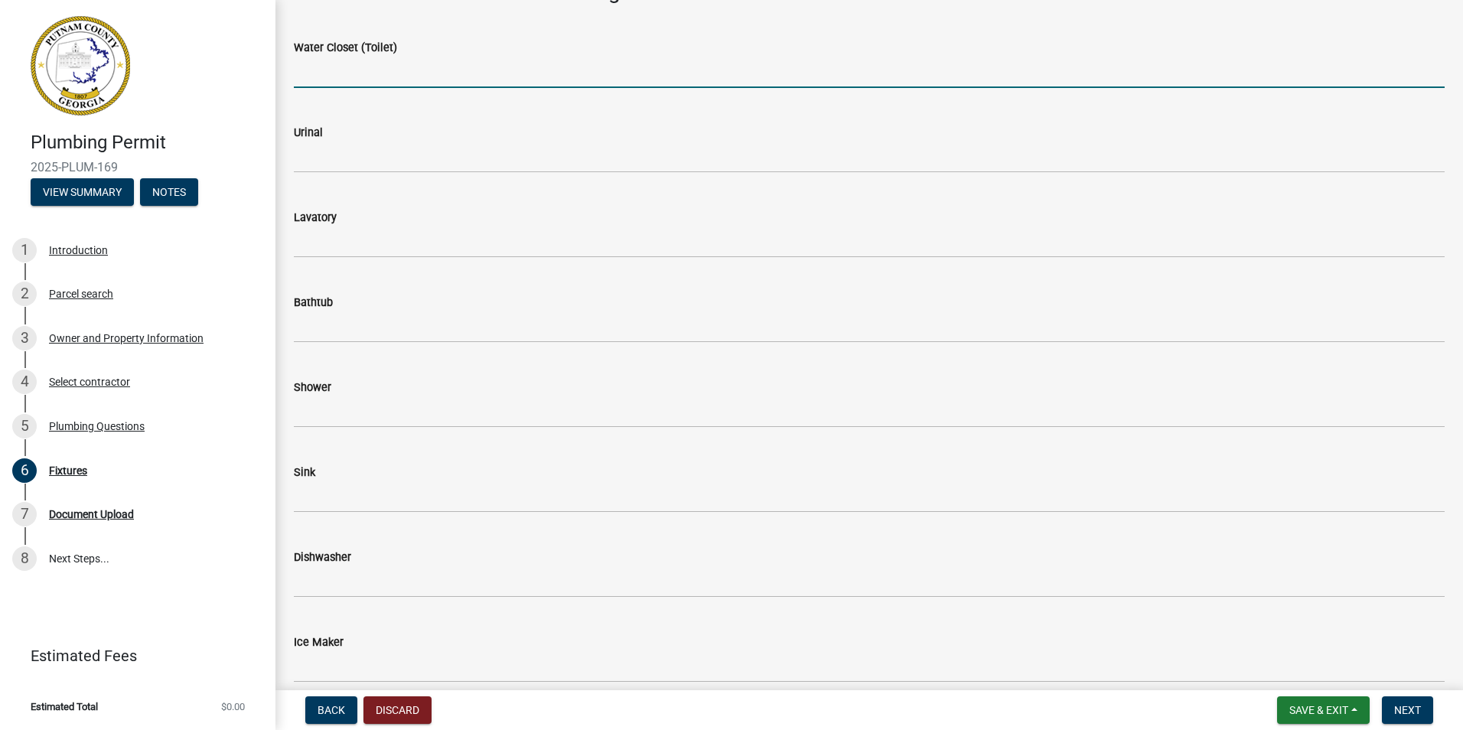
click at [389, 88] on input "text" at bounding box center [869, 72] width 1151 height 31
type input "3"
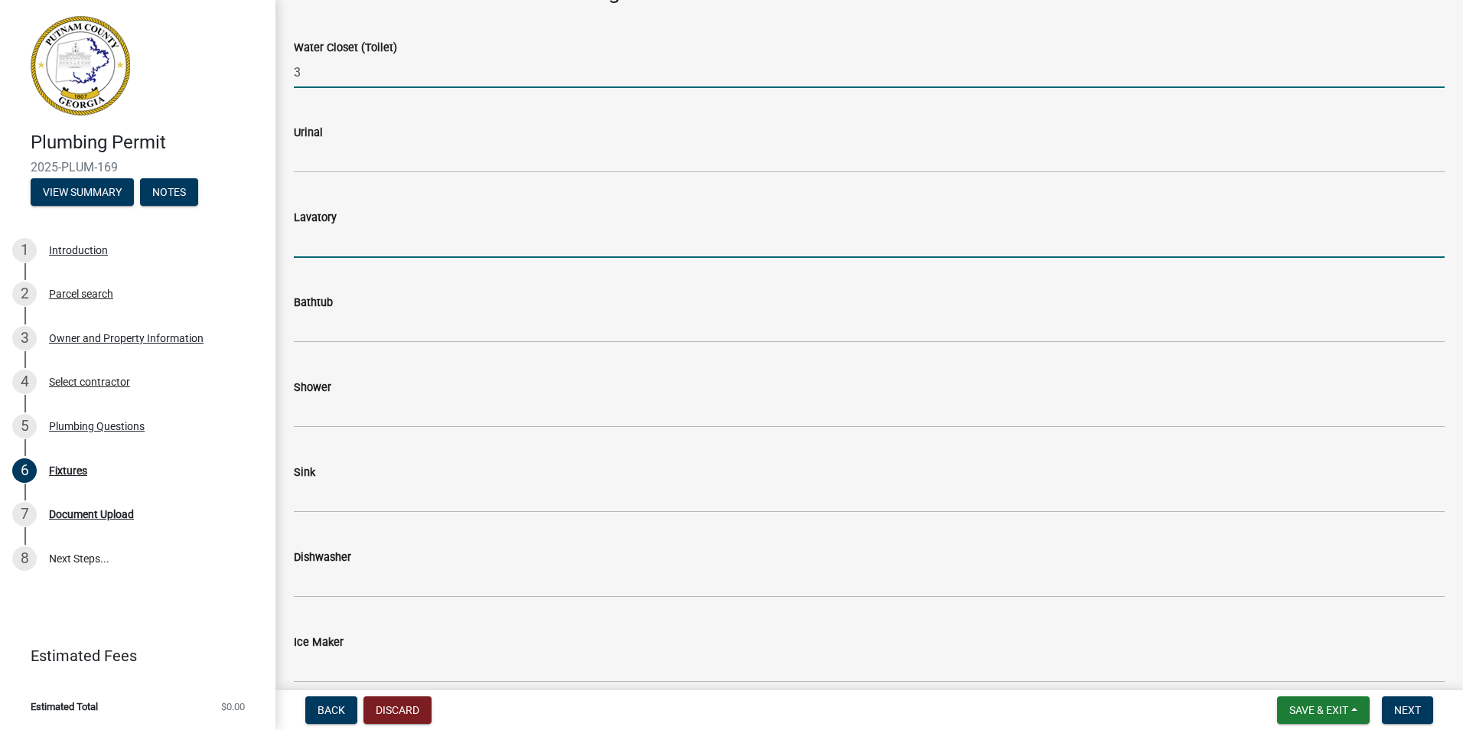
click at [386, 258] on input "text" at bounding box center [869, 241] width 1151 height 31
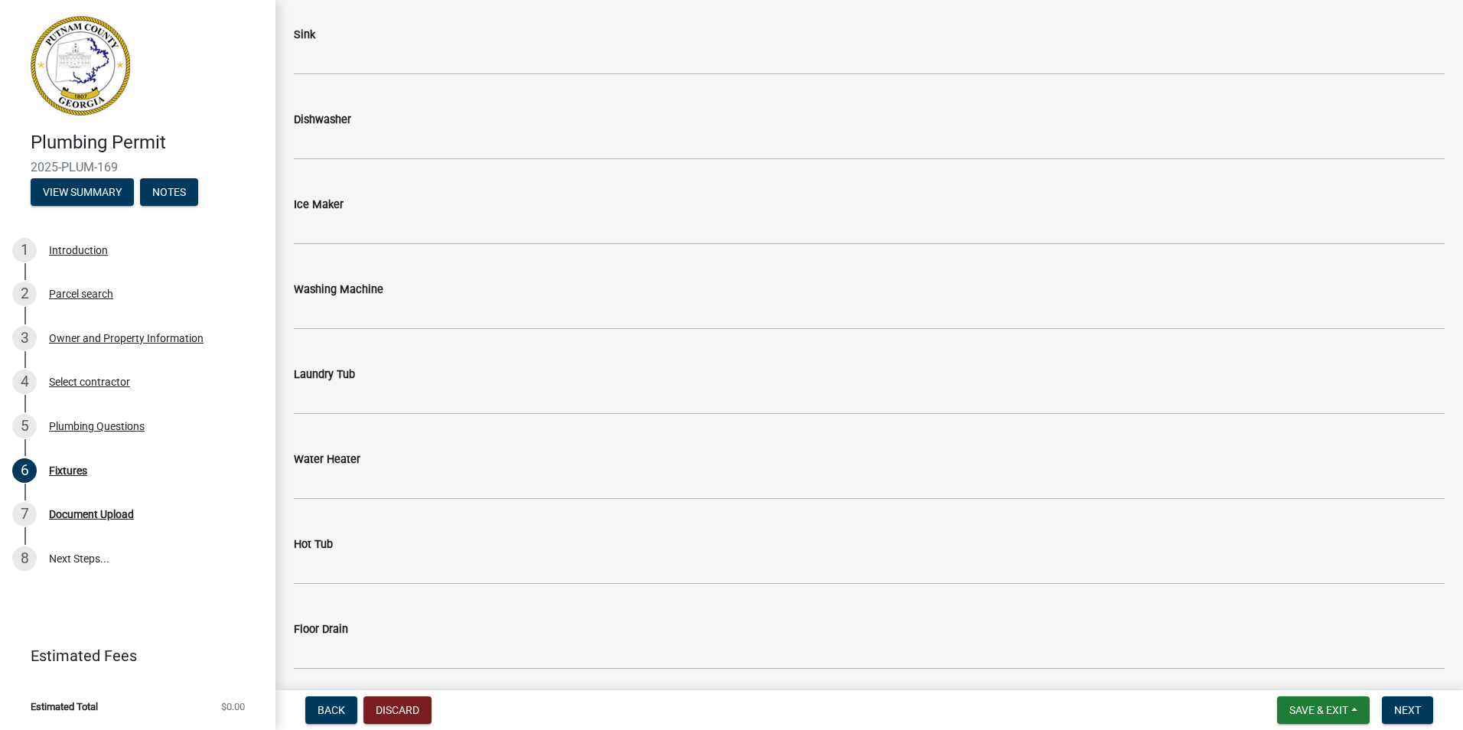
scroll to position [546, 0]
type input "3"
type input "1"
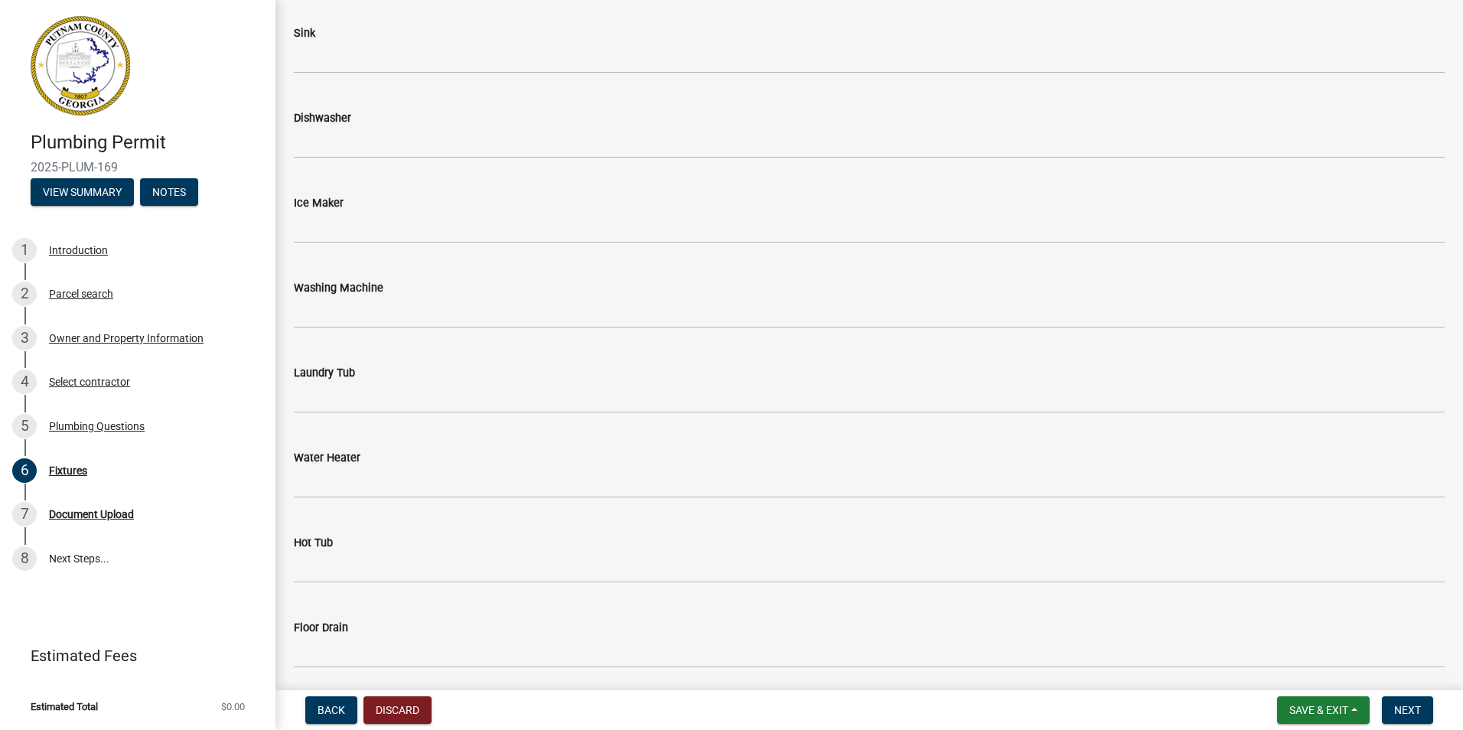
type input "2"
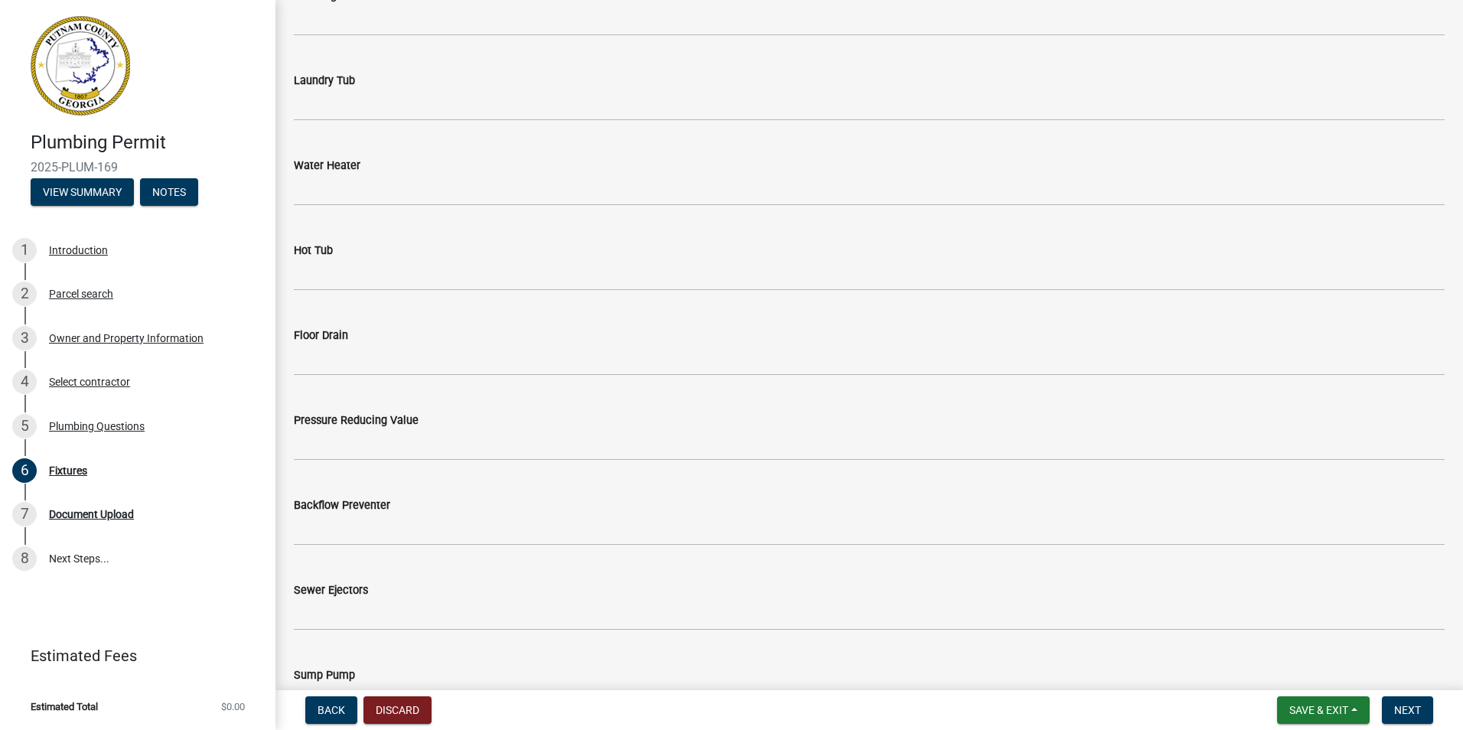
scroll to position [873, 0]
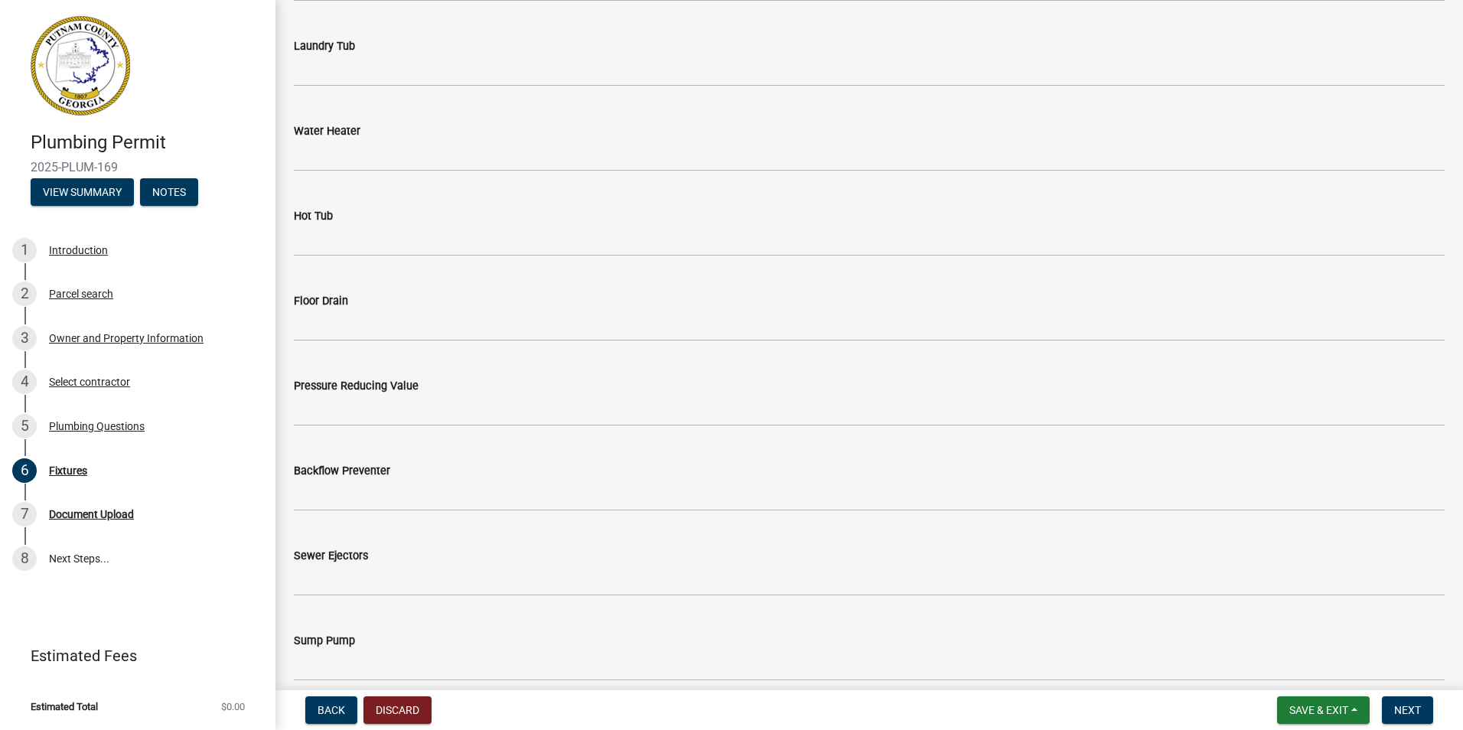
type input "1"
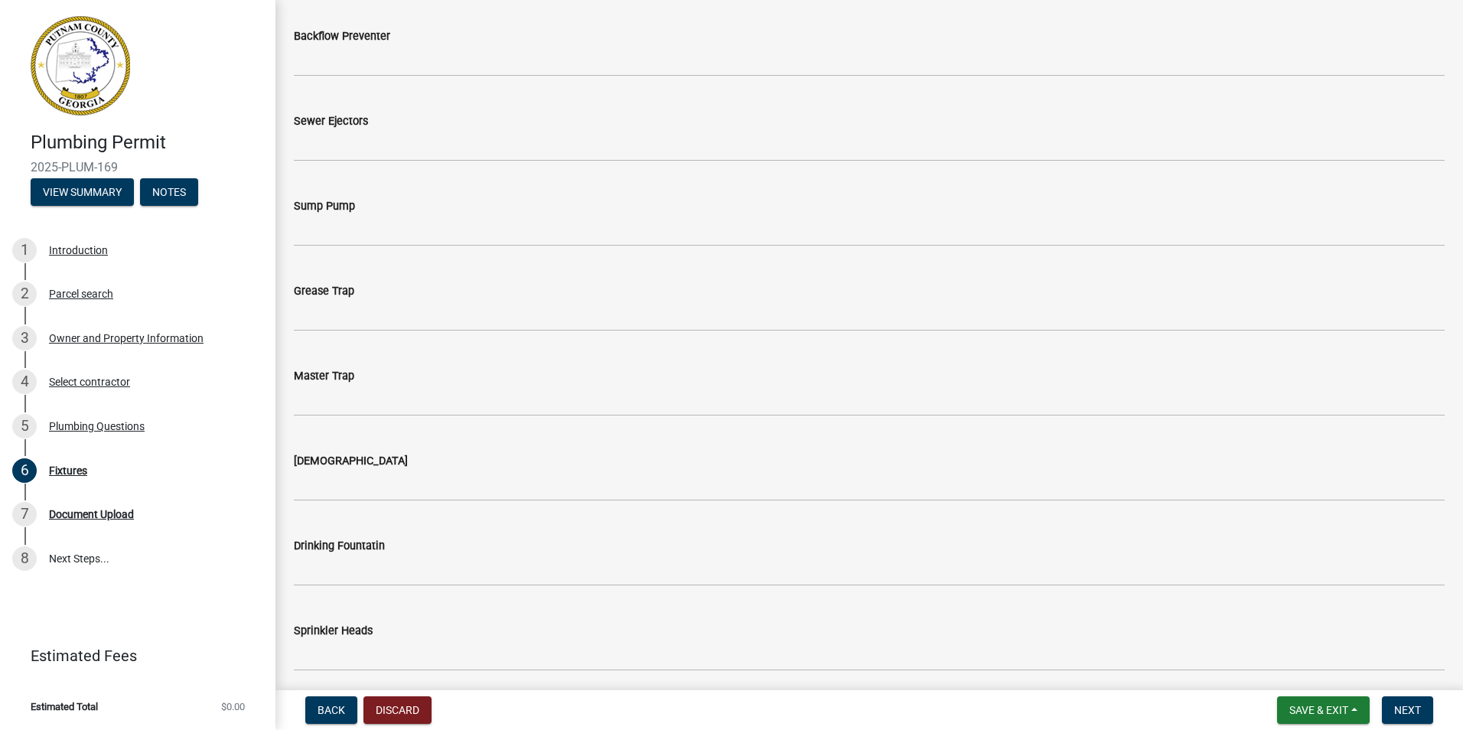
scroll to position [1312, 0]
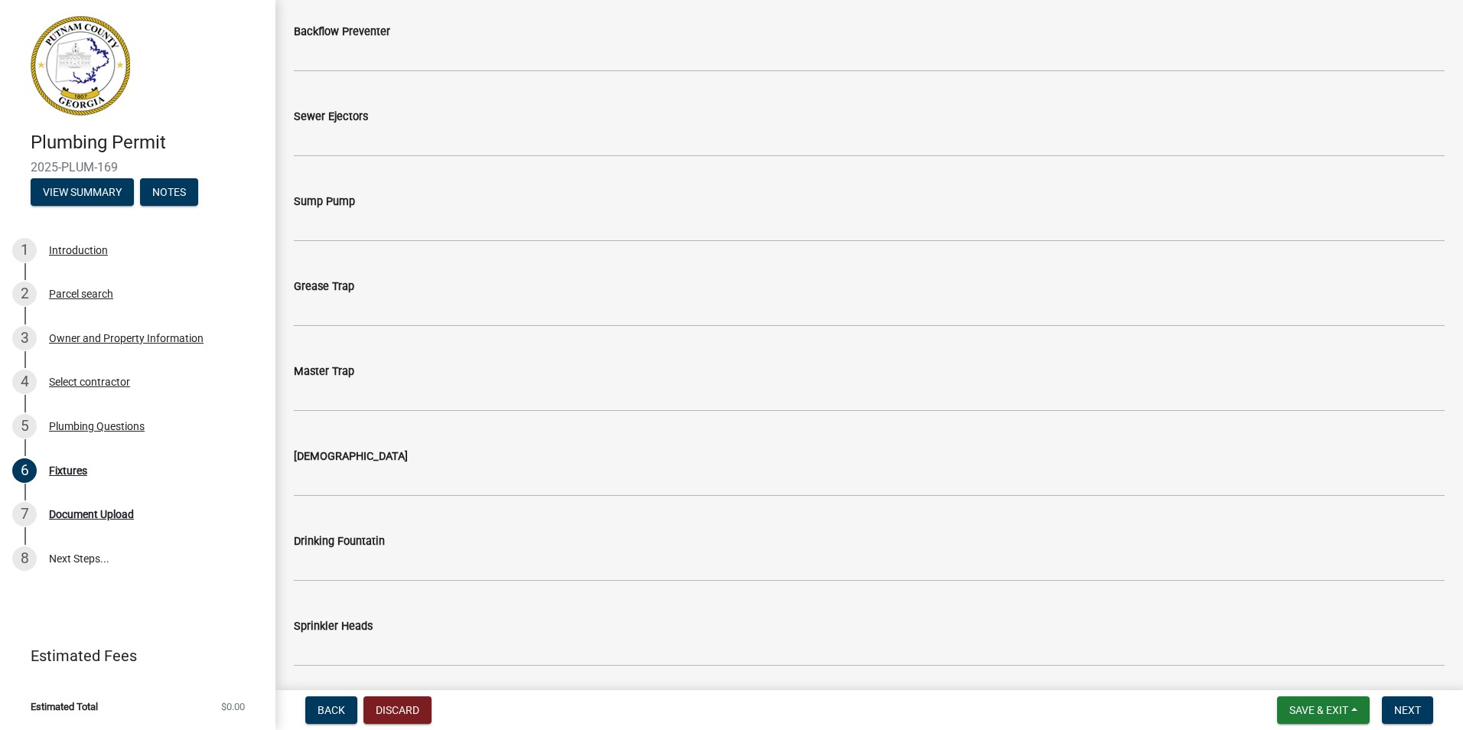
type input "1"
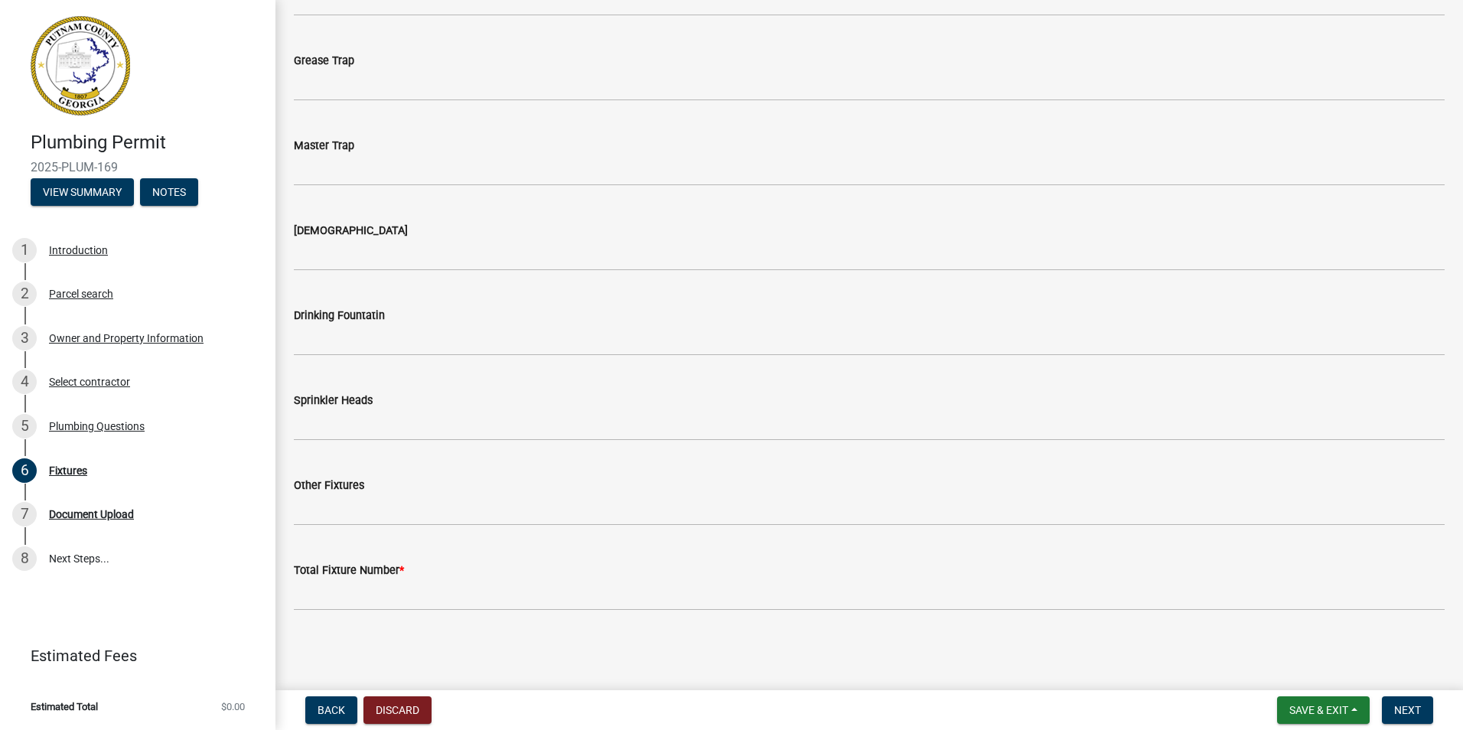
scroll to position [1674, 0]
type input "1"
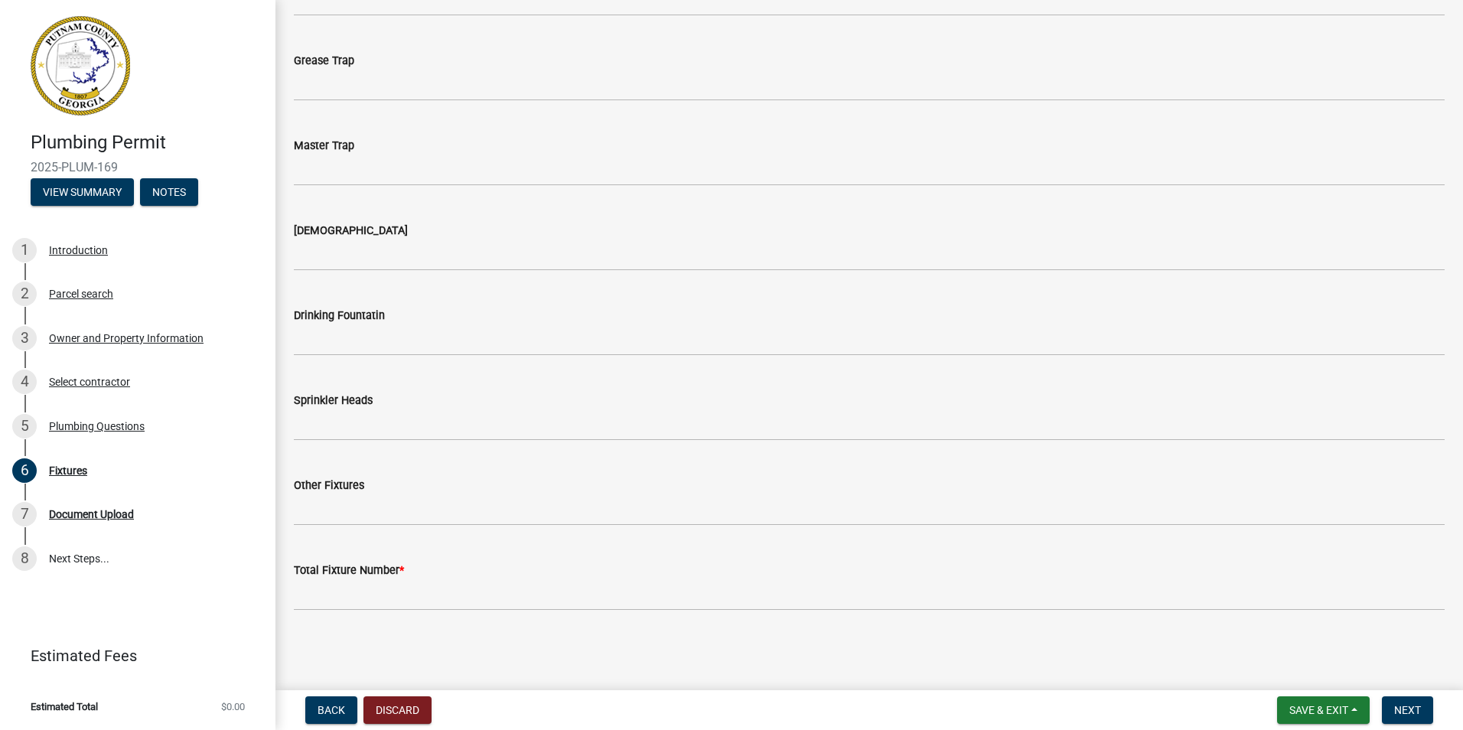
type input "1"
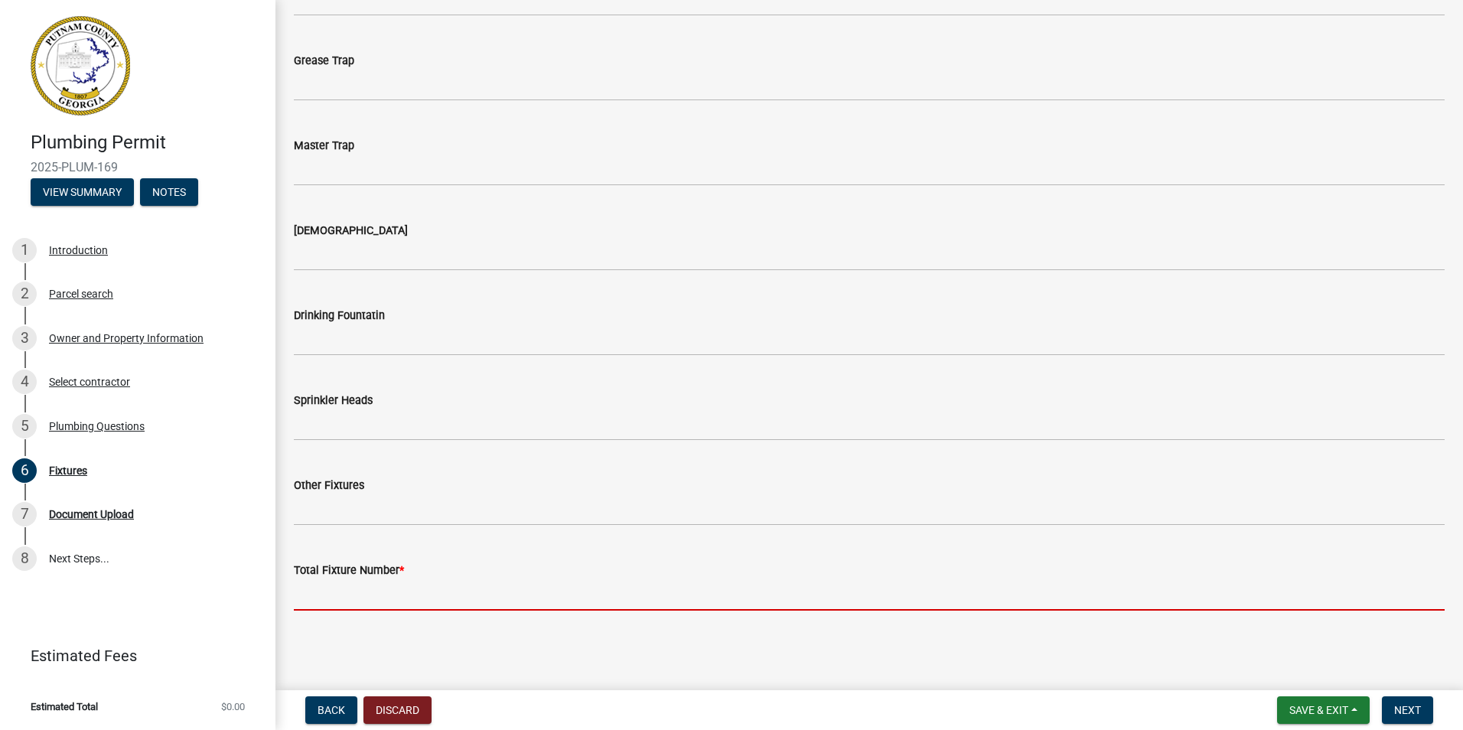
click at [401, 579] on input "text" at bounding box center [869, 594] width 1151 height 31
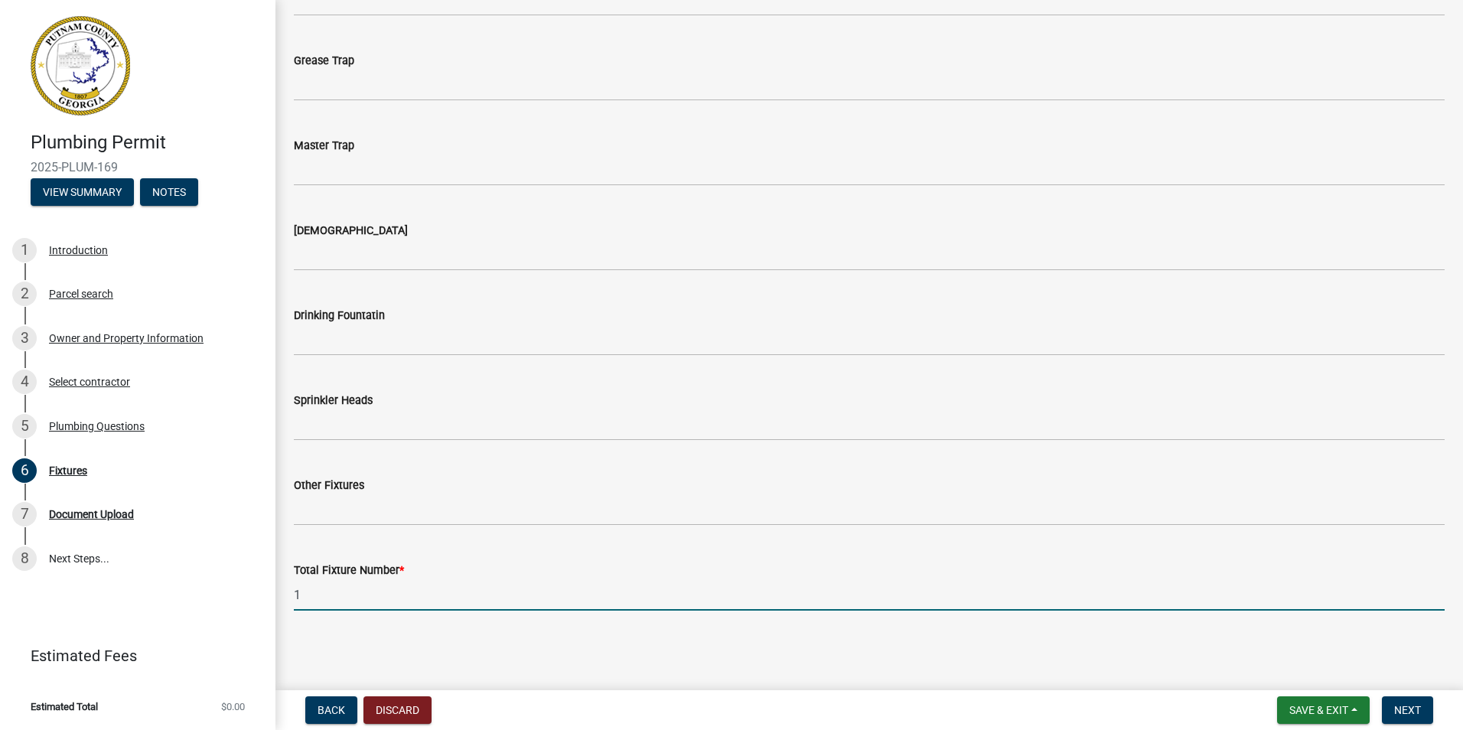
type input "12"
click at [1394, 704] on span "Next" at bounding box center [1407, 710] width 27 height 12
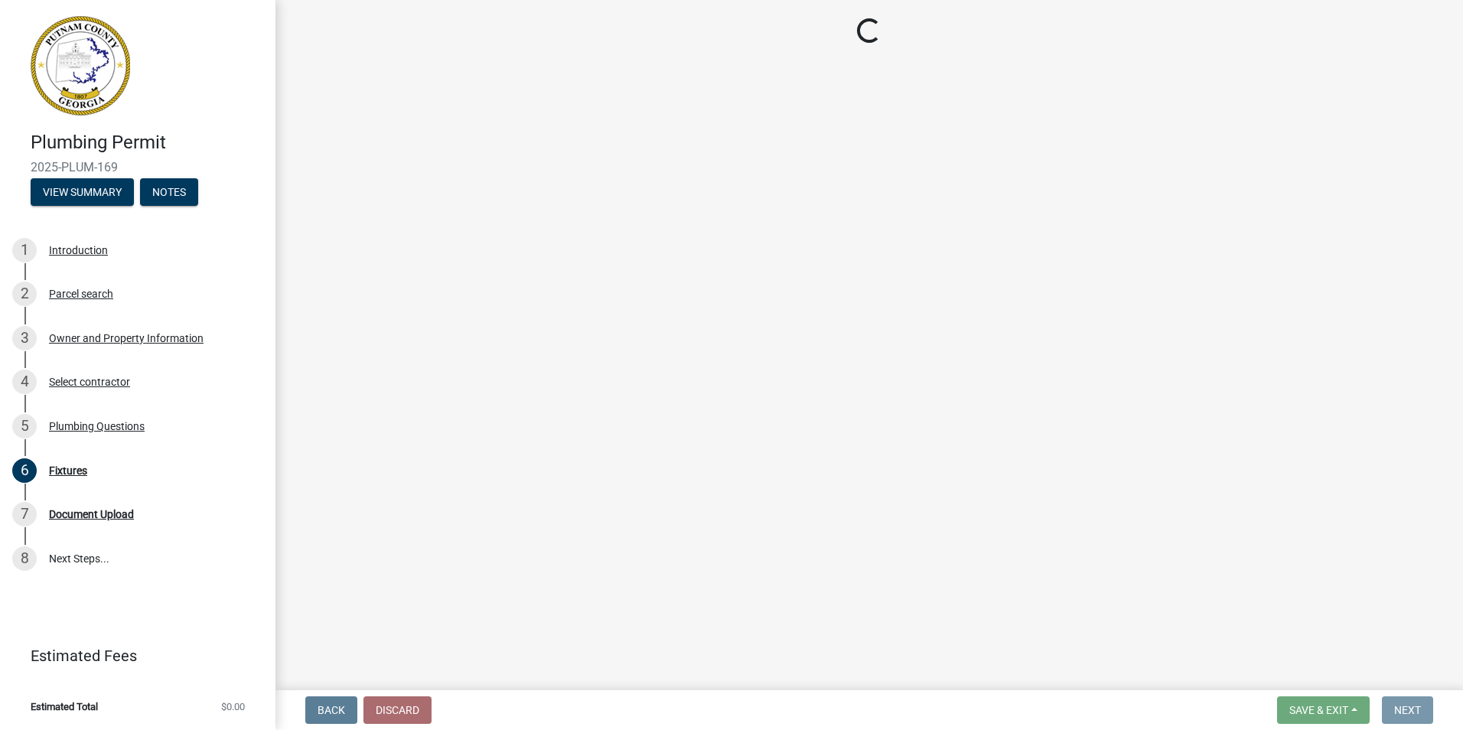
scroll to position [0, 0]
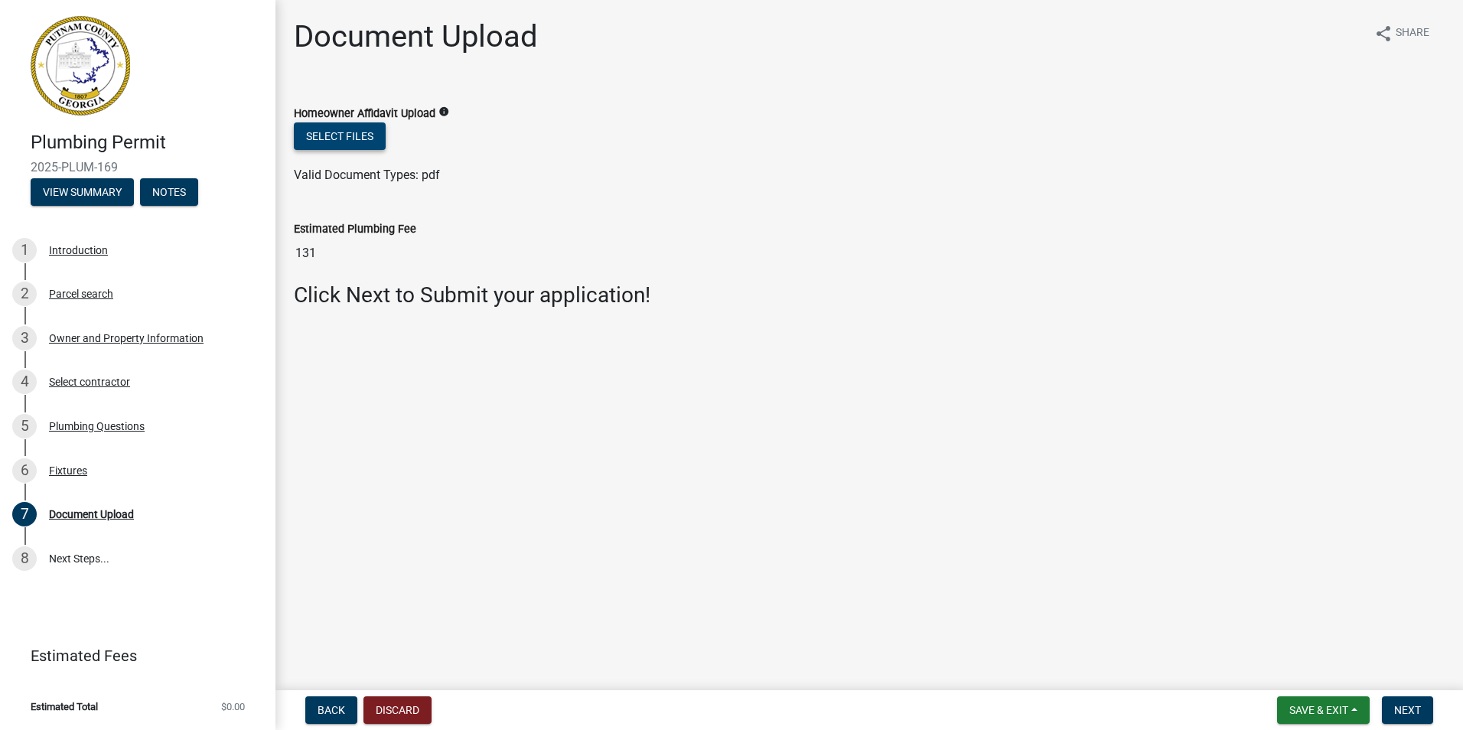
click at [386, 150] on button "Select files" at bounding box center [340, 136] width 92 height 28
click at [1394, 704] on span "Next" at bounding box center [1407, 710] width 27 height 12
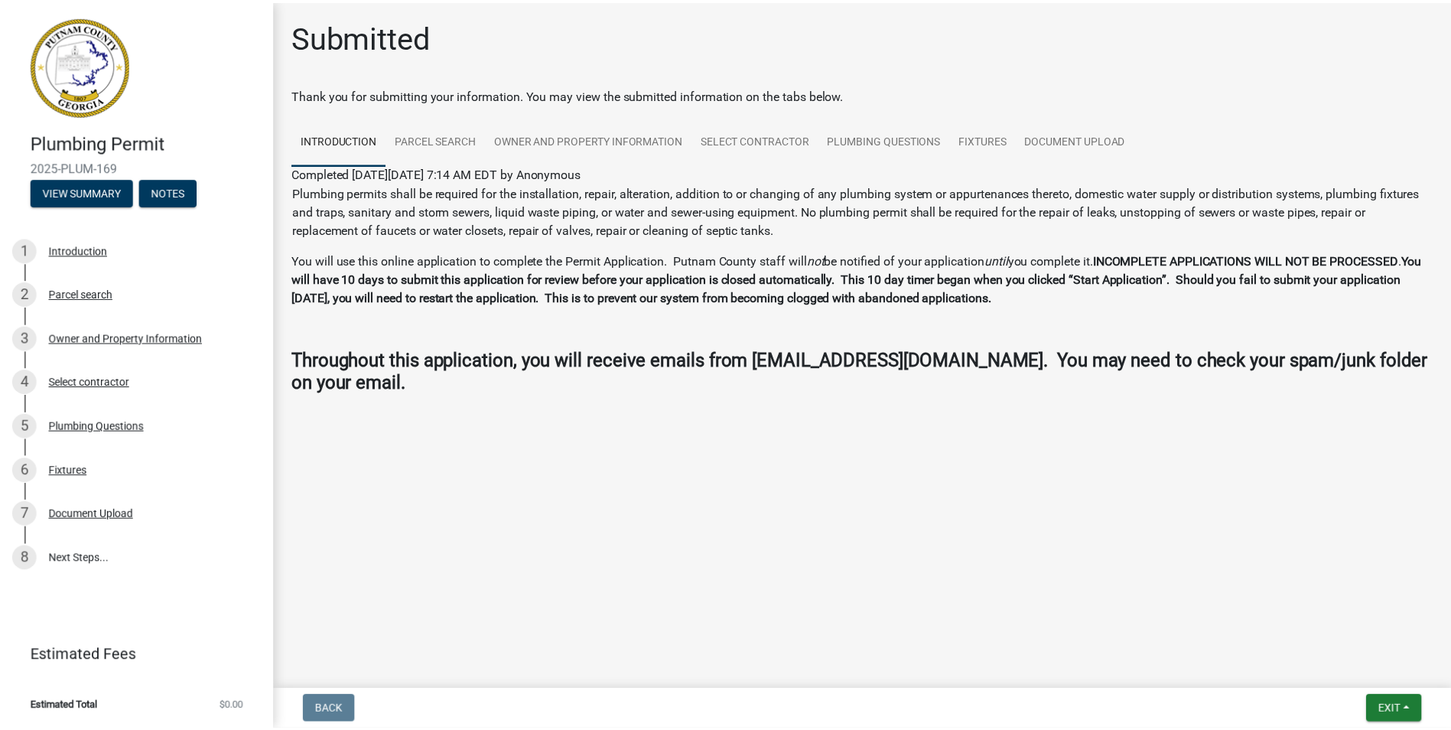
scroll to position [488, 0]
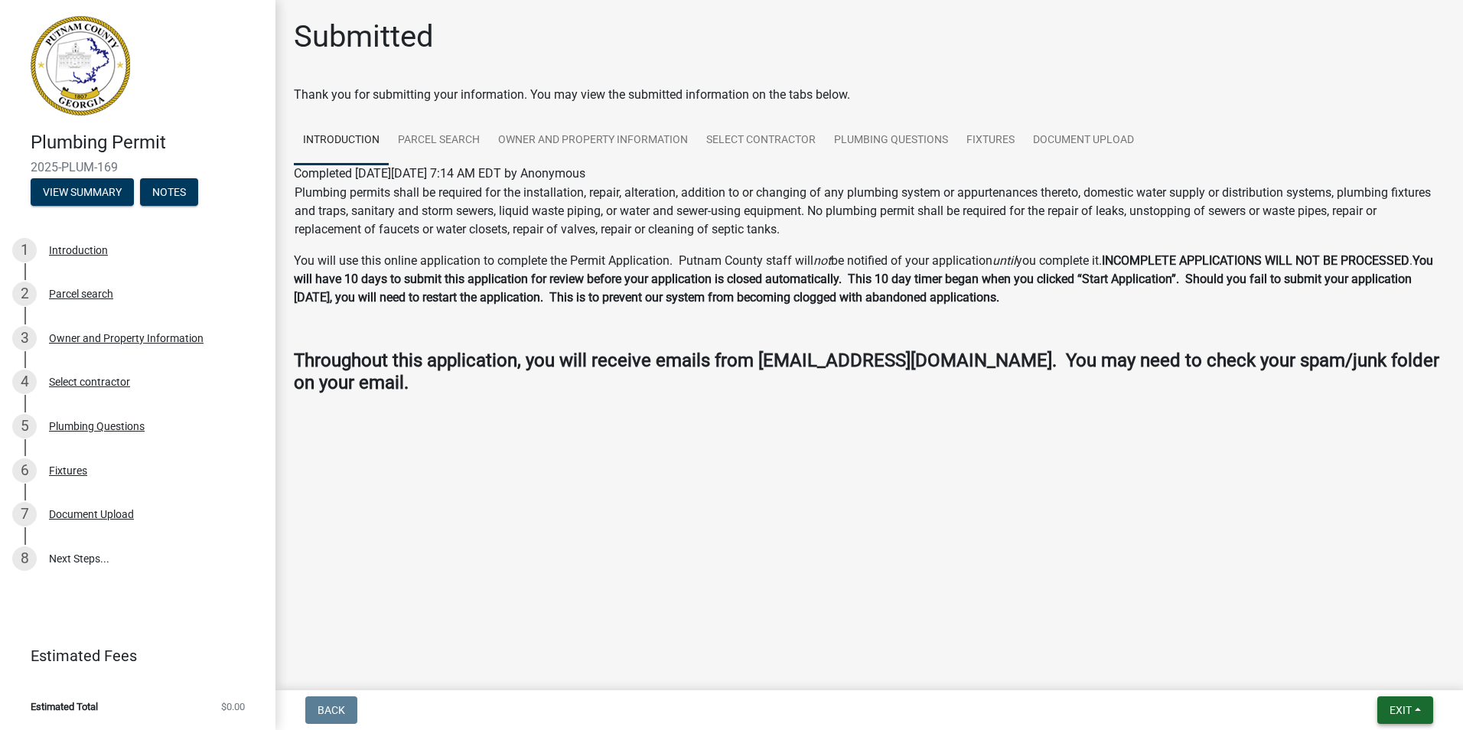
click at [1389, 704] on span "Exit" at bounding box center [1400, 710] width 22 height 12
click at [1311, 627] on button "Save & Exit" at bounding box center [1372, 645] width 122 height 37
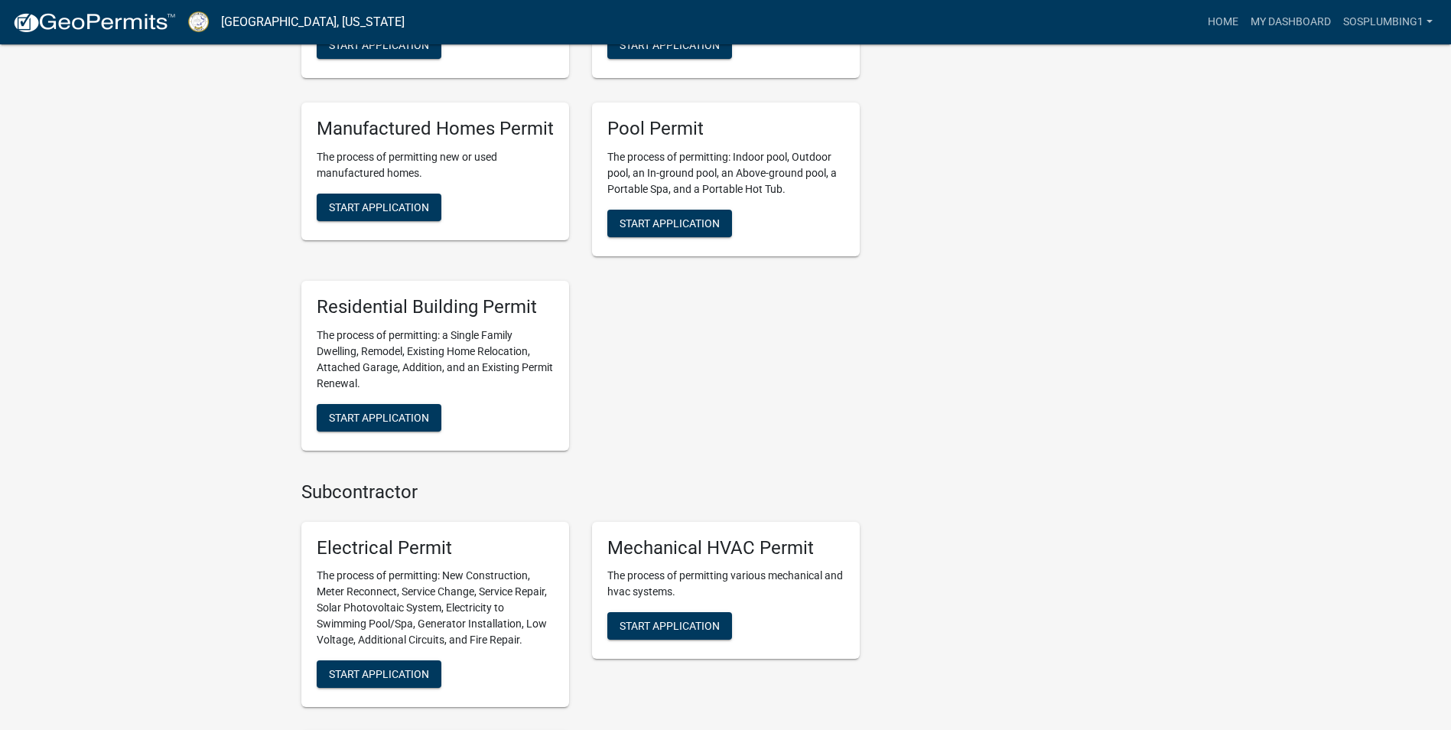
scroll to position [764, 0]
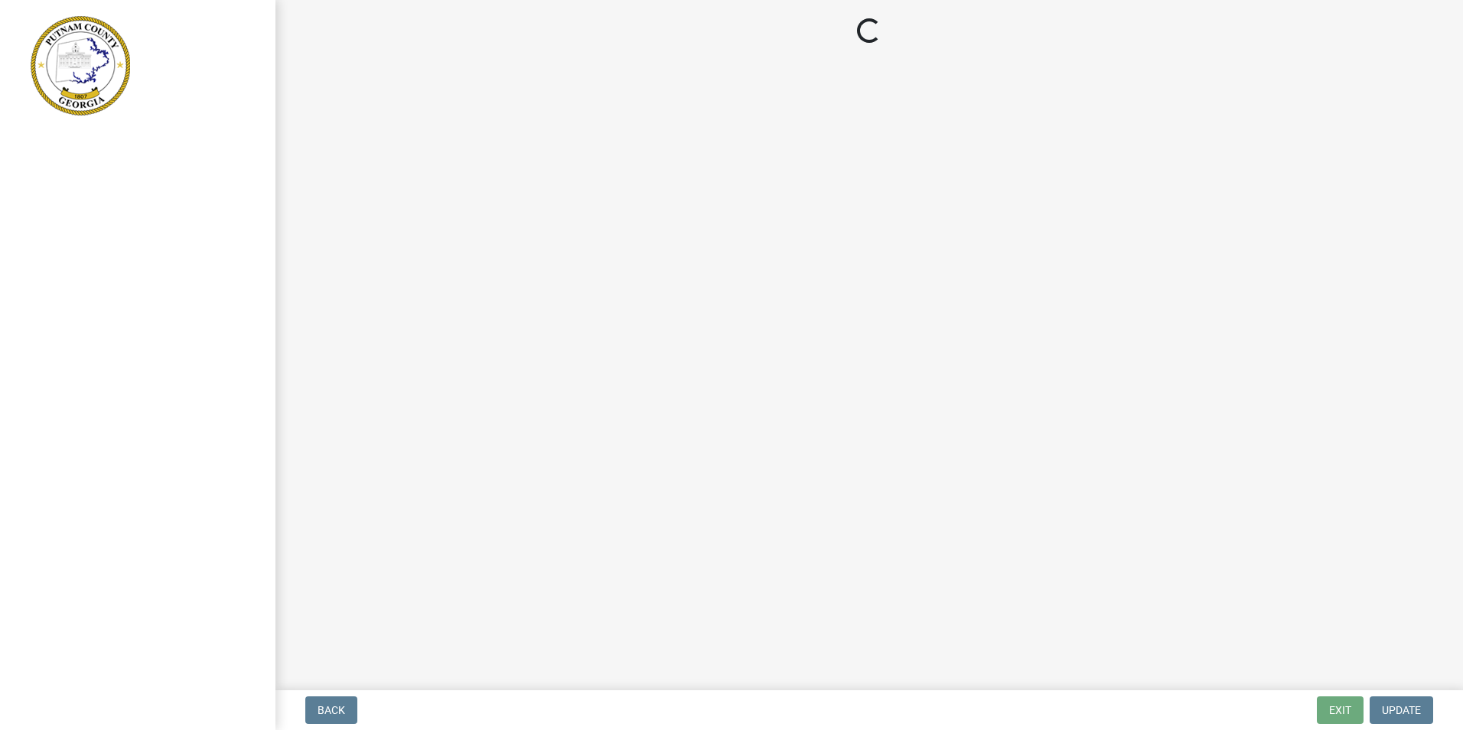
select select "GA"
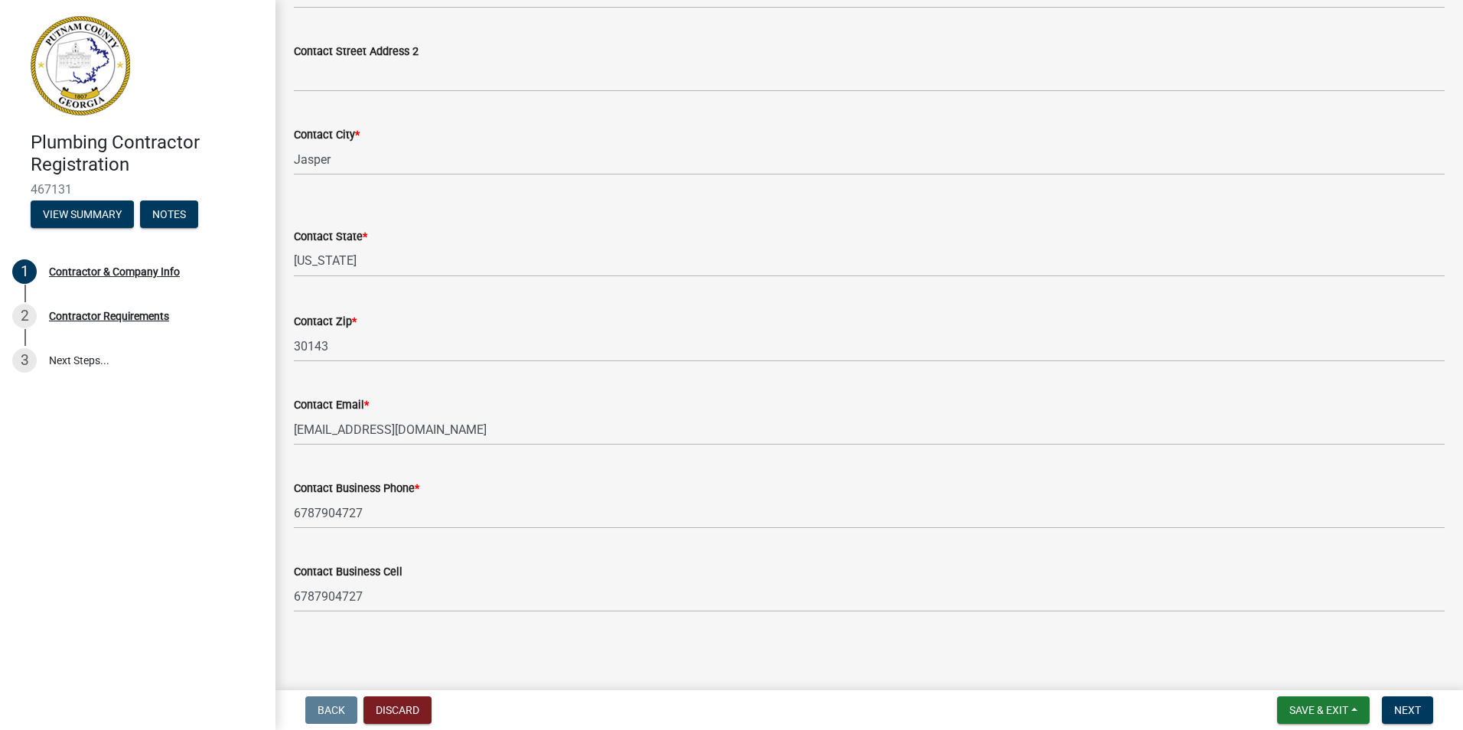
scroll to position [1565, 0]
click at [1289, 704] on span "Save & Exit" at bounding box center [1318, 710] width 59 height 12
click at [1395, 562] on div "Contact Business Cell" at bounding box center [869, 571] width 1151 height 18
click at [1289, 704] on span "Save & Exit" at bounding box center [1318, 710] width 59 height 12
click at [1247, 633] on button "Save & Exit" at bounding box center [1308, 645] width 122 height 37
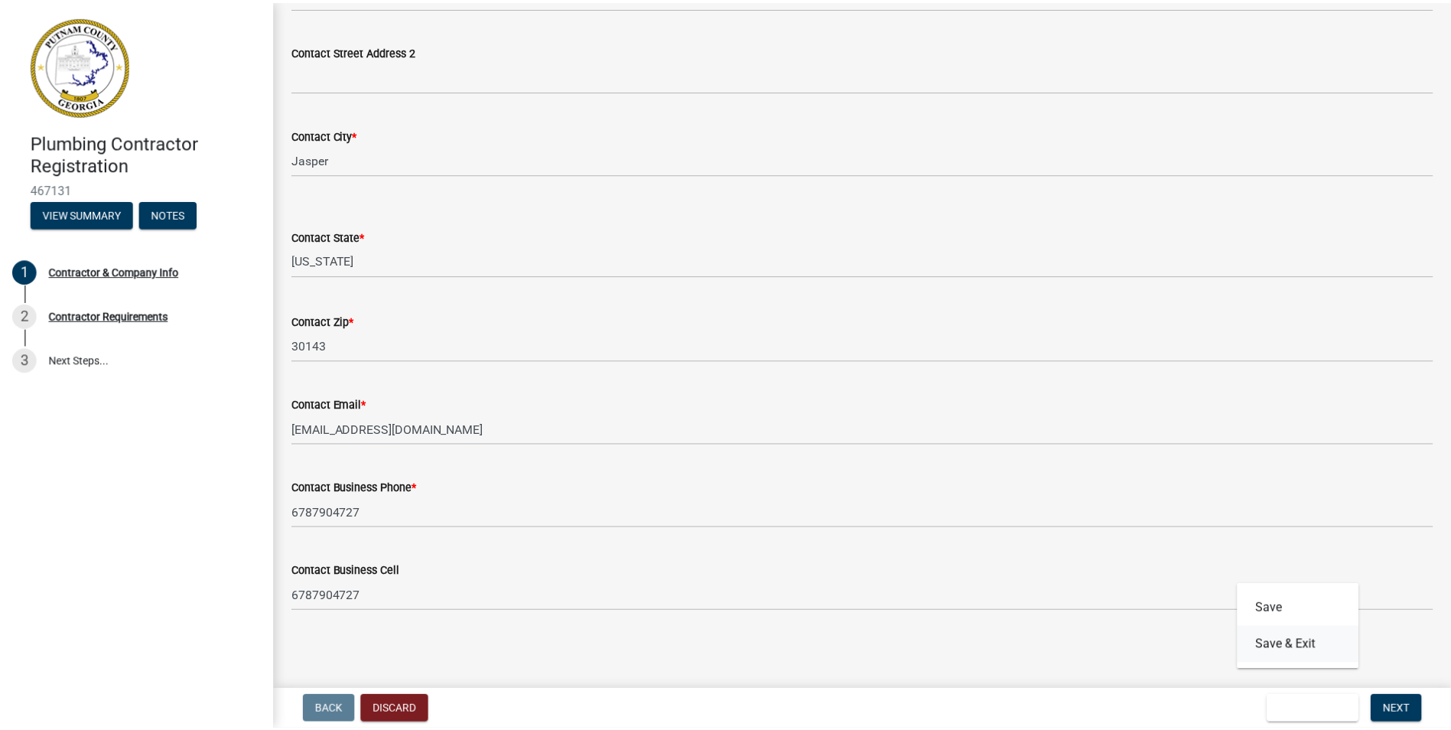
scroll to position [0, 0]
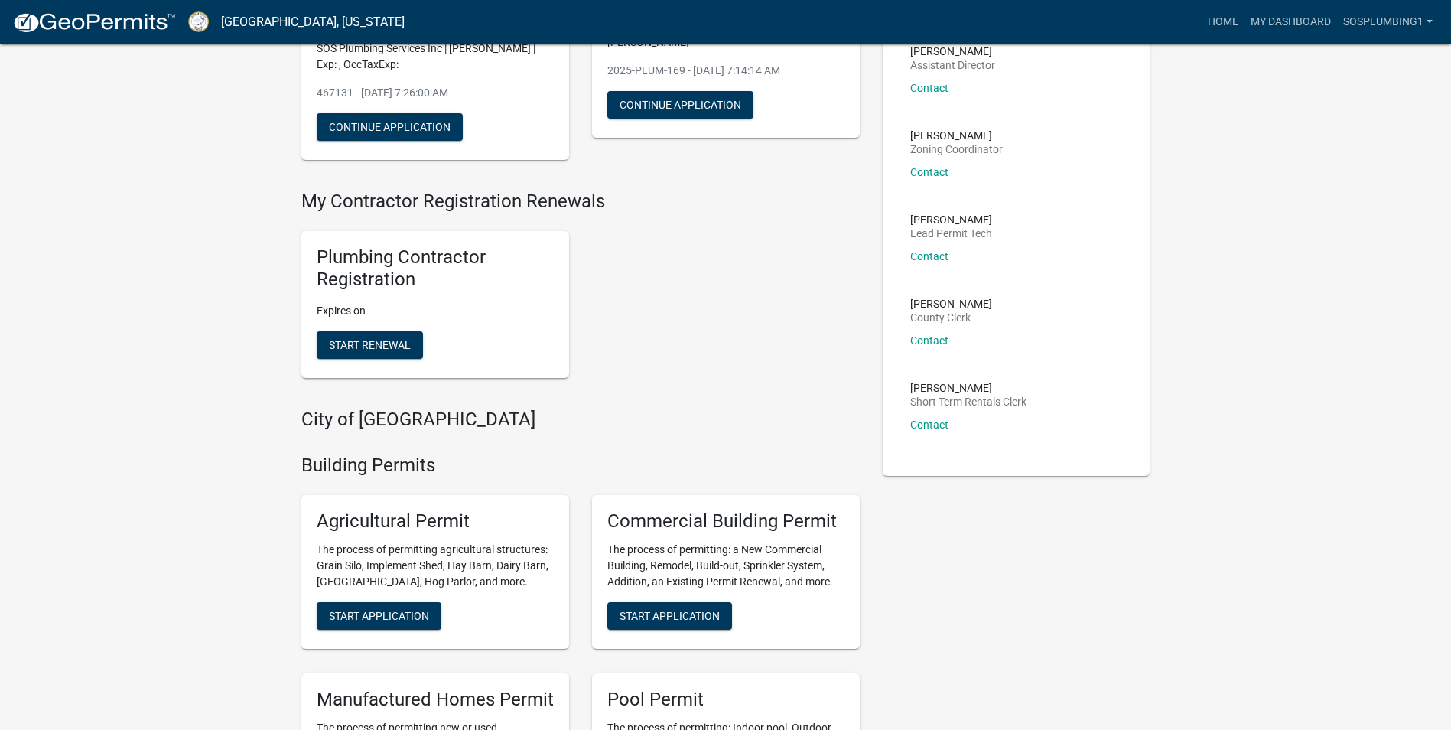
scroll to position [219, 0]
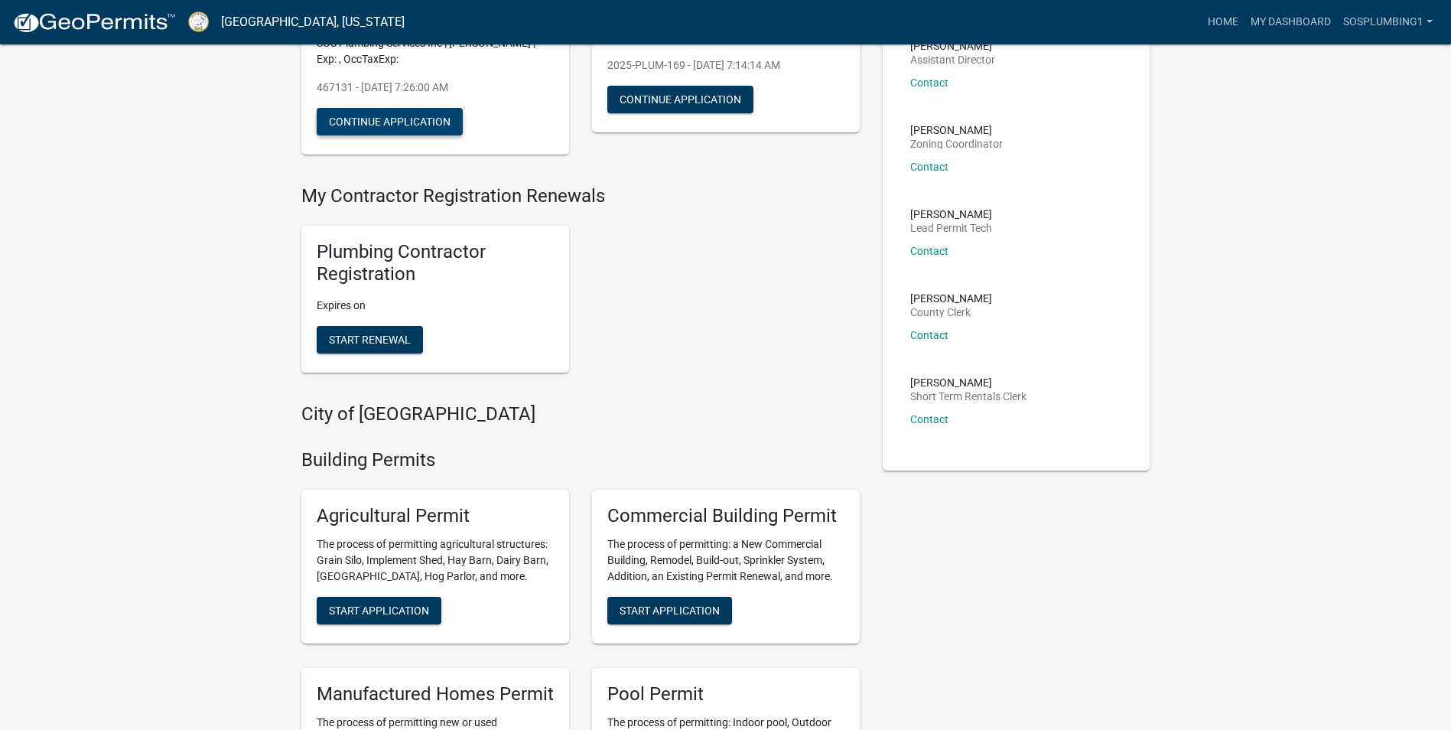
click at [432, 135] on button "Continue Application" at bounding box center [390, 122] width 146 height 28
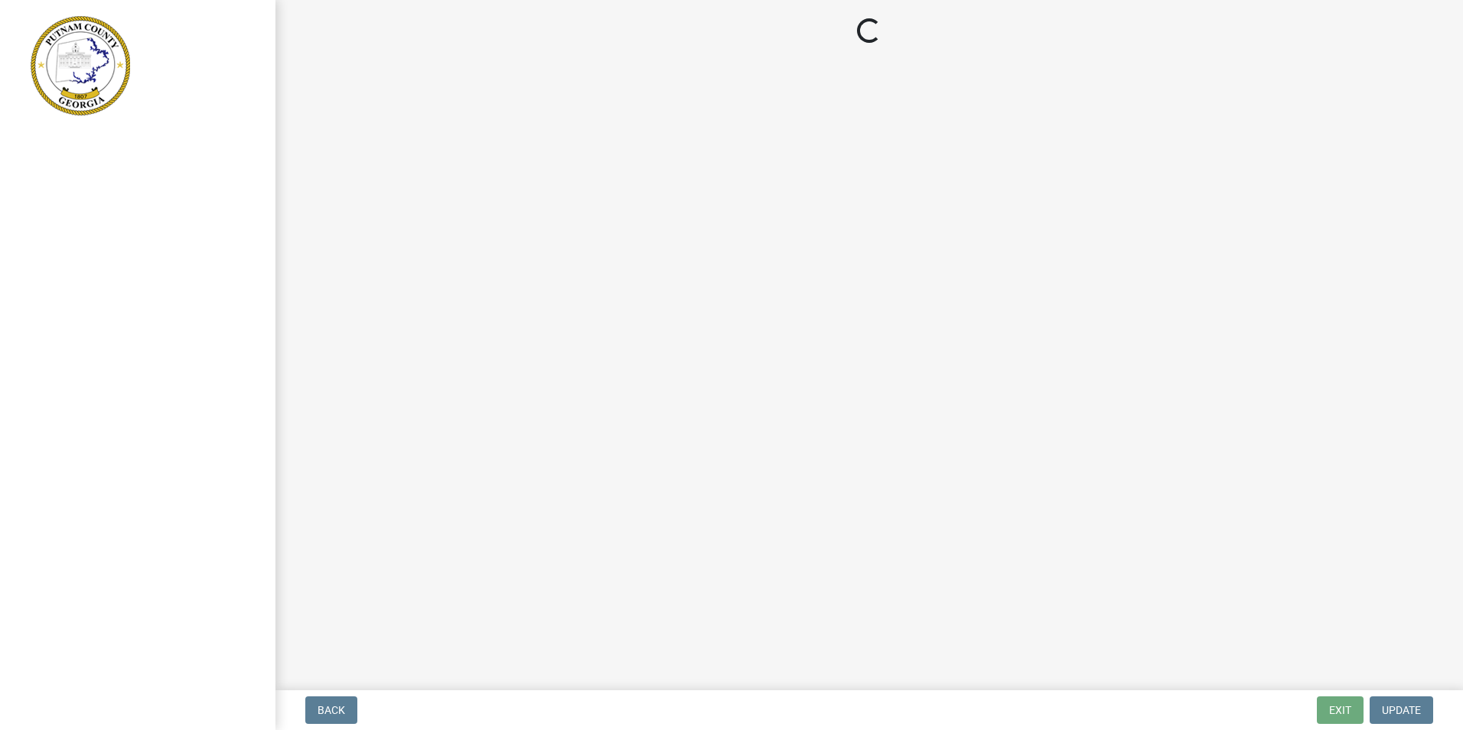
select select "GA"
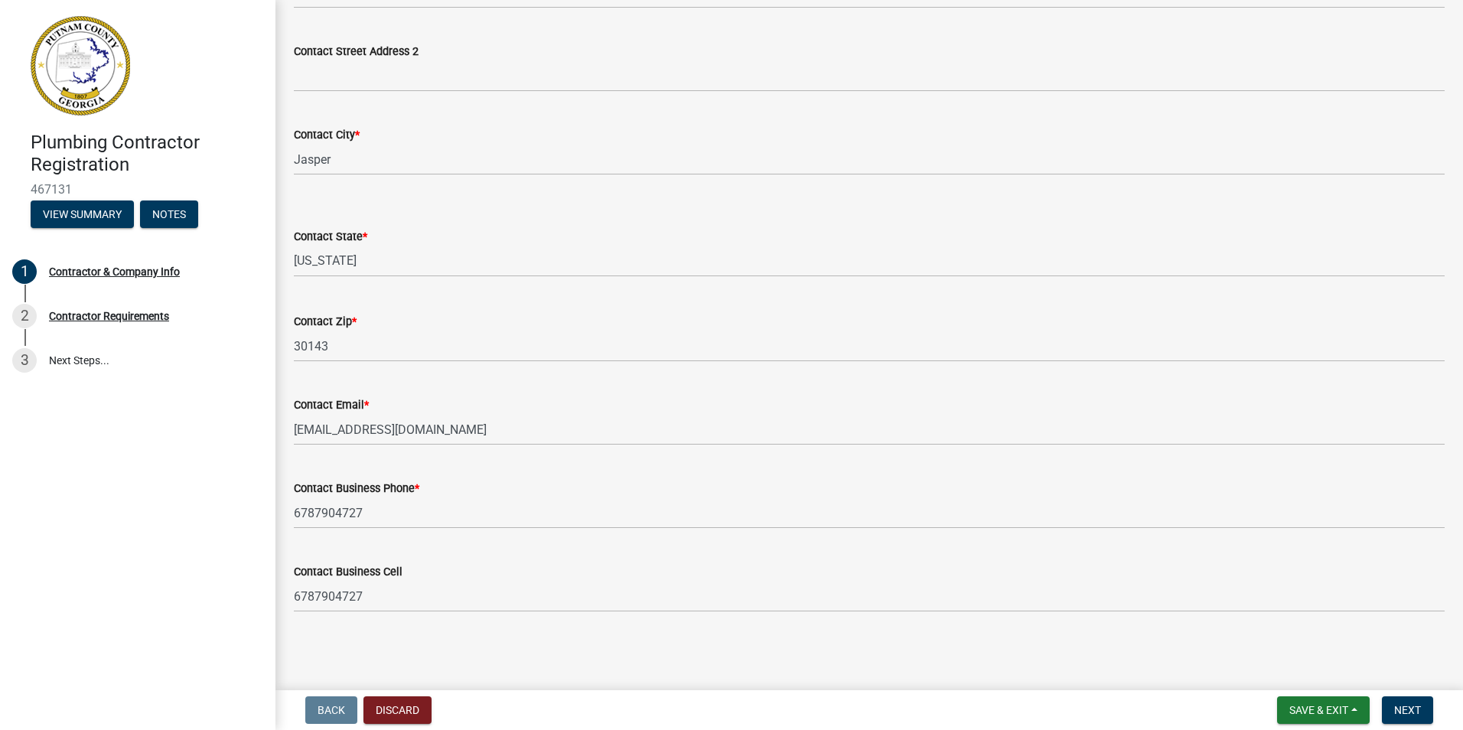
scroll to position [1565, 0]
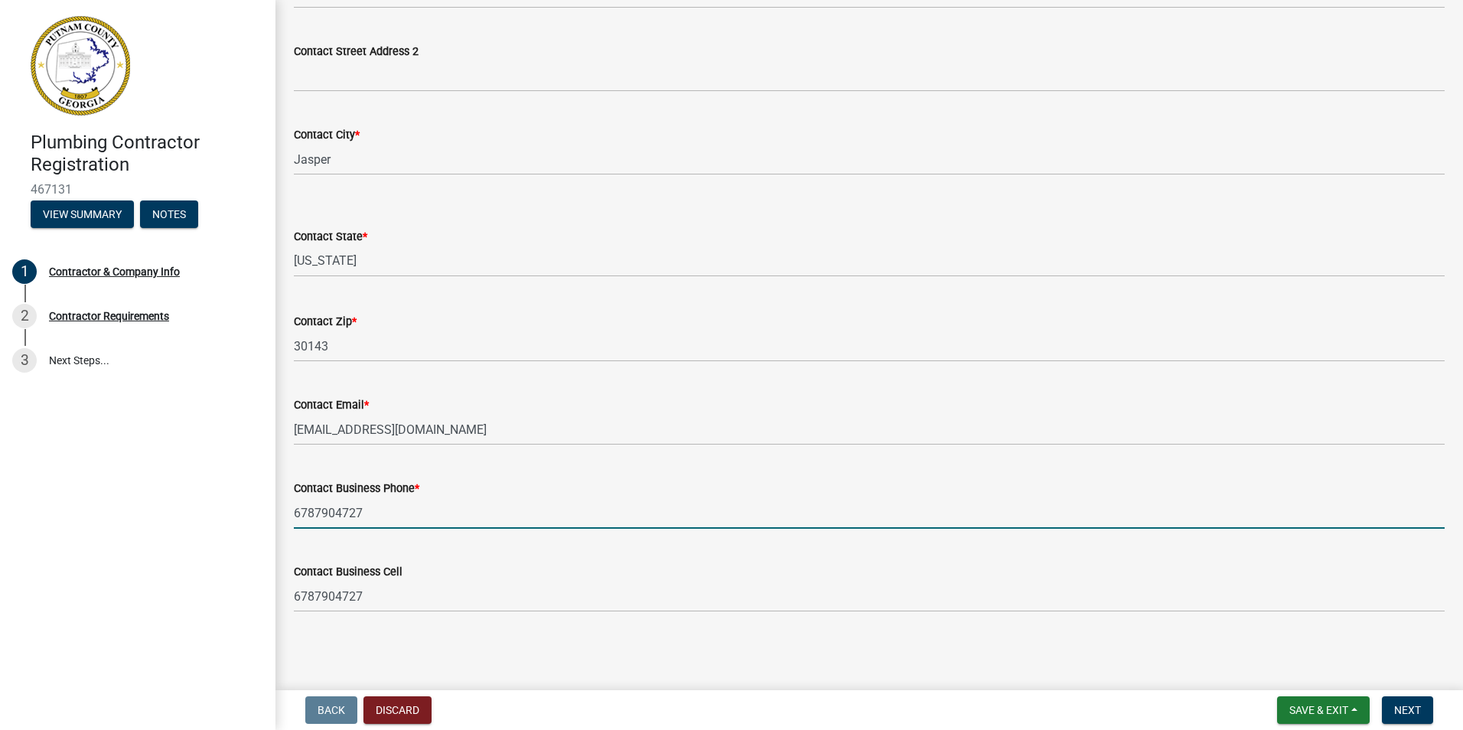
click at [487, 497] on input "6787904727" at bounding box center [869, 512] width 1151 height 31
type input "6789491903"
click at [705, 562] on div "Contact Business Cell" at bounding box center [869, 571] width 1151 height 18
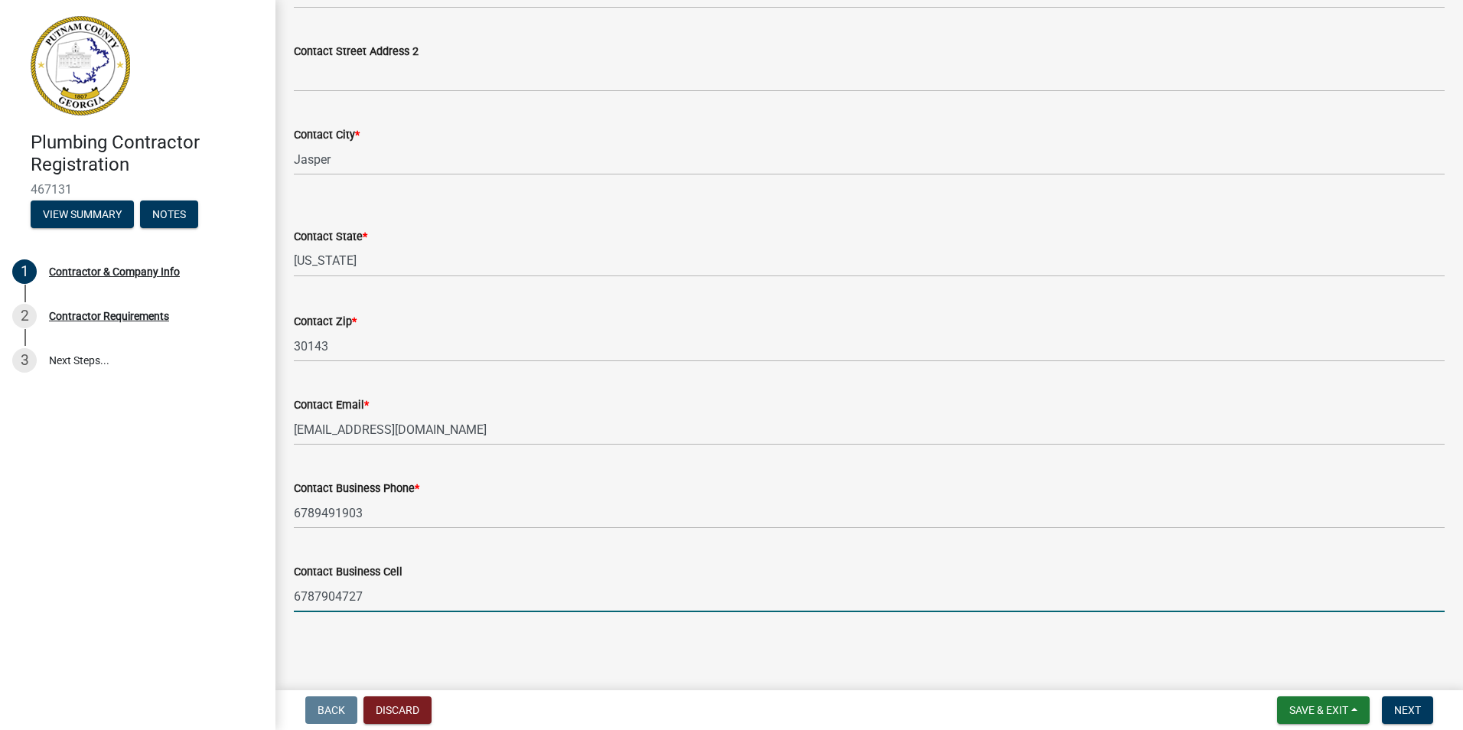
click at [484, 581] on input "6787904727" at bounding box center [869, 596] width 1151 height 31
type input "6789491903"
click at [1394, 704] on span "Next" at bounding box center [1407, 710] width 27 height 12
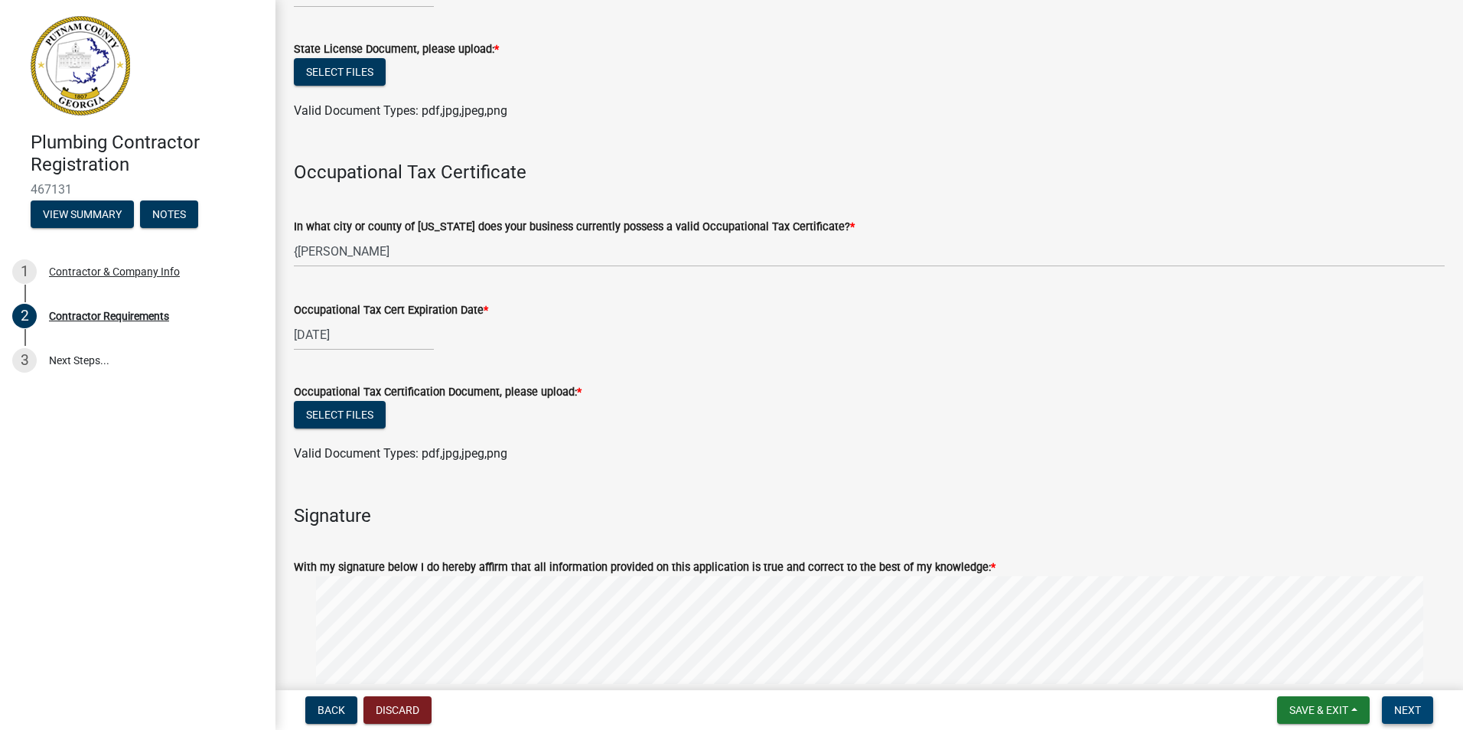
scroll to position [333, 0]
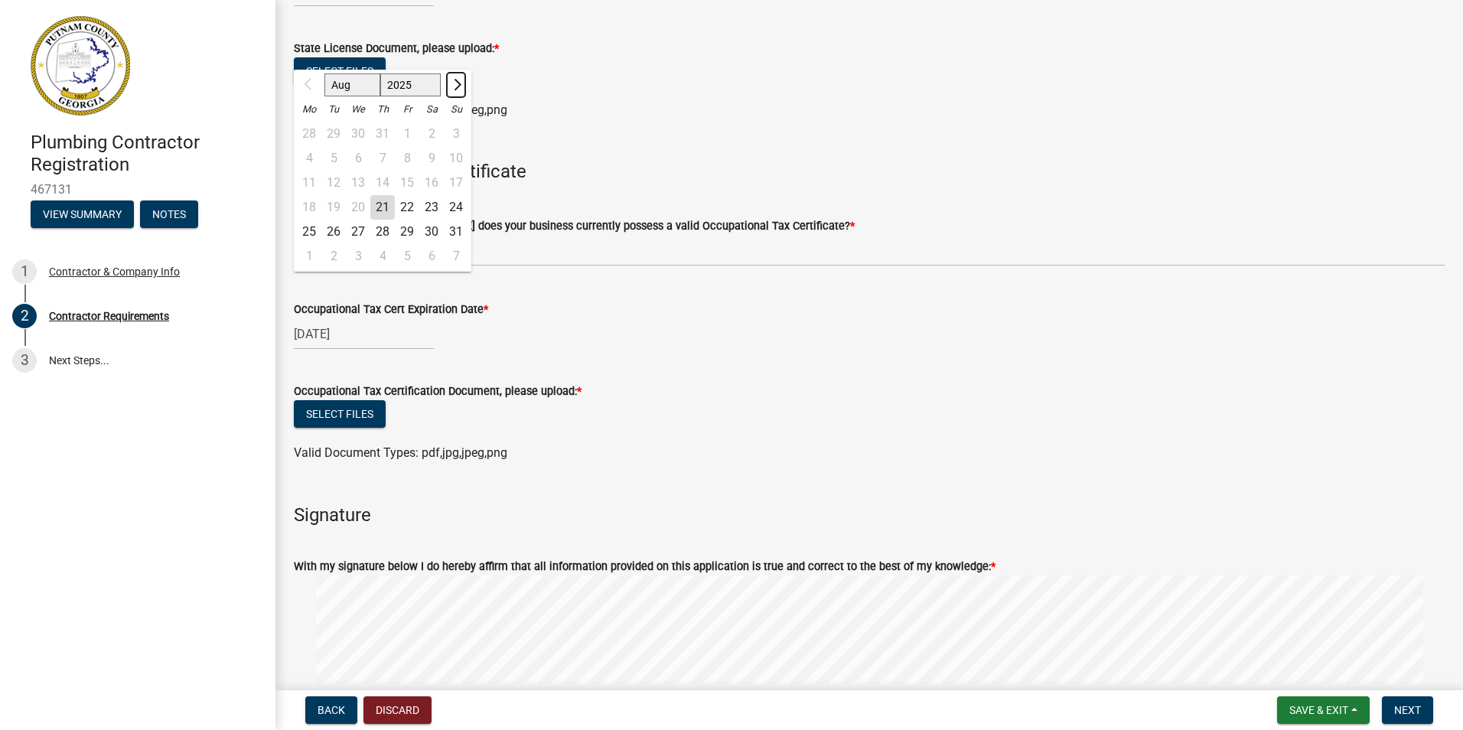
click at [461, 90] on span "Next month" at bounding box center [455, 83] width 11 height 11
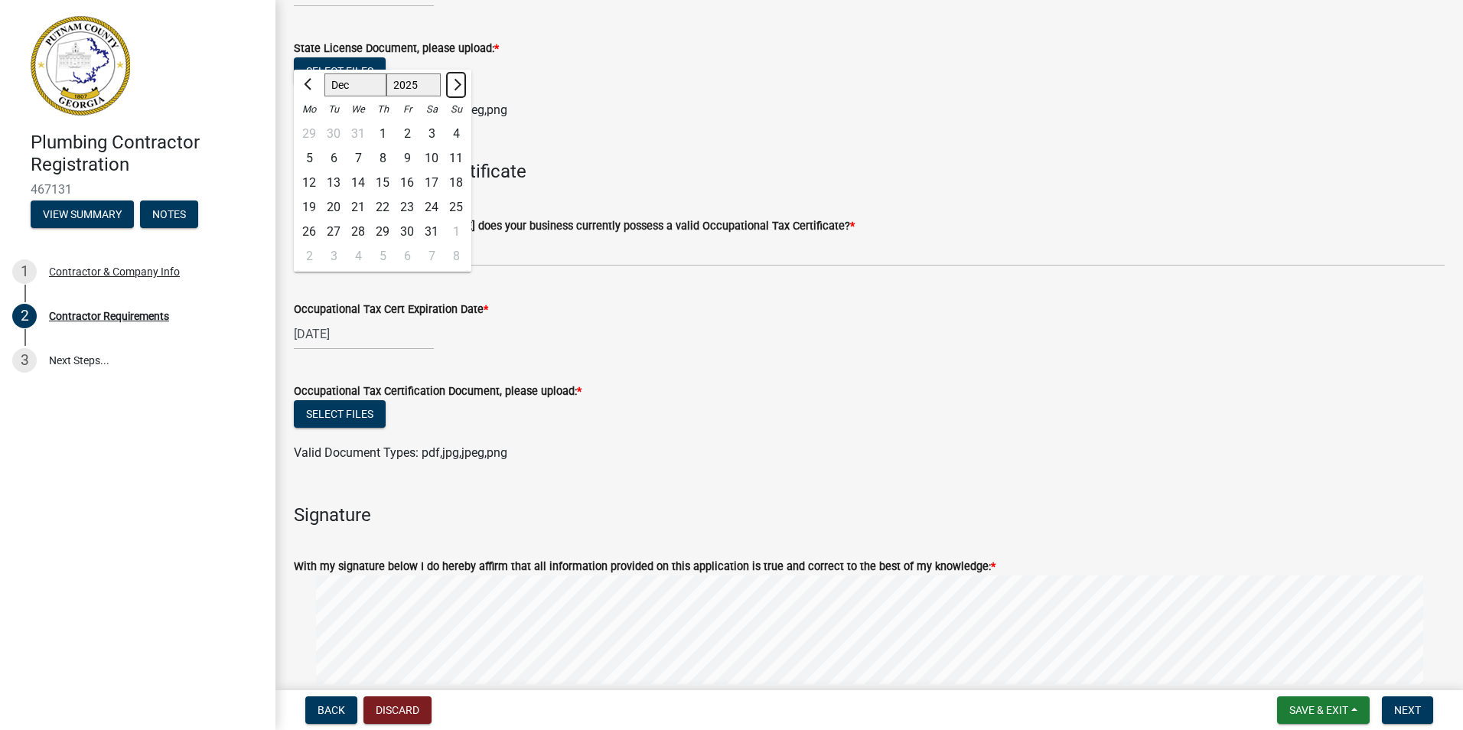
select select "1"
select select "2026"
click at [461, 90] on span "Next month" at bounding box center [455, 83] width 11 height 11
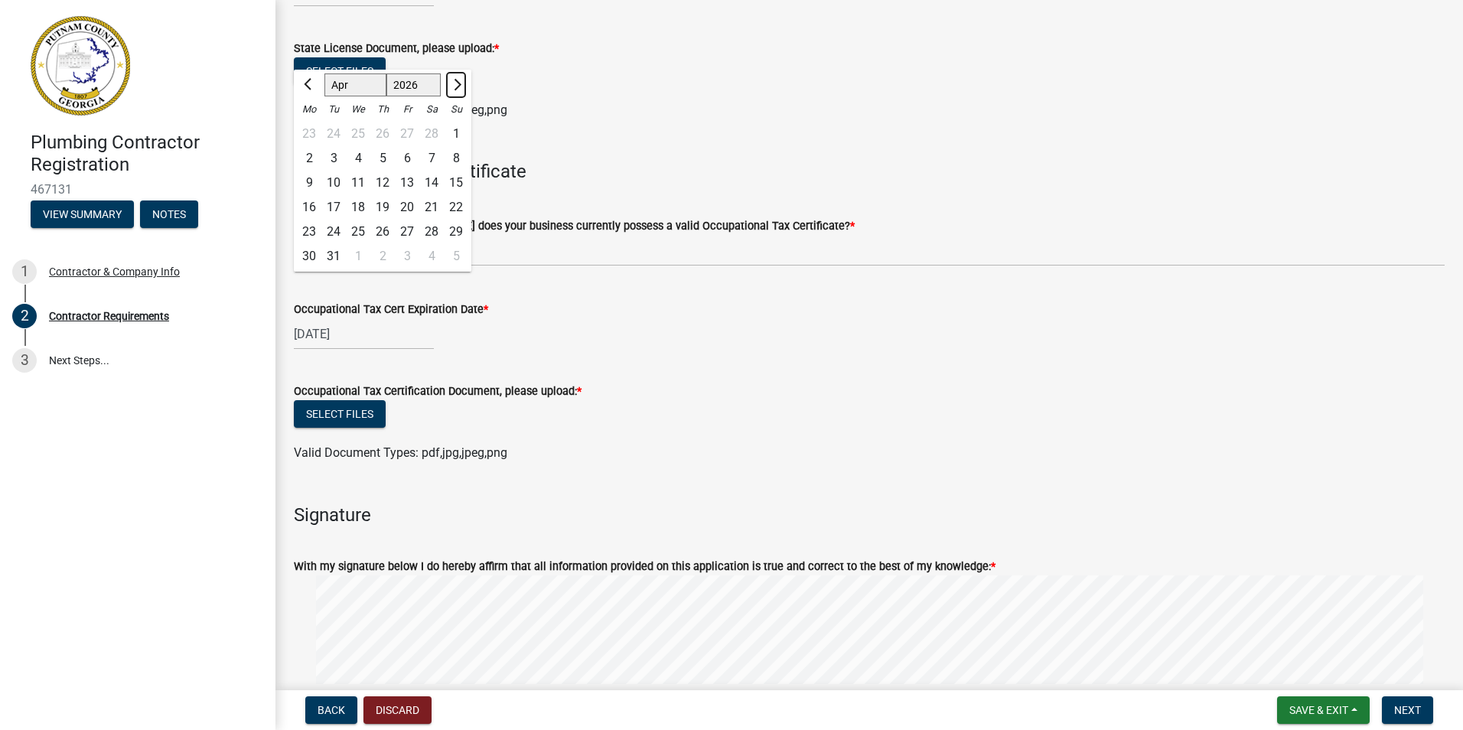
click at [461, 90] on span "Next month" at bounding box center [455, 83] width 11 height 11
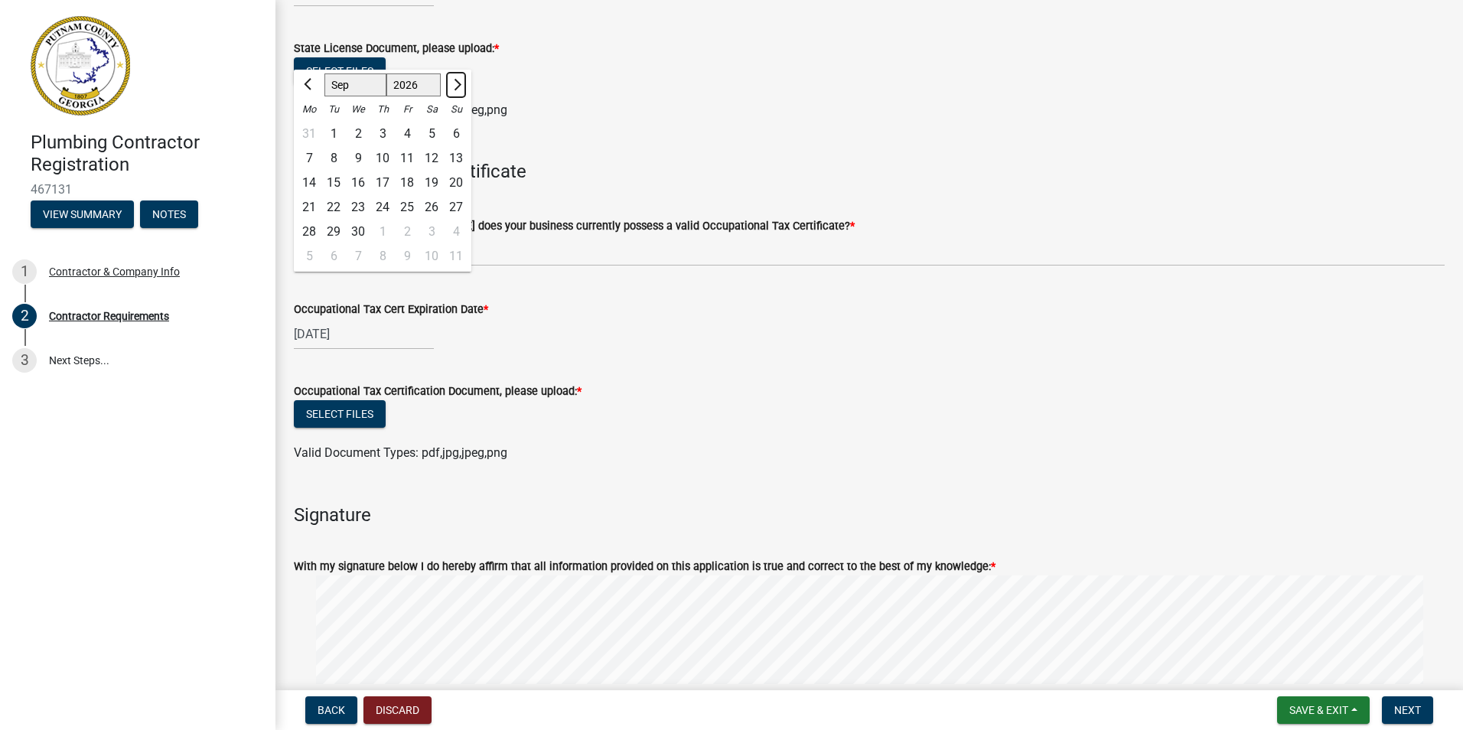
click at [461, 90] on span "Next month" at bounding box center [455, 83] width 11 height 11
click at [465, 97] on button "Next month" at bounding box center [456, 85] width 18 height 24
select select "11"
click at [321, 269] on div "30" at bounding box center [309, 256] width 24 height 24
type input "[DATE]"
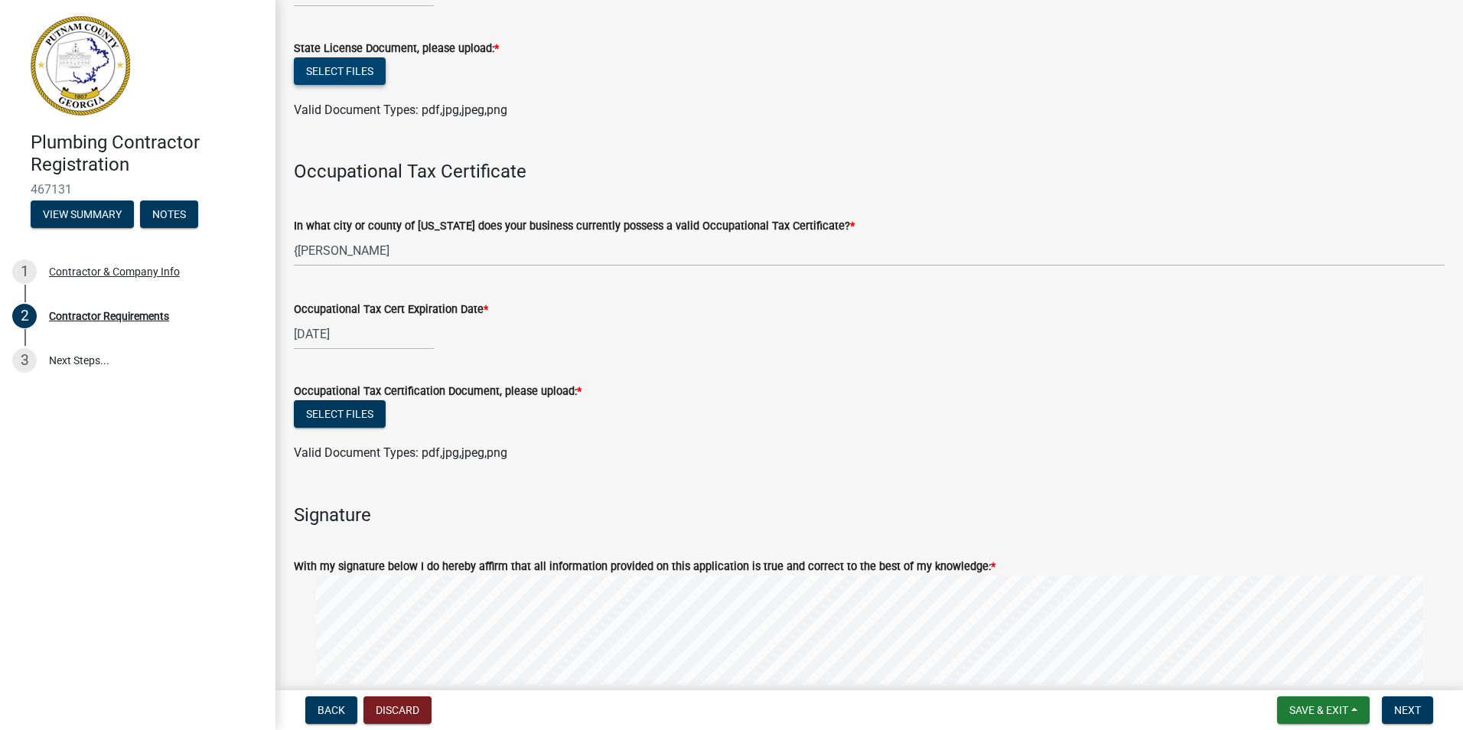
click at [386, 85] on button "Select files" at bounding box center [340, 71] width 92 height 28
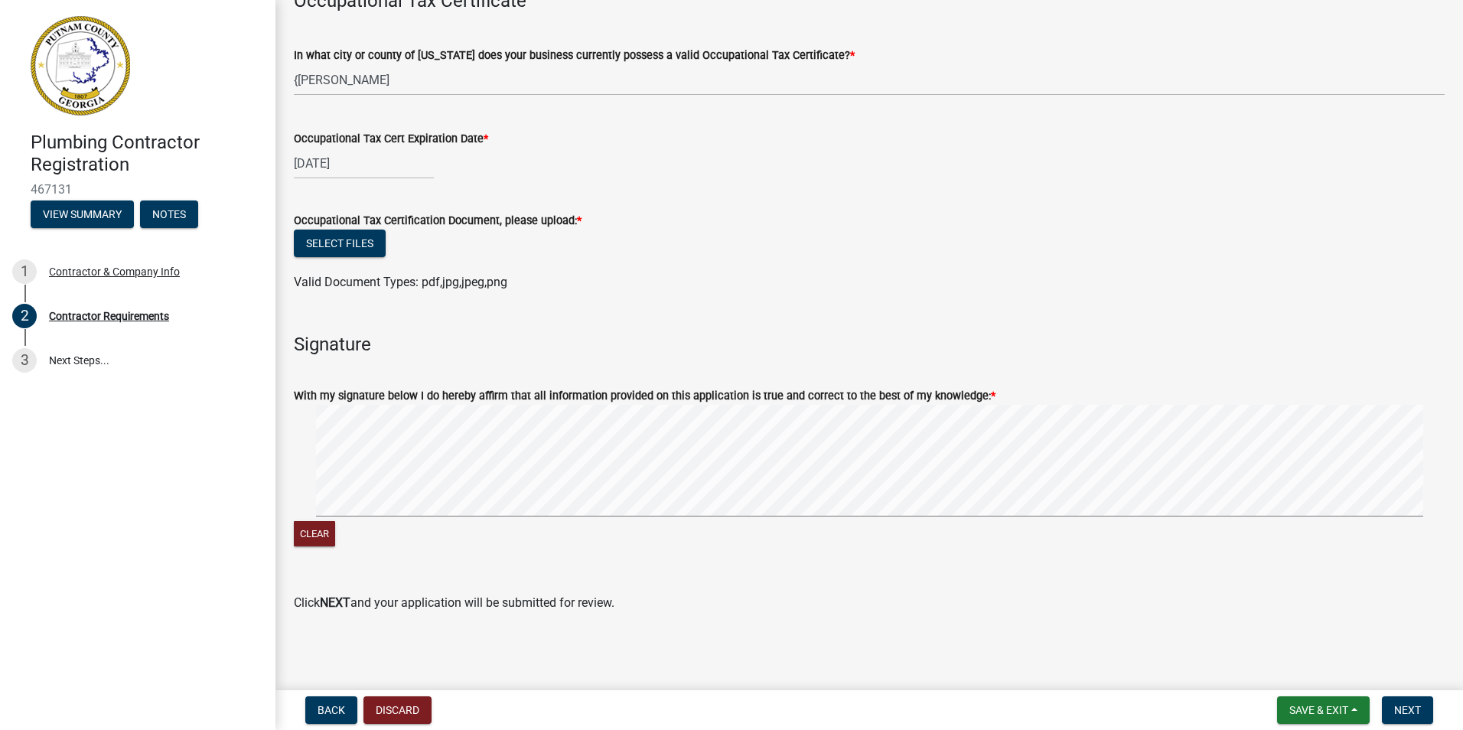
scroll to position [912, 0]
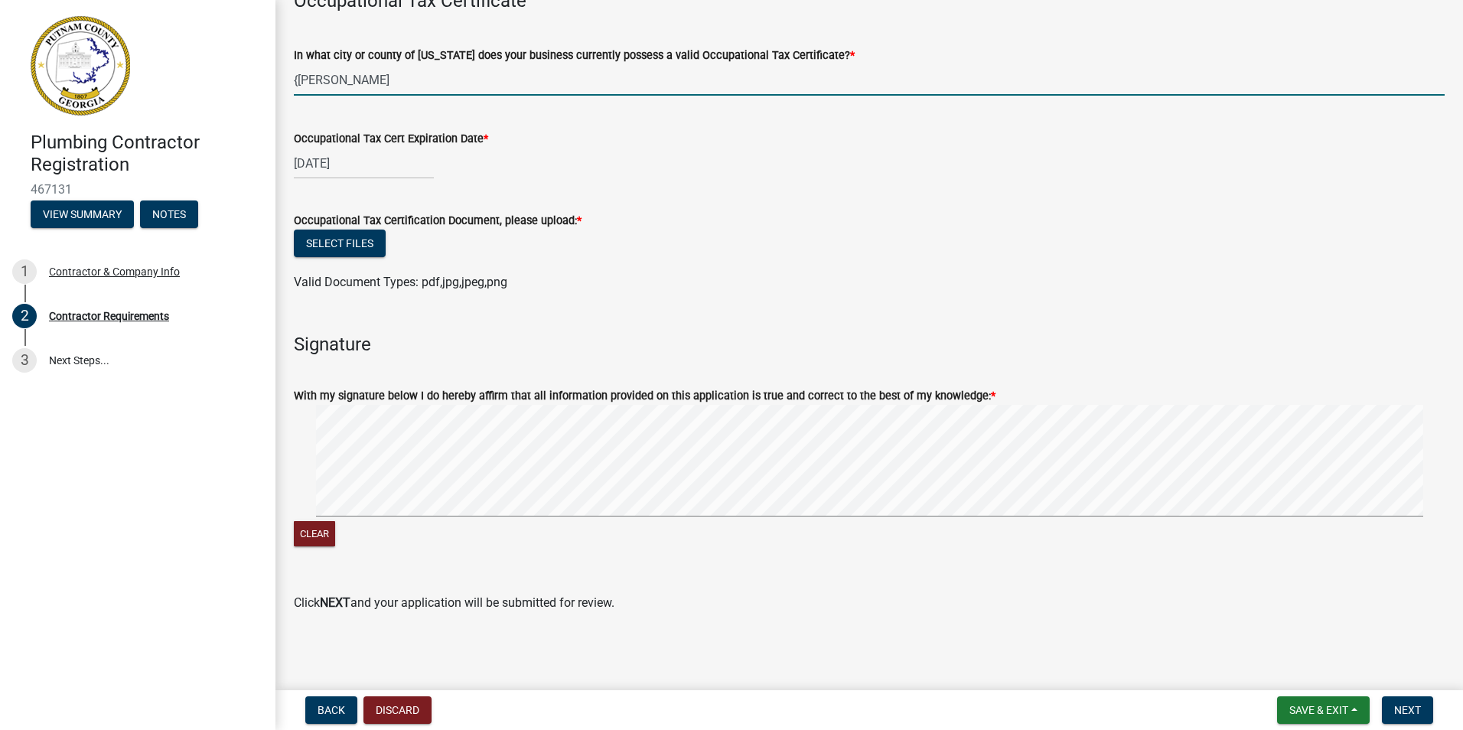
click at [321, 96] on input "{[PERSON_NAME]" at bounding box center [869, 79] width 1151 height 31
type input "[PERSON_NAME]"
click at [386, 243] on button "Select files" at bounding box center [340, 244] width 92 height 28
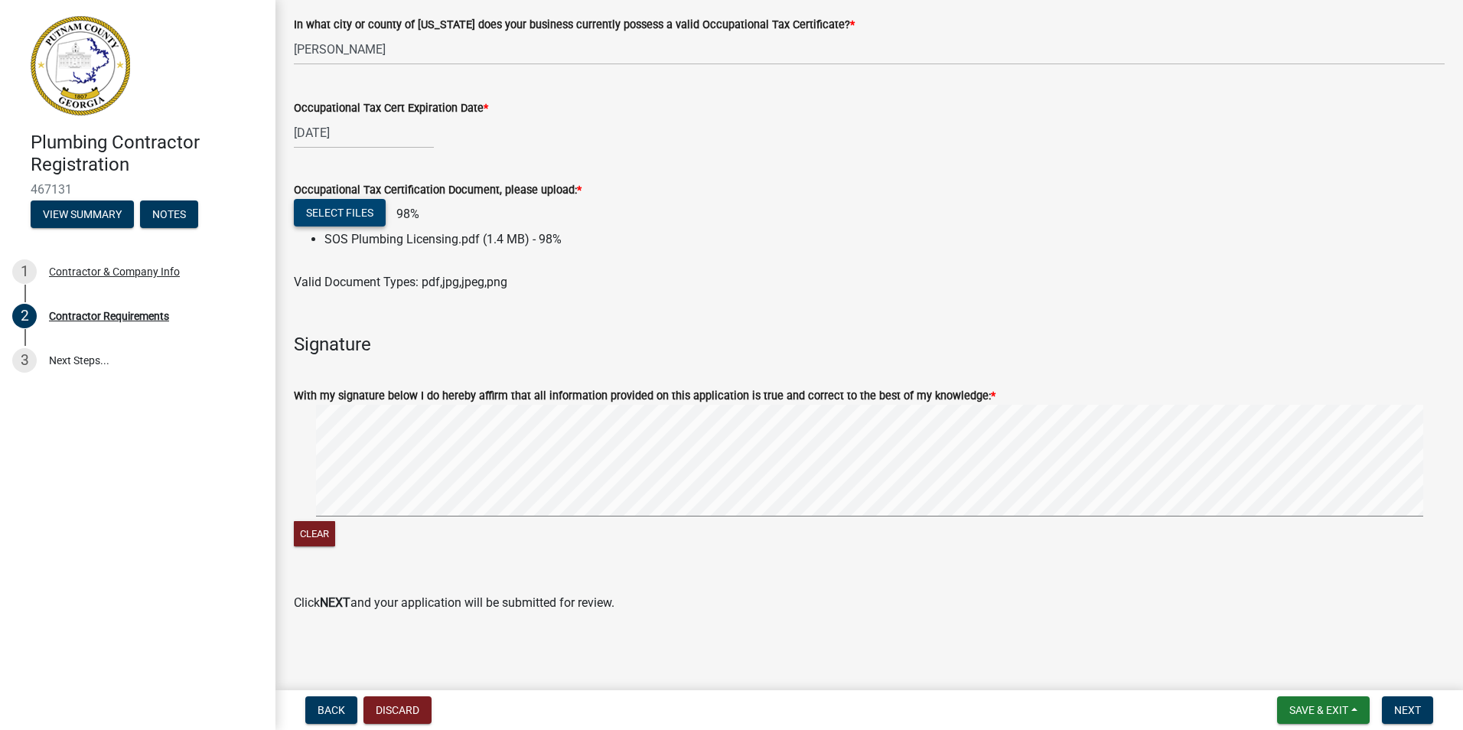
scroll to position [1513, 0]
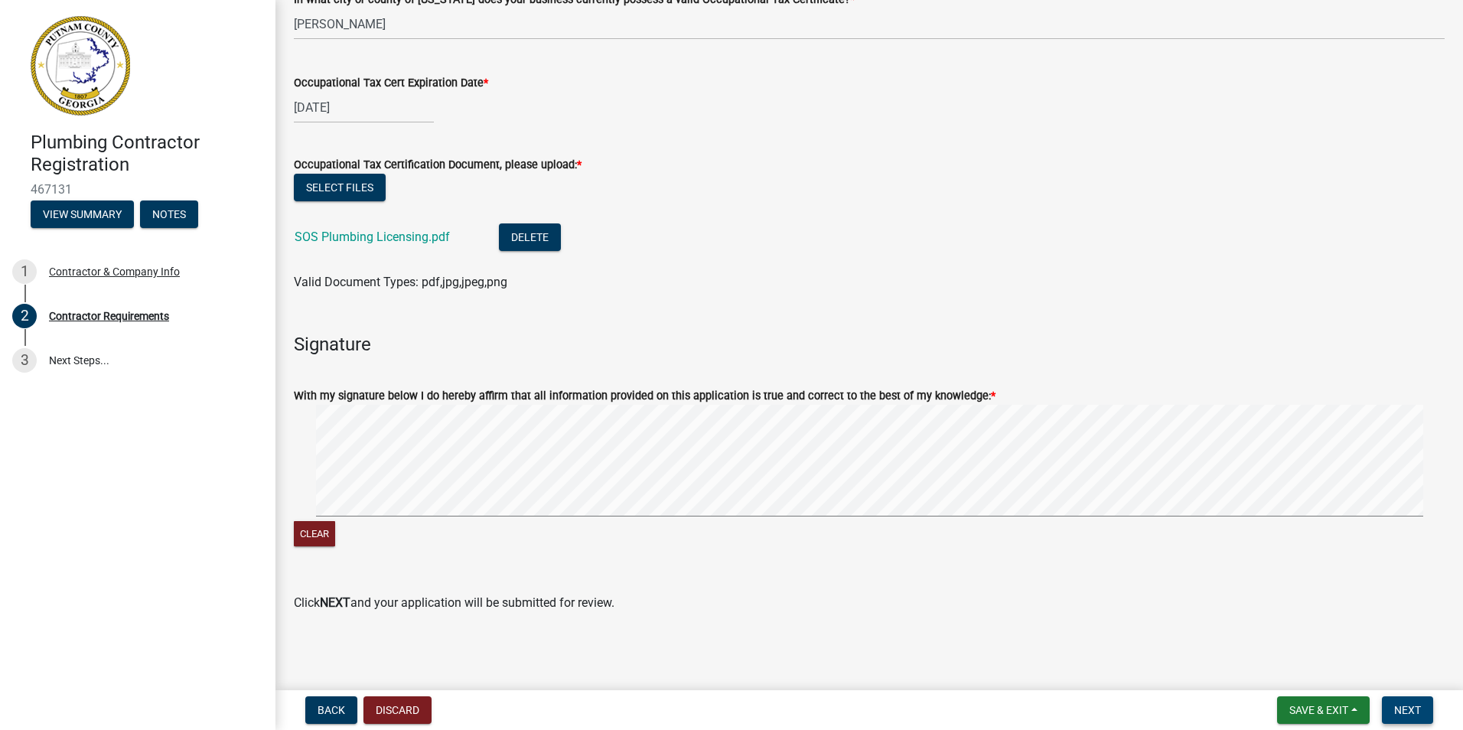
click at [1394, 704] on span "Next" at bounding box center [1407, 710] width 27 height 12
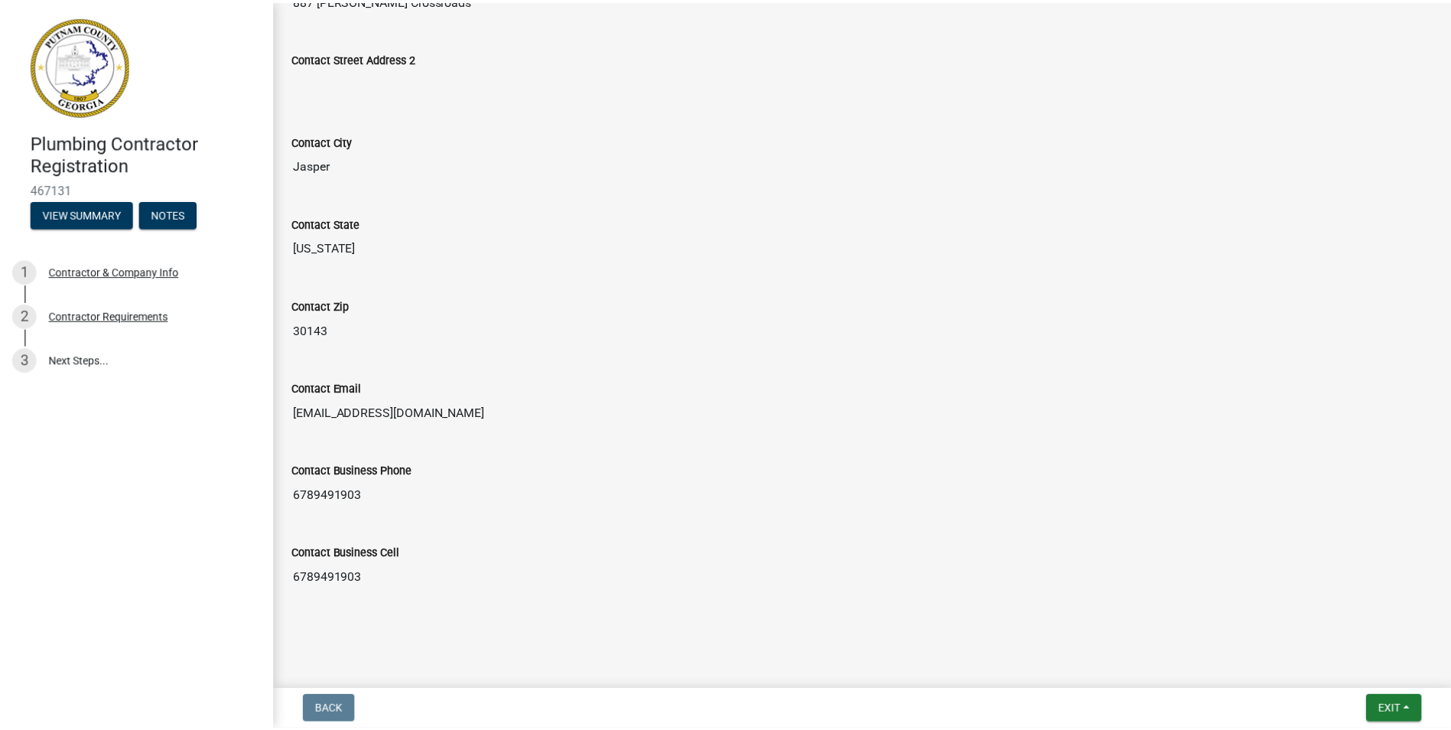
scroll to position [1728, 0]
click at [1389, 704] on span "Exit" at bounding box center [1400, 710] width 22 height 12
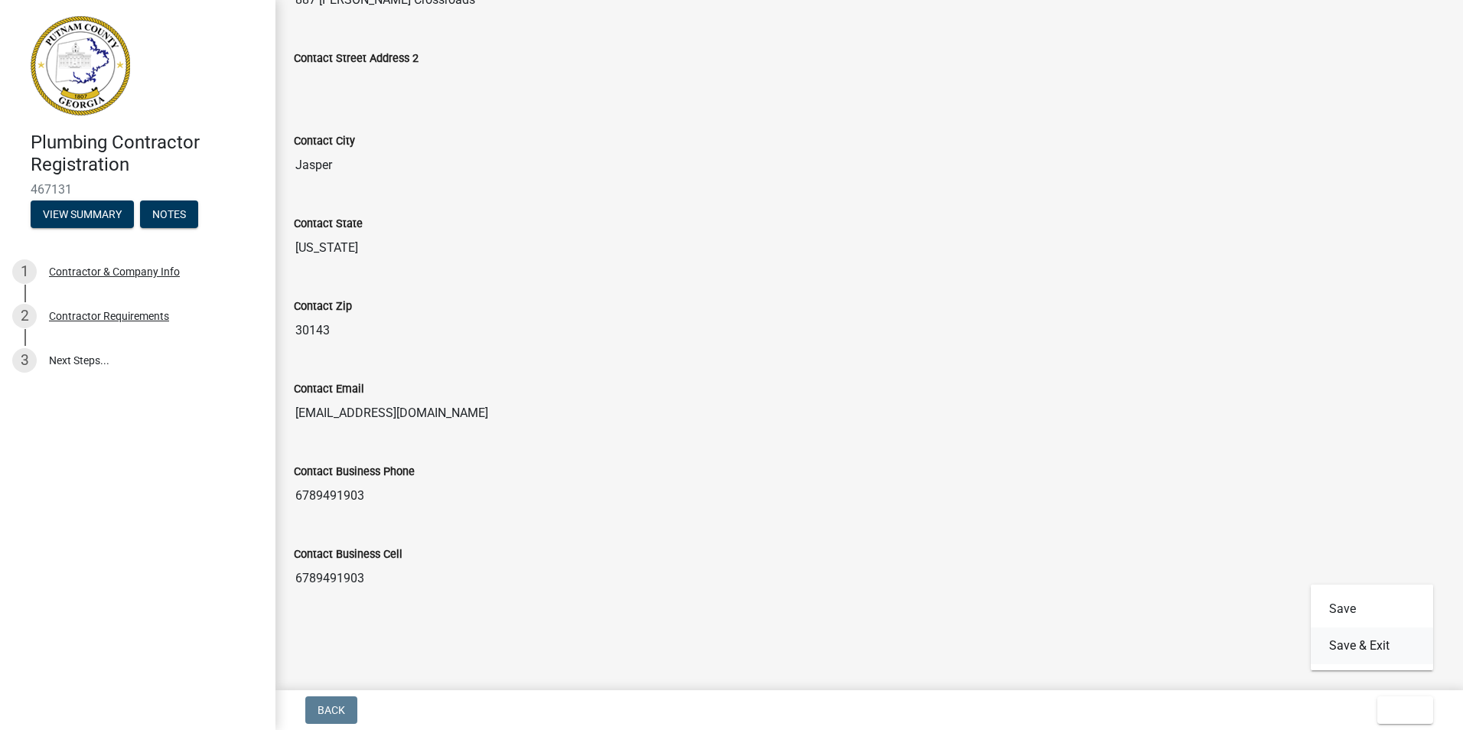
click at [1311, 627] on button "Save & Exit" at bounding box center [1372, 645] width 122 height 37
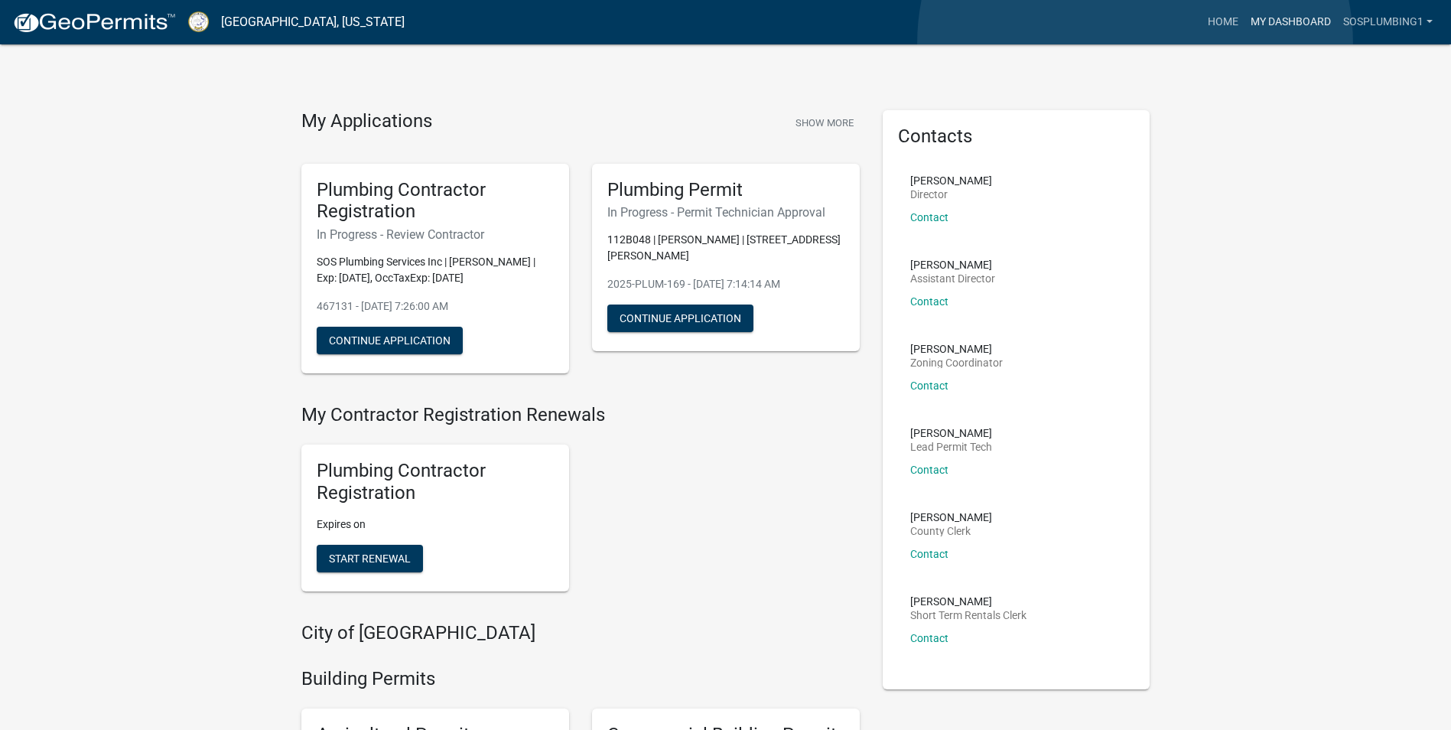
click at [1245, 37] on link "My Dashboard" at bounding box center [1291, 22] width 93 height 29
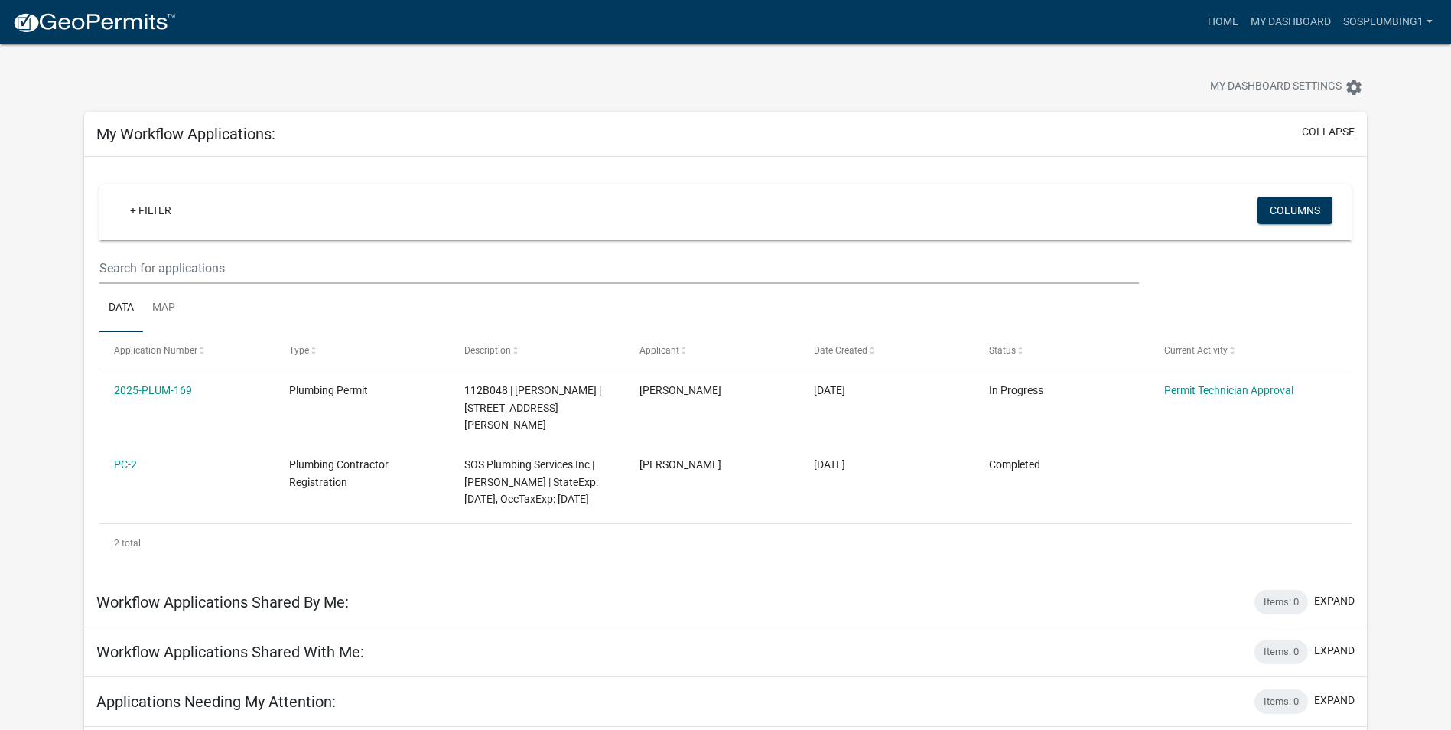
scroll to position [3, 0]
